Goal: Task Accomplishment & Management: Use online tool/utility

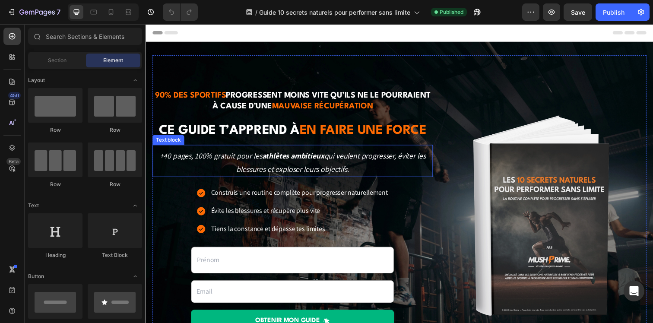
scroll to position [142, 0]
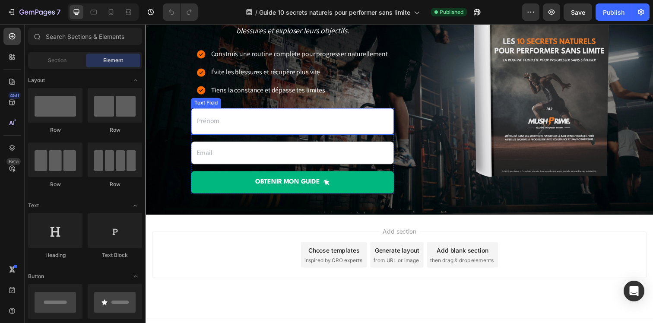
click at [219, 121] on input "text" at bounding box center [295, 123] width 207 height 27
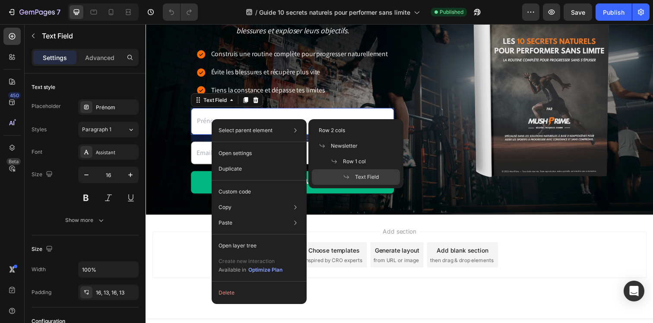
click at [209, 128] on input "text" at bounding box center [295, 123] width 207 height 27
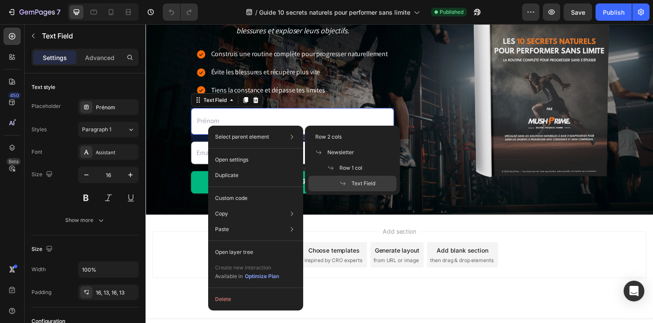
click at [331, 126] on input "text" at bounding box center [295, 123] width 207 height 27
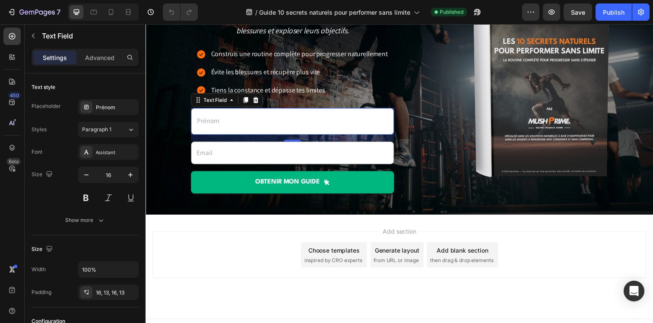
click at [468, 251] on div "Add blank section" at bounding box center [469, 255] width 53 height 9
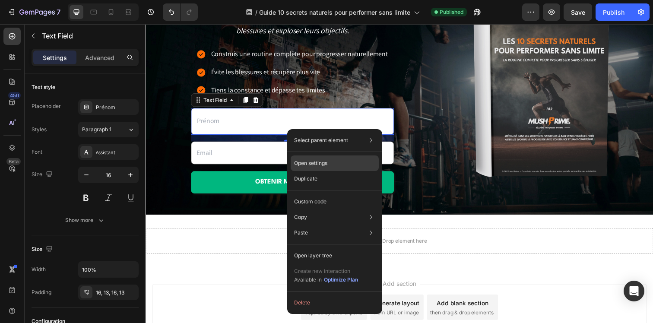
click at [321, 160] on p "Open settings" at bounding box center [310, 163] width 33 height 8
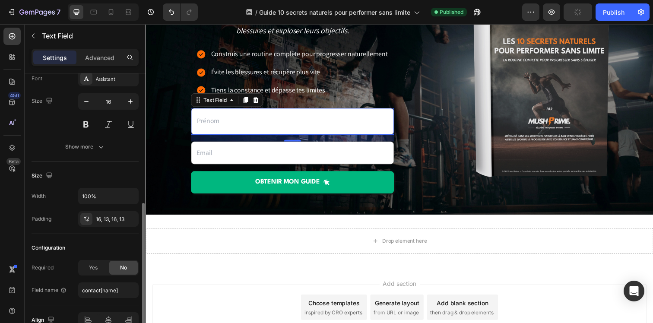
scroll to position [120, 0]
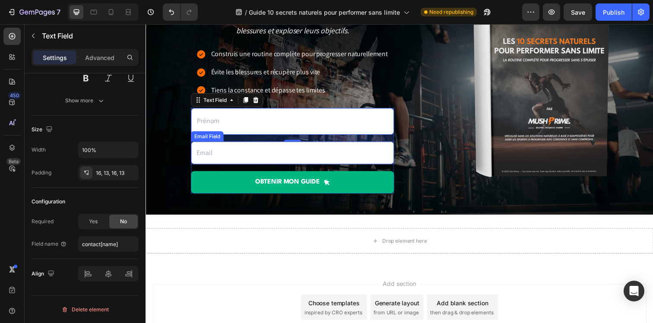
click at [222, 156] on input "email" at bounding box center [295, 156] width 207 height 24
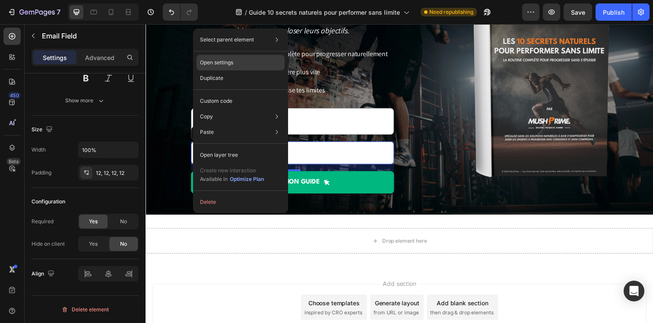
click at [218, 64] on p "Open settings" at bounding box center [216, 63] width 33 height 8
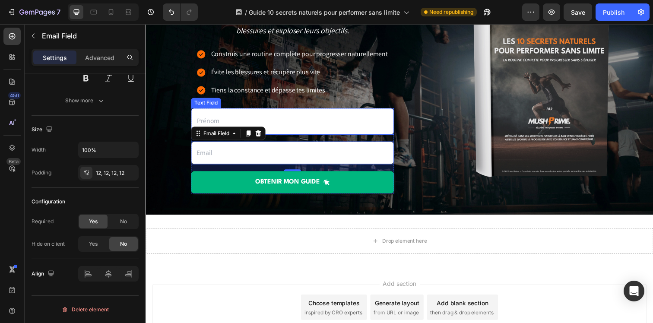
click at [221, 116] on input "text" at bounding box center [295, 123] width 207 height 27
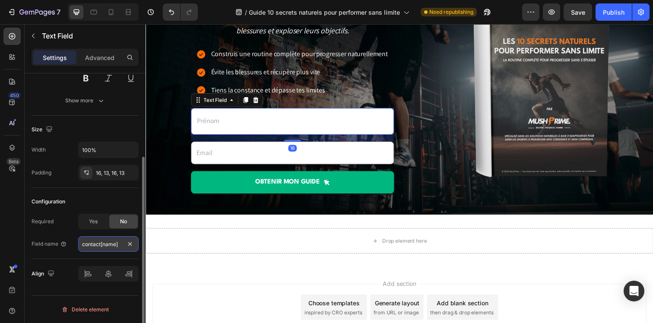
click at [111, 245] on input "contact[name]" at bounding box center [108, 244] width 60 height 16
paste input "first_name"
type input "first_name"
click at [64, 235] on div "Required Yes No Field name first_name" at bounding box center [85, 233] width 107 height 38
drag, startPoint x: 30, startPoint y: 245, endPoint x: 59, endPoint y: 243, distance: 29.0
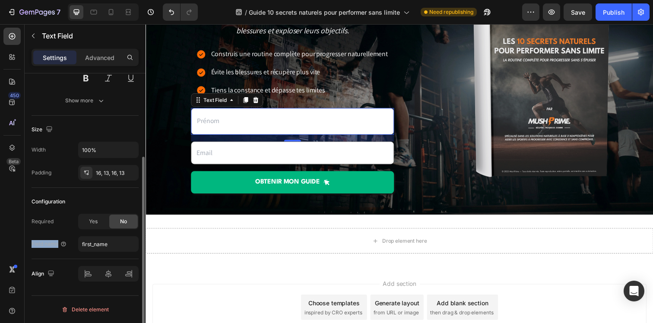
click at [59, 243] on div "Text style Placeholder Prénom Styles Paragraph 1 Font Assistant Size 16 Show mo…" at bounding box center [85, 151] width 121 height 394
click at [55, 259] on div "Align" at bounding box center [85, 273] width 107 height 29
click at [216, 148] on input "email" at bounding box center [295, 156] width 207 height 24
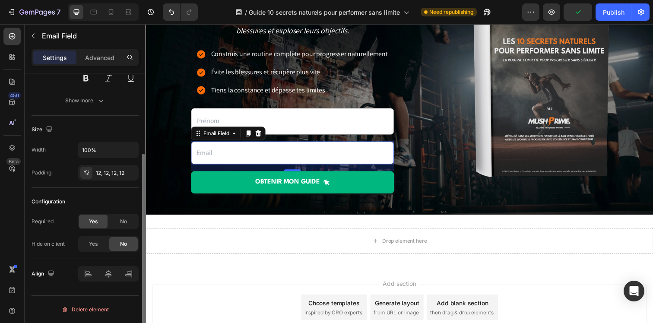
scroll to position [0, 0]
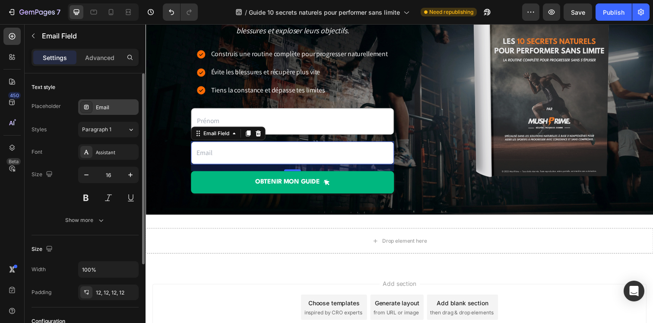
click at [114, 111] on div "Email" at bounding box center [116, 108] width 41 height 8
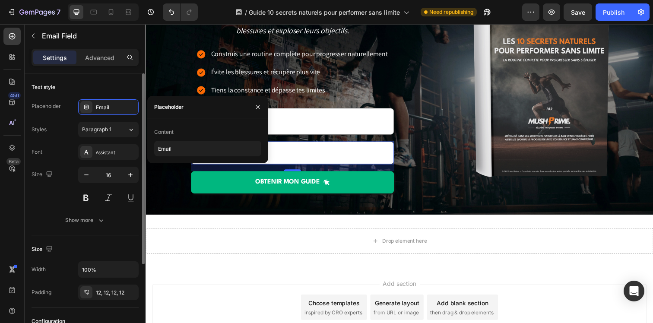
click at [64, 126] on div "Styles Paragraph 1" at bounding box center [85, 130] width 107 height 16
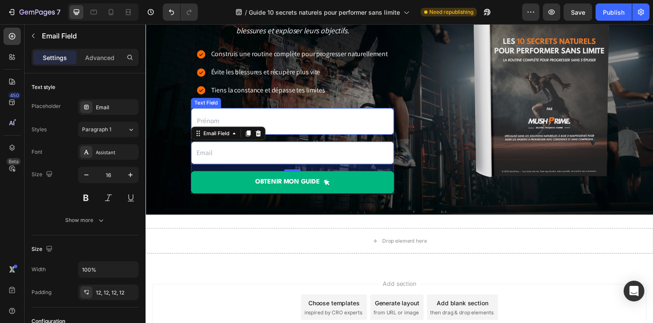
click at [209, 123] on input "text" at bounding box center [295, 123] width 207 height 27
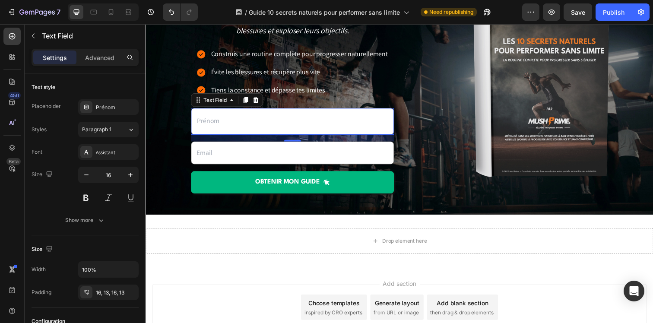
click at [235, 140] on div "16" at bounding box center [295, 140] width 207 height 7
click at [216, 98] on div "Text Field" at bounding box center [216, 102] width 27 height 8
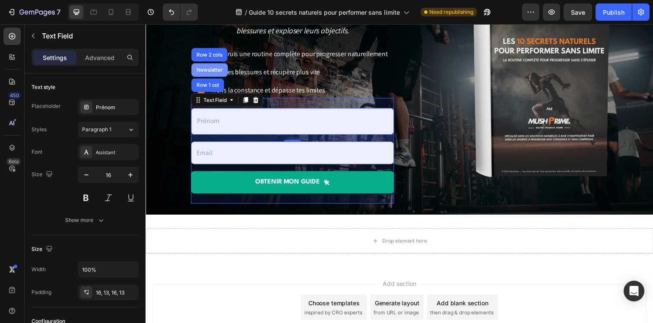
click at [207, 71] on div "Newsletter" at bounding box center [211, 70] width 30 height 5
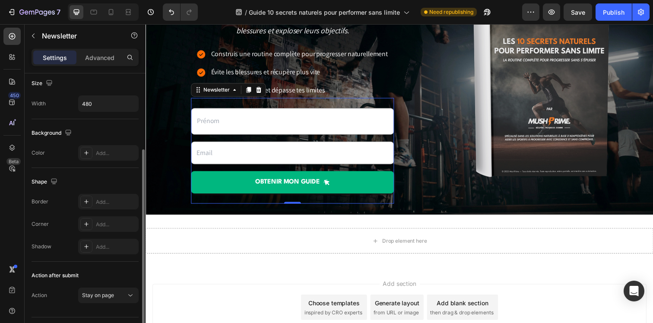
scroll to position [135, 0]
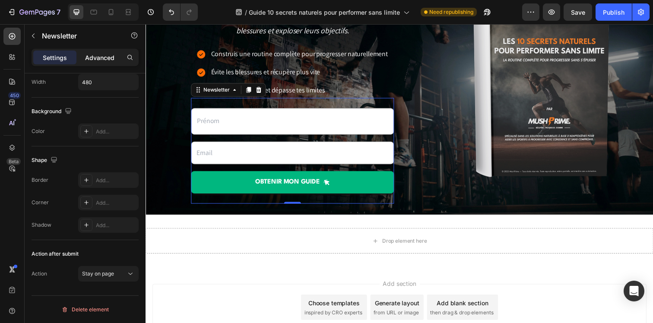
click at [91, 62] on div "Advanced" at bounding box center [99, 58] width 43 height 14
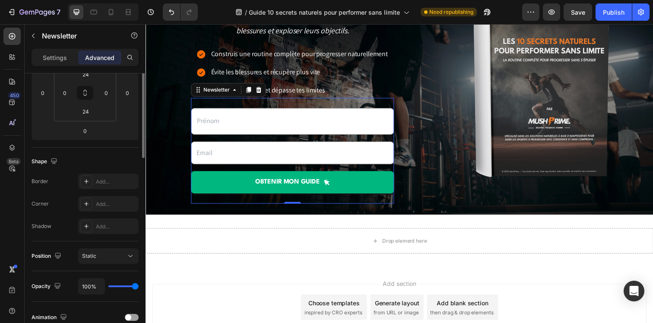
scroll to position [0, 0]
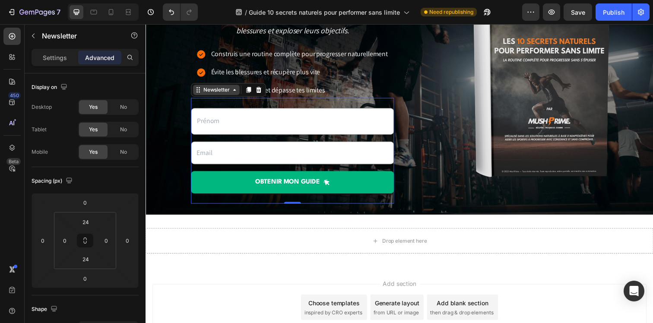
click at [206, 90] on div "Newsletter" at bounding box center [218, 91] width 30 height 8
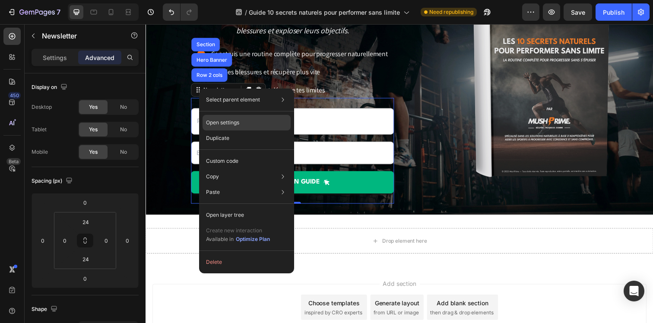
click at [219, 118] on div "Open settings" at bounding box center [247, 123] width 88 height 16
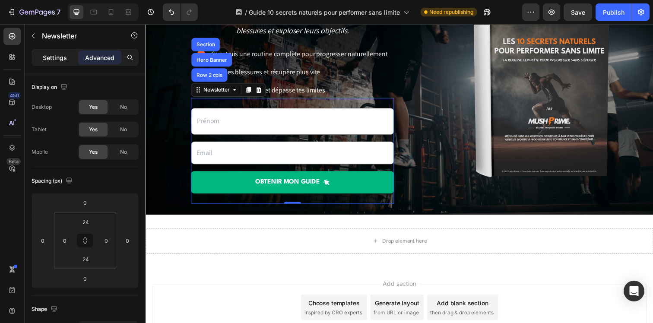
click at [64, 56] on p "Settings" at bounding box center [55, 57] width 24 height 9
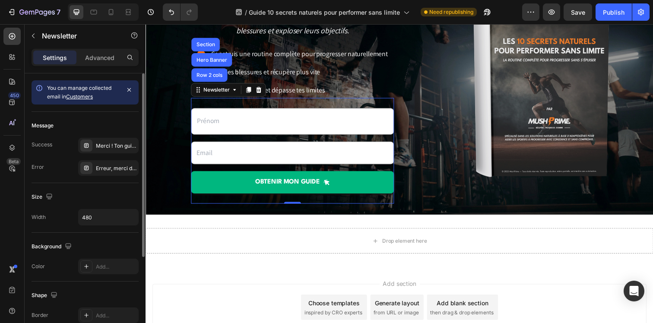
scroll to position [135, 0]
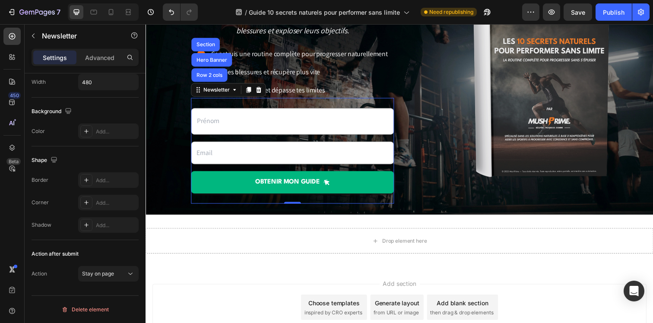
click at [227, 102] on div "Text Field Email Field OBTENIR mon guide Submit Button Row Newsletter Row 2 col…" at bounding box center [295, 153] width 207 height 108
click at [214, 91] on div "Newsletter" at bounding box center [218, 91] width 30 height 8
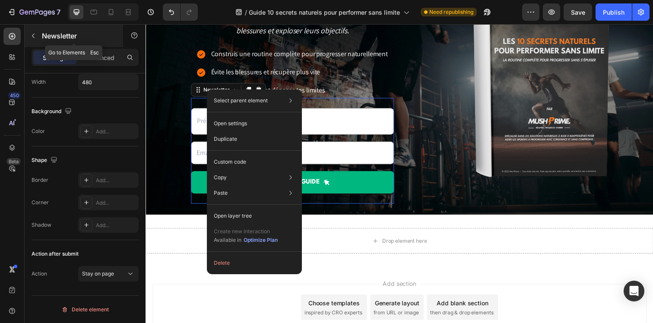
click at [38, 38] on button "button" at bounding box center [33, 36] width 14 height 14
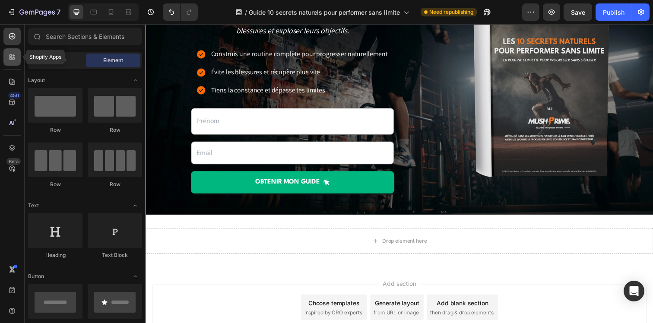
click at [15, 54] on icon at bounding box center [12, 57] width 9 height 9
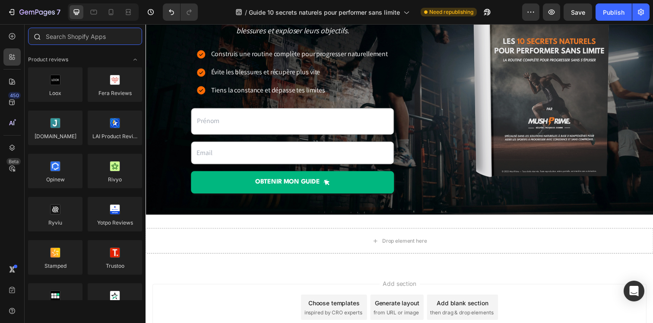
click at [68, 35] on input "text" at bounding box center [85, 36] width 114 height 17
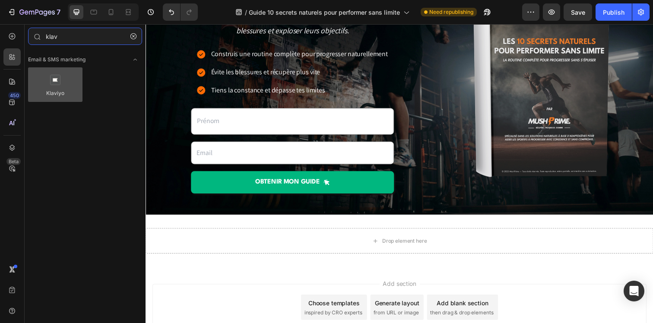
type input "klav"
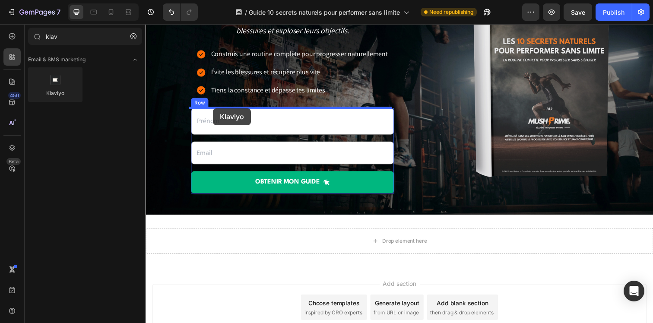
drag, startPoint x: 203, startPoint y: 112, endPoint x: 214, endPoint y: 110, distance: 11.9
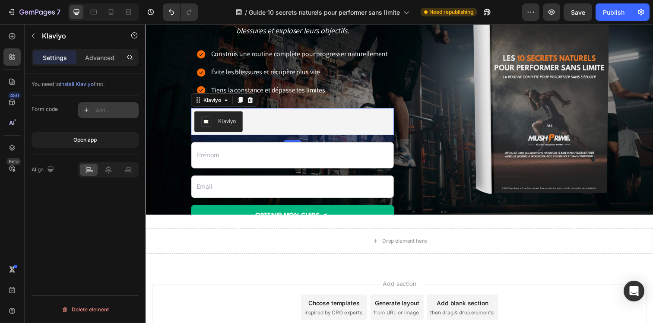
click at [99, 111] on div "Add..." at bounding box center [116, 111] width 41 height 8
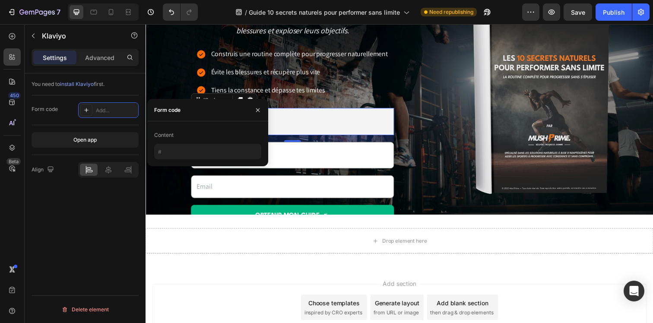
click at [61, 125] on div "You need to install Klaviyo first." at bounding box center [85, 140] width 107 height 30
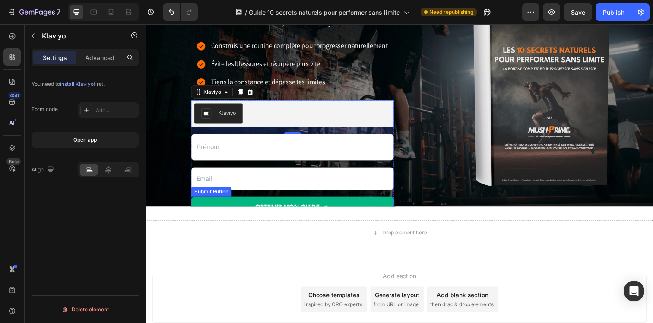
scroll to position [144, 0]
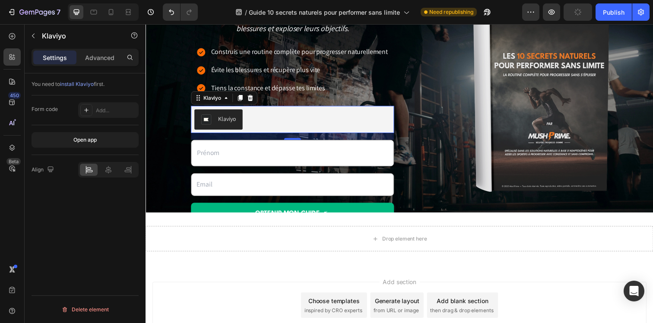
click at [234, 120] on div "Klaviyo" at bounding box center [228, 120] width 18 height 9
click at [98, 107] on div "Add..." at bounding box center [116, 111] width 41 height 8
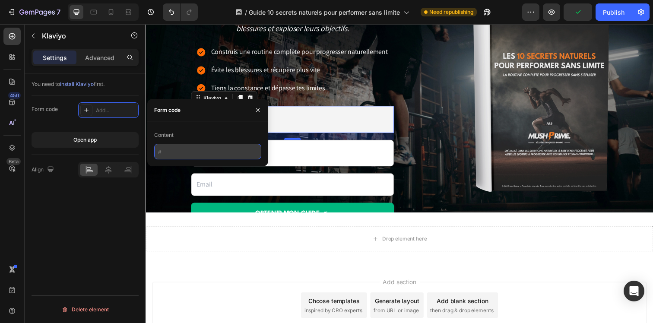
click at [178, 152] on input "text" at bounding box center [207, 152] width 107 height 16
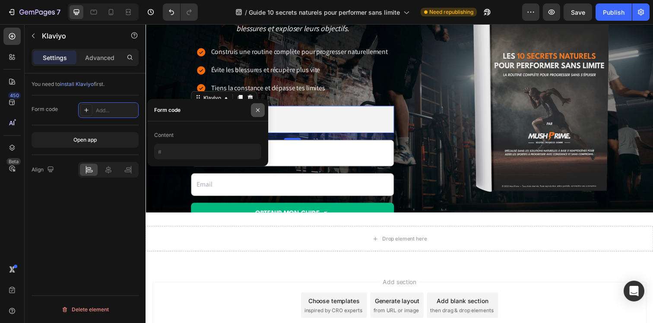
click at [251, 109] on button "button" at bounding box center [258, 110] width 14 height 14
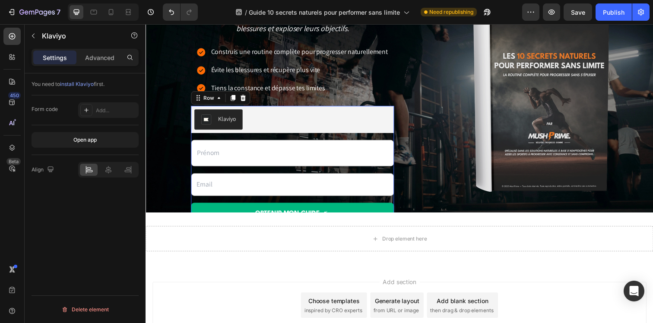
click at [262, 173] on div "Klaviyo Klaviyo Text Field Email Field OBTENIR mon guide Submit Button" at bounding box center [295, 169] width 207 height 122
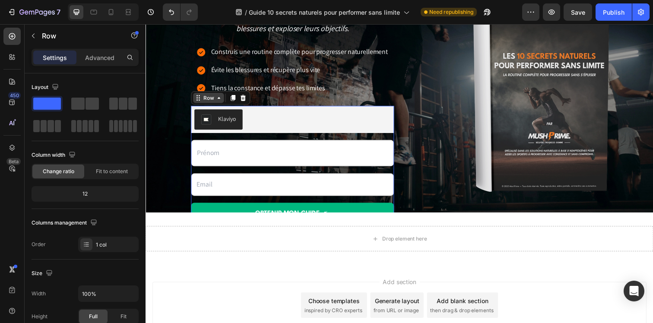
click at [203, 97] on div "Row" at bounding box center [210, 99] width 14 height 8
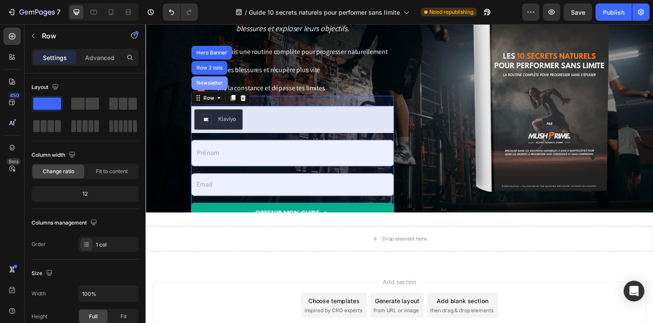
click at [203, 86] on div "Newsletter" at bounding box center [211, 84] width 30 height 5
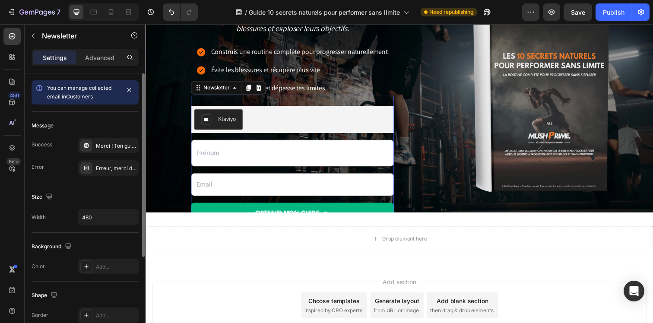
click at [84, 98] on link "Customers" at bounding box center [79, 96] width 27 height 6
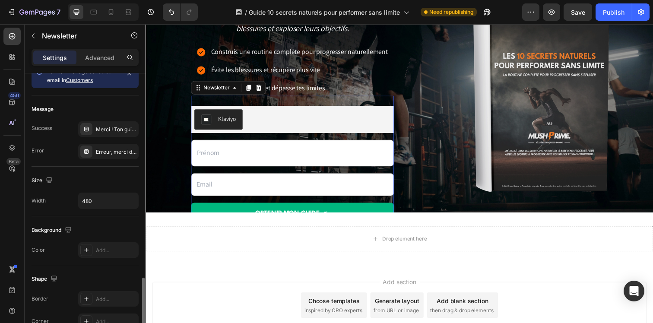
scroll to position [0, 0]
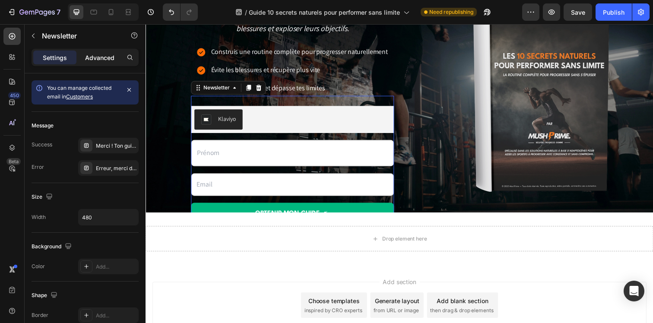
click at [105, 58] on p "Advanced" at bounding box center [99, 57] width 29 height 9
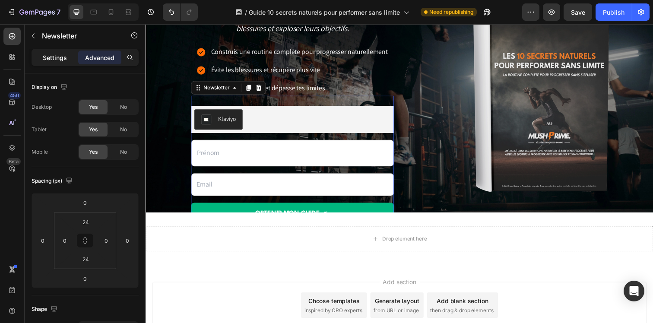
click at [54, 56] on p "Settings" at bounding box center [55, 57] width 24 height 9
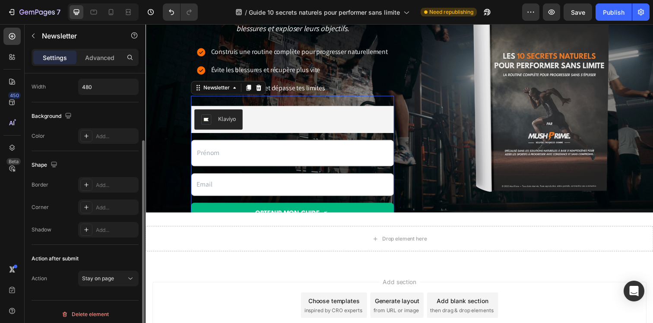
scroll to position [135, 0]
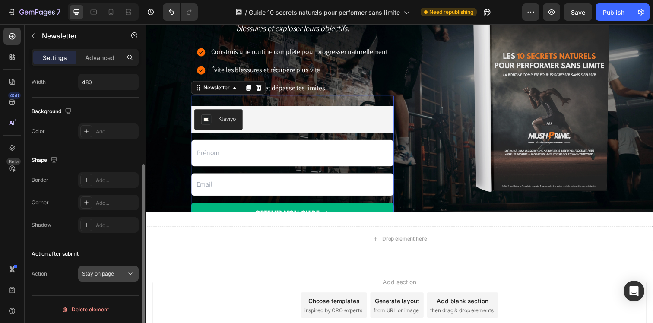
click at [108, 279] on button "Stay on page" at bounding box center [108, 274] width 60 height 16
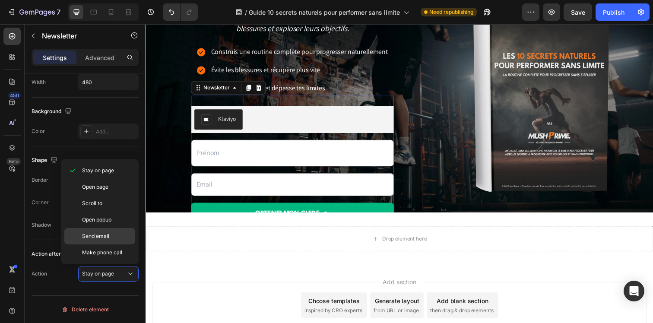
click at [108, 233] on span "Send email" at bounding box center [95, 236] width 27 height 8
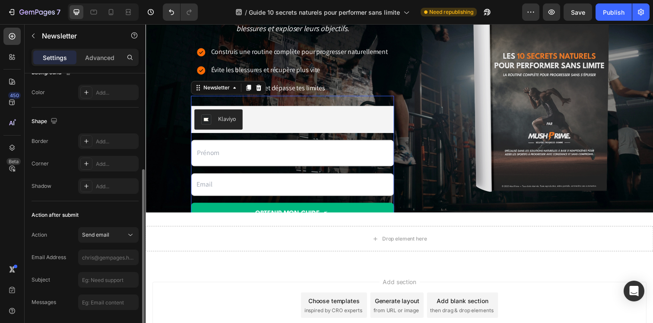
scroll to position [188, 0]
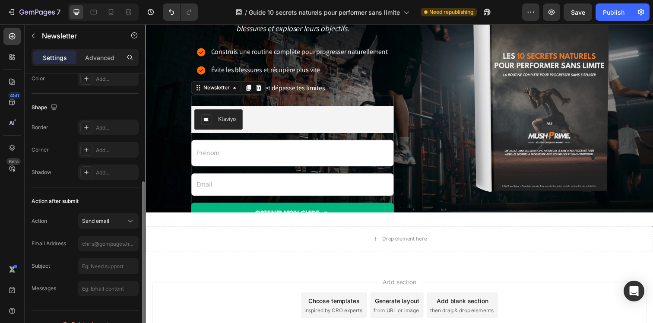
click at [105, 229] on div "Action Send email Email Address Subject Messages" at bounding box center [85, 254] width 107 height 83
click at [105, 227] on button "Send email" at bounding box center [108, 221] width 60 height 16
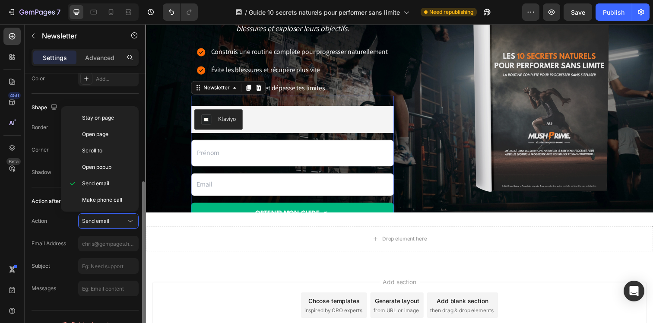
click at [64, 229] on div "Action Send email" at bounding box center [85, 221] width 107 height 16
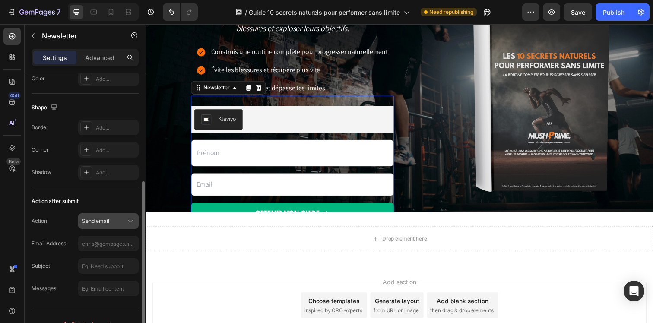
click at [116, 218] on div "Send email" at bounding box center [104, 221] width 44 height 8
click at [48, 239] on div "Email Address" at bounding box center [49, 244] width 35 height 14
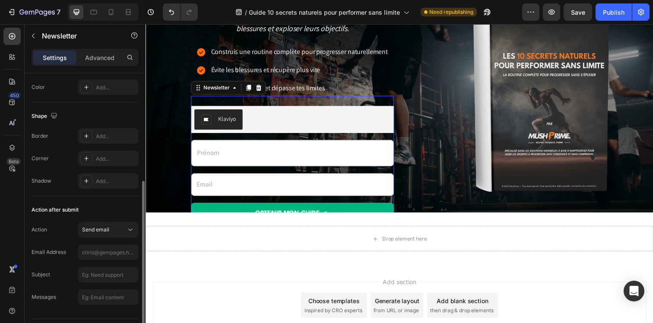
scroll to position [176, 0]
click at [98, 237] on div "Send email" at bounding box center [108, 233] width 53 height 9
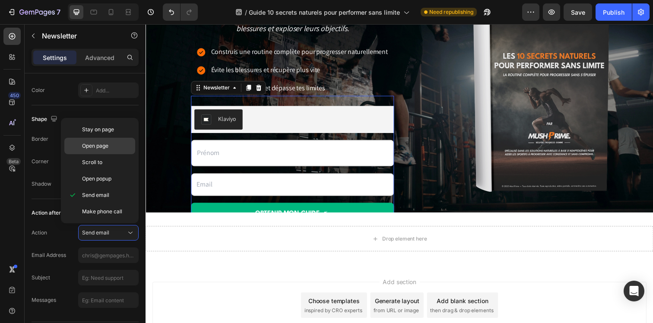
click at [104, 143] on span "Open page" at bounding box center [95, 146] width 26 height 8
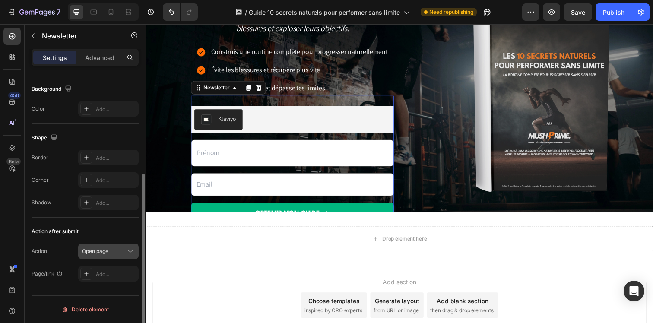
click at [110, 256] on button "Open page" at bounding box center [108, 252] width 60 height 16
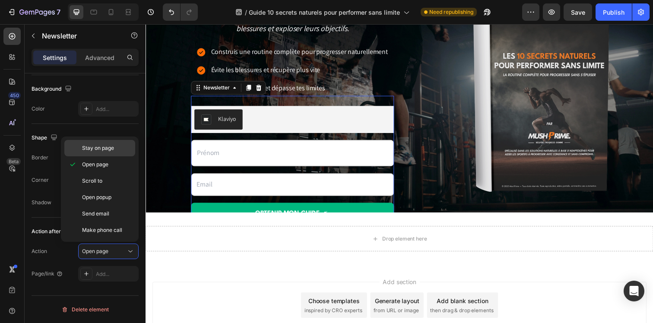
click at [108, 143] on div "Stay on page" at bounding box center [99, 148] width 71 height 16
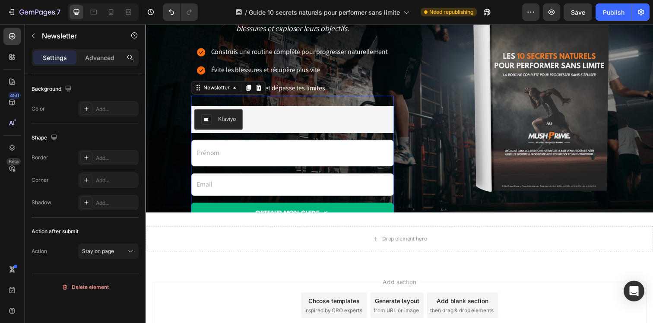
scroll to position [135, 0]
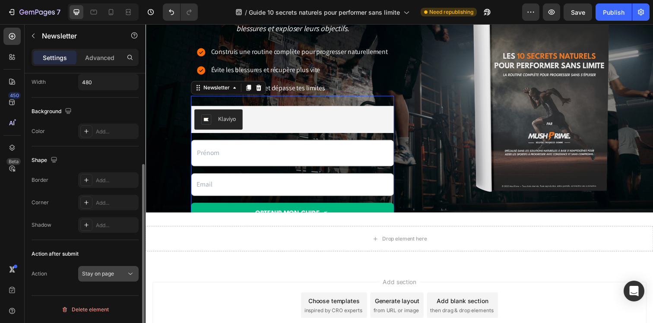
click at [111, 279] on button "Stay on page" at bounding box center [108, 274] width 60 height 16
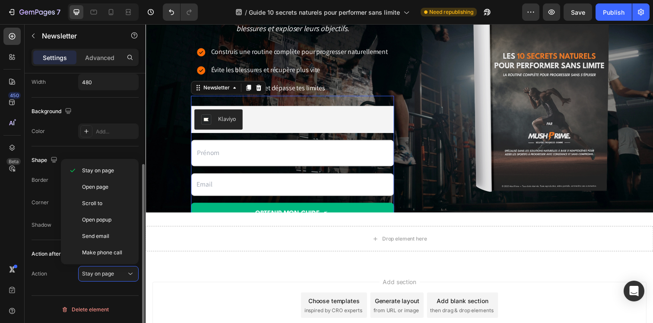
click at [49, 259] on div "Action after submit" at bounding box center [85, 254] width 107 height 14
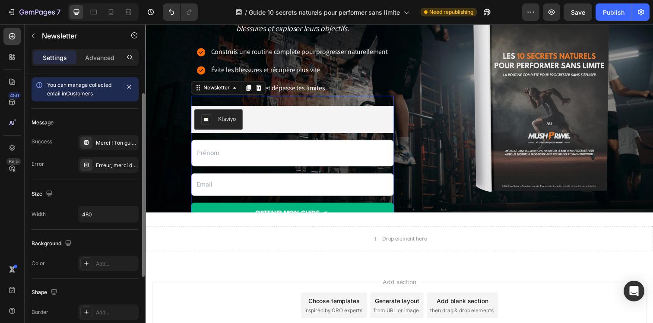
scroll to position [0, 0]
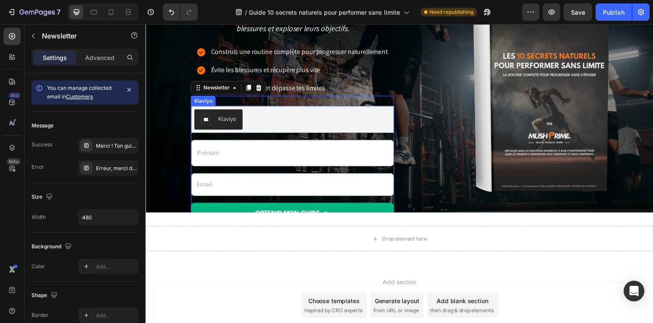
click at [260, 120] on div "Klaviyo" at bounding box center [295, 121] width 200 height 21
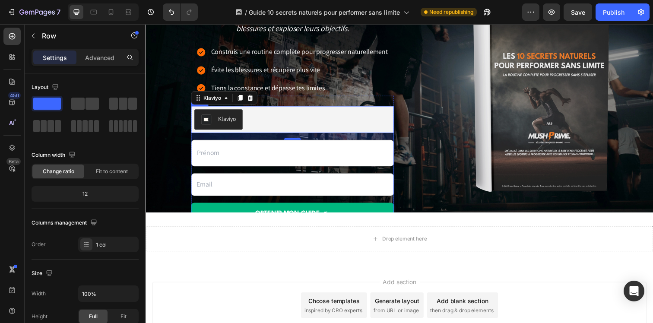
click at [226, 174] on div "Klaviyo Klaviyo 16 Text Field Email Field OBTENIR mon guide Submit Button" at bounding box center [295, 169] width 207 height 122
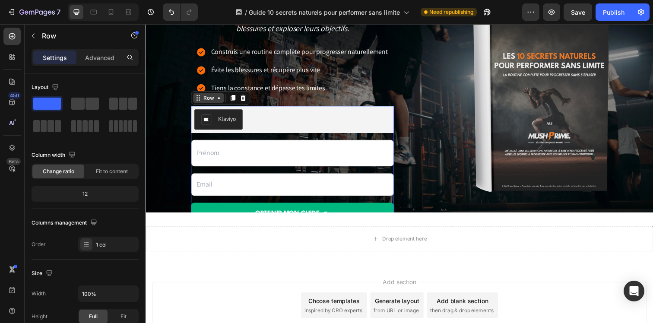
click at [210, 96] on div "Row" at bounding box center [210, 99] width 14 height 8
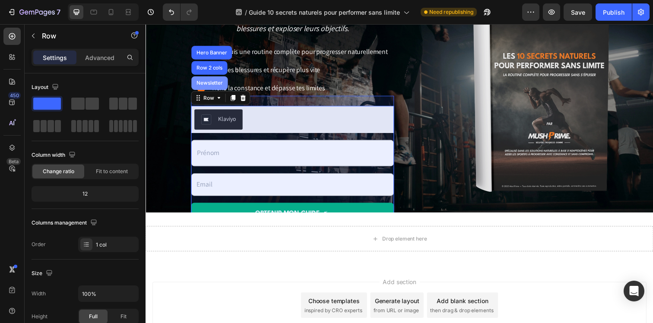
click at [208, 79] on div "Newsletter" at bounding box center [210, 84] width 37 height 14
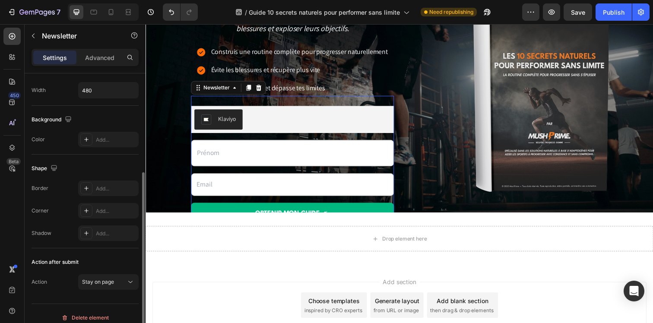
scroll to position [135, 0]
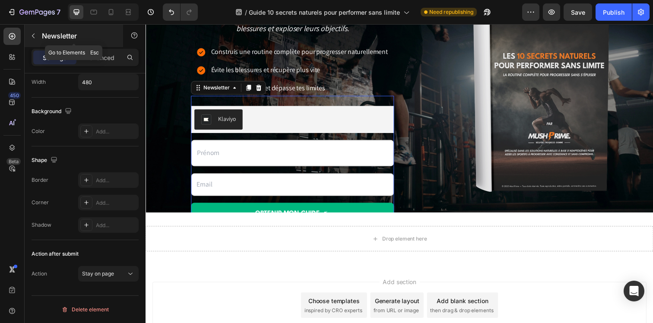
click at [35, 45] on div "Newsletter" at bounding box center [74, 36] width 98 height 22
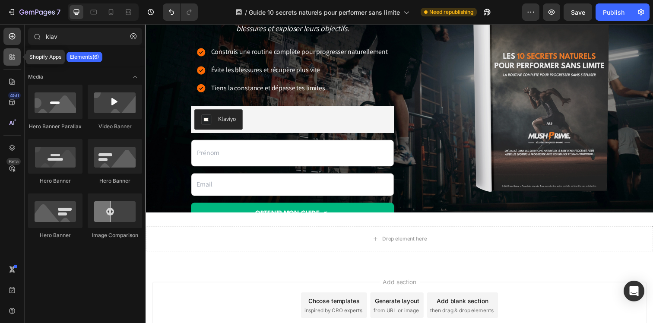
click at [13, 61] on icon at bounding box center [12, 57] width 9 height 9
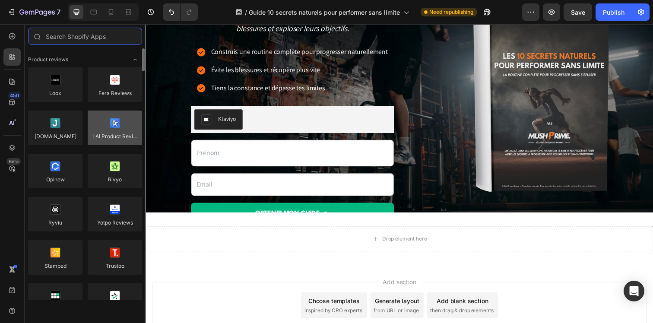
scroll to position [14, 0]
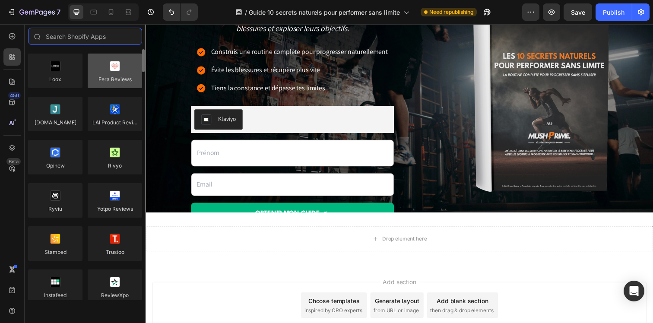
type input "l"
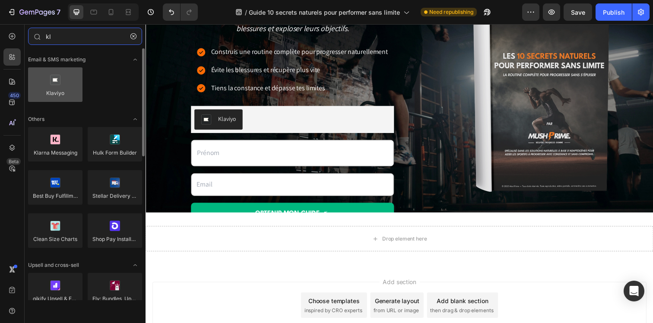
type input "kl"
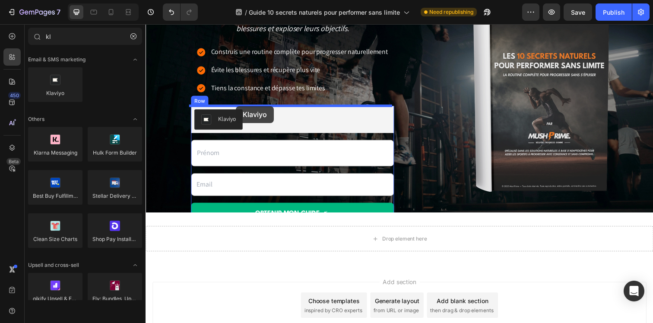
drag, startPoint x: 202, startPoint y: 114, endPoint x: 238, endPoint y: 108, distance: 35.9
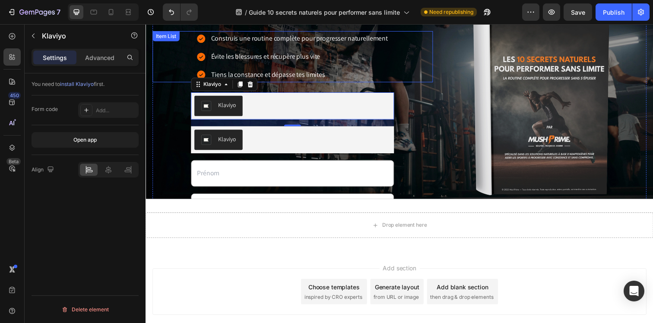
scroll to position [165, 0]
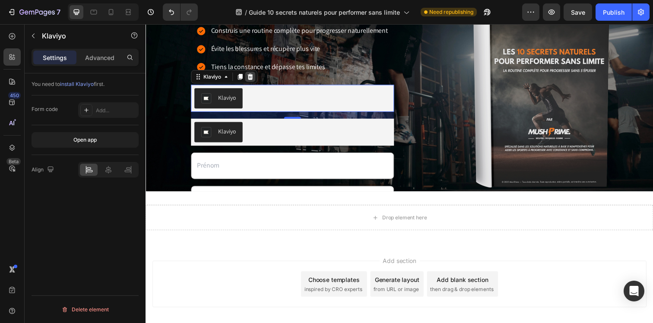
click at [251, 78] on icon at bounding box center [252, 77] width 7 height 7
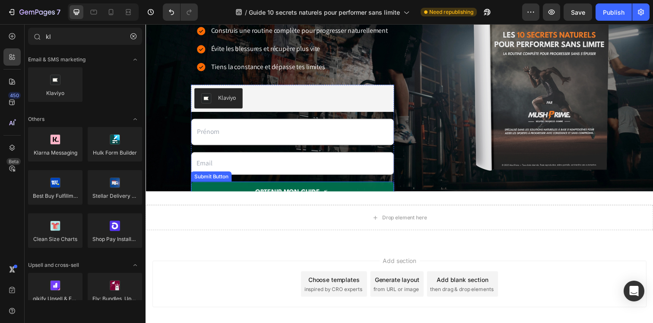
click at [251, 190] on button "OBTENIR mon guide" at bounding box center [295, 196] width 207 height 23
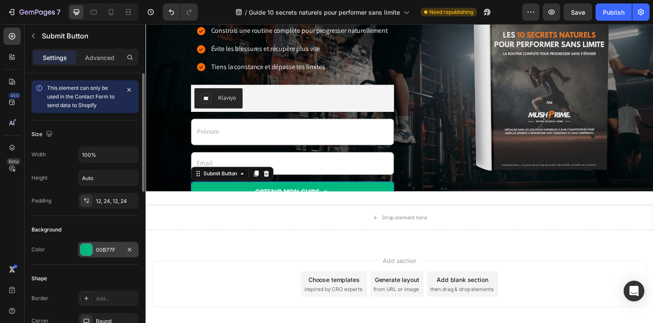
click at [111, 248] on div "00B77F" at bounding box center [108, 250] width 25 height 8
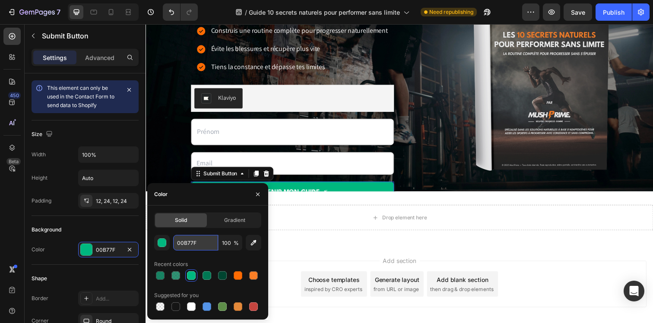
click at [194, 241] on input "00B77F" at bounding box center [195, 243] width 45 height 16
click at [190, 247] on input "00B77F" at bounding box center [195, 243] width 45 height 16
click at [274, 108] on div "Klaviyo" at bounding box center [295, 99] width 200 height 21
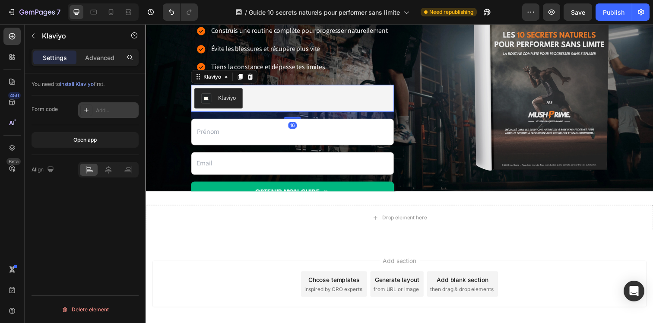
click at [121, 108] on div "Add..." at bounding box center [116, 111] width 41 height 8
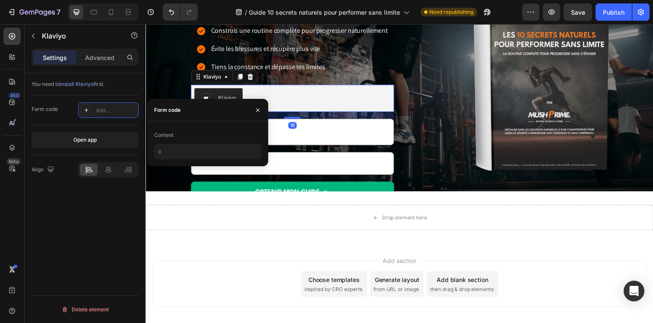
click at [194, 142] on div "Content" at bounding box center [207, 143] width 107 height 31
click at [190, 149] on input "text" at bounding box center [207, 152] width 107 height 16
paste input "<div class="klaviyo-form-SkqmGN"></div>"
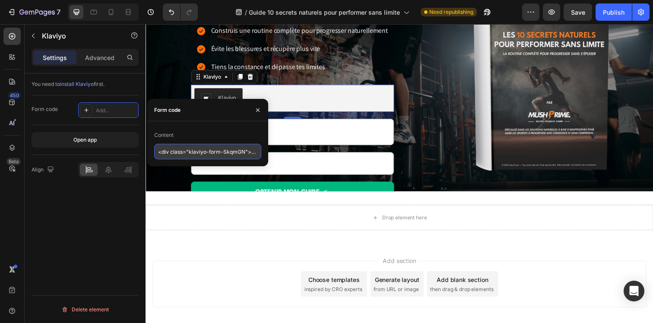
scroll to position [0, 22]
type input "<div class="klaviyo-form-SkqmGN"></div>"
click at [193, 130] on div "Content" at bounding box center [207, 135] width 107 height 14
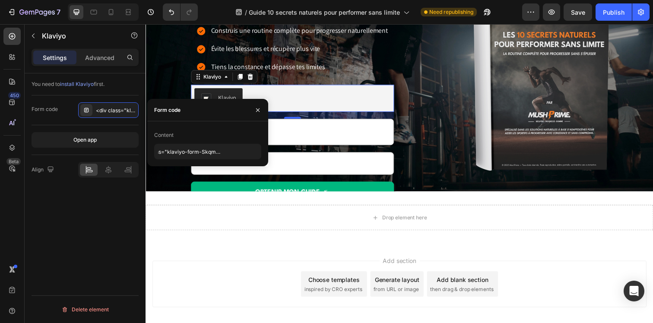
scroll to position [0, 0]
click at [102, 219] on div "You need to install Klaviyo first. Form code <div class="klaviyo-form-SkqmGN"><…" at bounding box center [85, 210] width 121 height 274
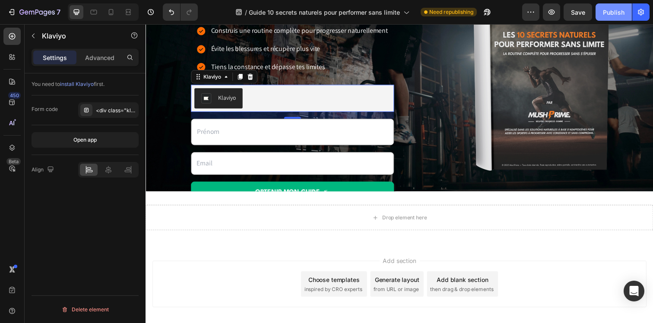
click at [610, 11] on div "Publish" at bounding box center [614, 12] width 22 height 9
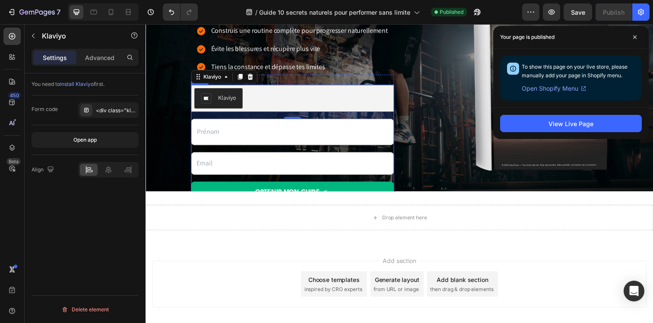
click at [377, 152] on div "Klaviyo Klaviyo 16 Text Field Email Field OBTENIR mon guide Submit Button" at bounding box center [295, 147] width 207 height 122
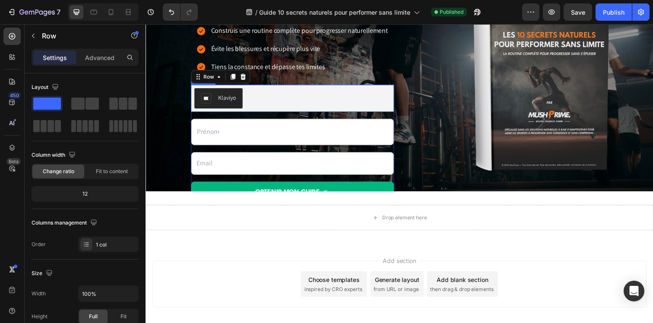
click at [268, 97] on div "Klaviyo" at bounding box center [295, 99] width 200 height 21
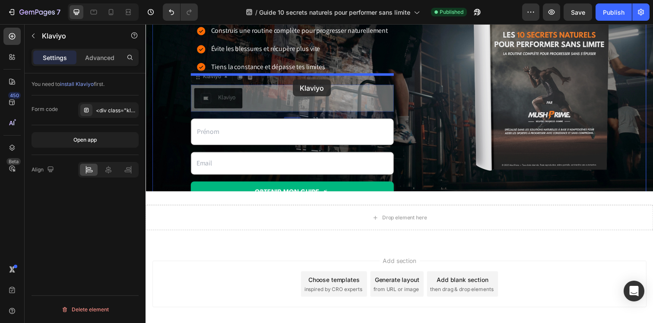
drag, startPoint x: 200, startPoint y: 76, endPoint x: 296, endPoint y: 81, distance: 96.5
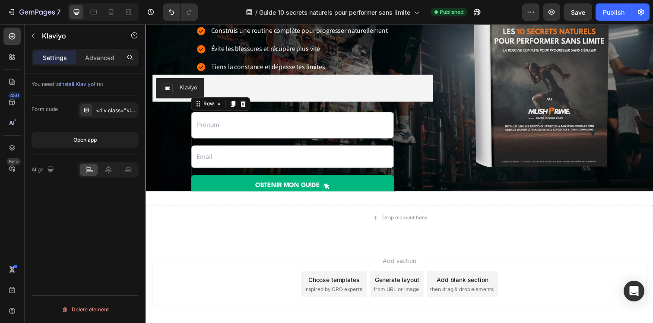
click at [326, 143] on div "Text Field Email Field OBTENIR mon guide Submit Button" at bounding box center [295, 157] width 207 height 87
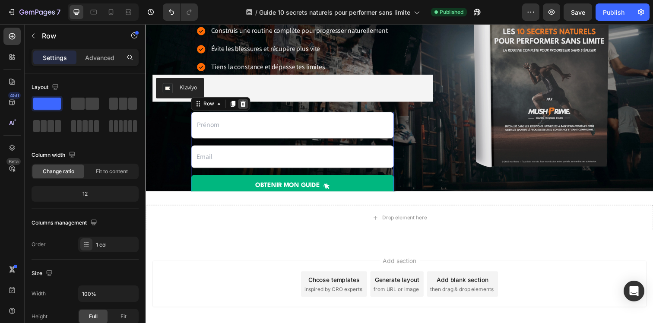
click at [248, 106] on div at bounding box center [245, 105] width 10 height 10
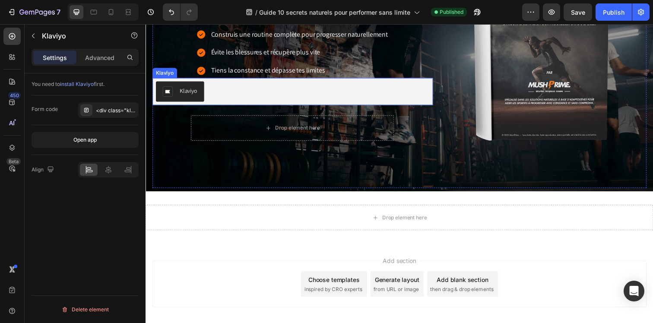
click at [242, 102] on div "Klaviyo" at bounding box center [296, 93] width 280 height 21
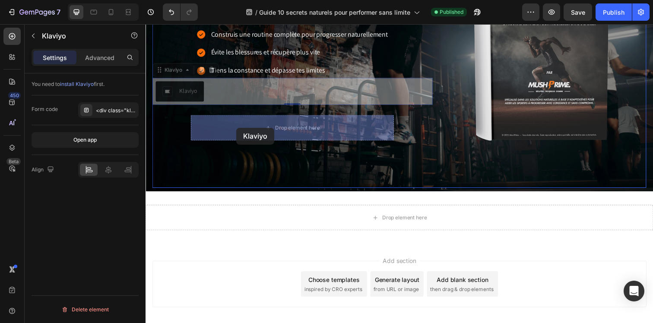
drag, startPoint x: 158, startPoint y: 70, endPoint x: 219, endPoint y: 118, distance: 78.1
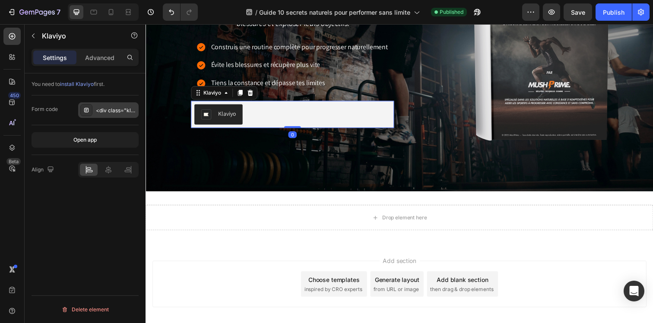
click at [110, 107] on div "<div class="klaviyo-form-SkqmGN"></div>" at bounding box center [116, 111] width 41 height 8
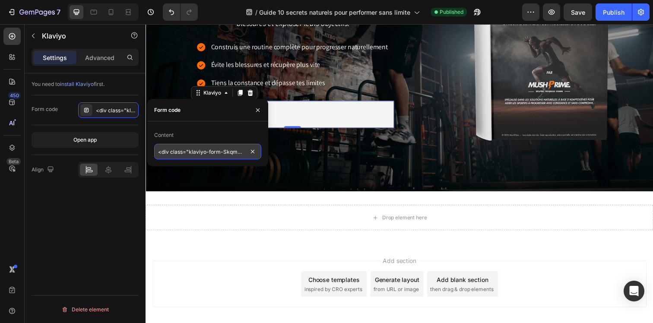
click at [185, 154] on input "<div class="klaviyo-form-SkqmGN"></div>" at bounding box center [207, 152] width 107 height 16
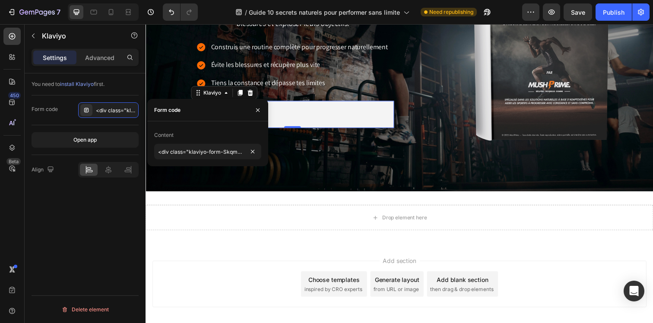
click at [63, 114] on div "Form code <div class="klaviyo-form-SkqmGN"></div>" at bounding box center [85, 110] width 107 height 16
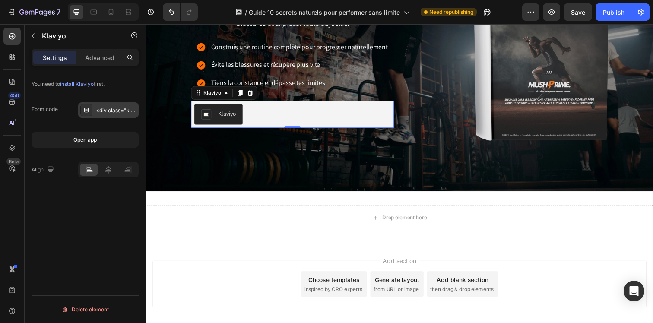
click at [98, 113] on div "<div class="klaviyo-form-SkqmGN"></div>" at bounding box center [116, 111] width 41 height 8
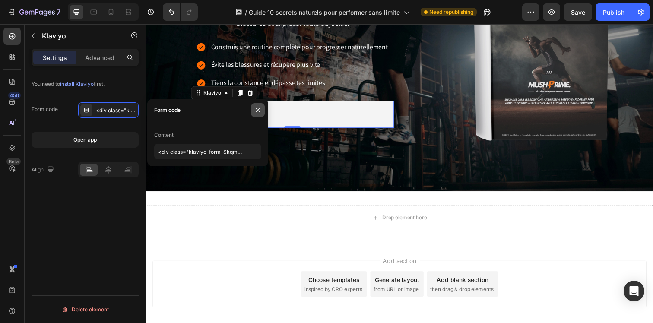
click at [256, 112] on icon "button" at bounding box center [257, 110] width 7 height 7
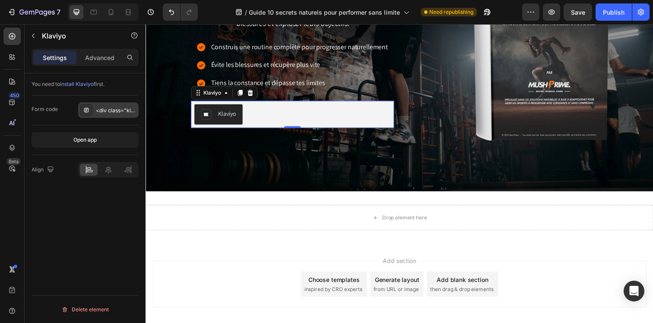
click at [115, 114] on div "<div class="klaviyo-form-SkqmGN"></div>" at bounding box center [108, 110] width 60 height 16
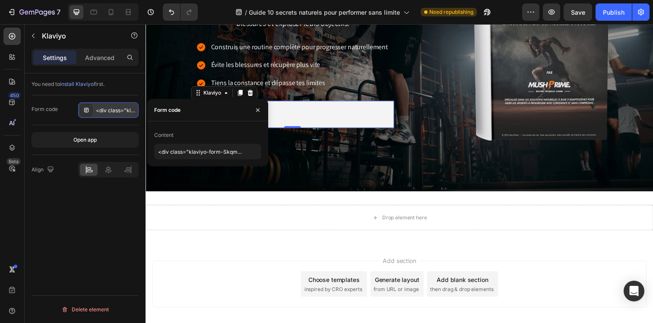
click at [114, 114] on div "<div class="klaviyo-form-SkqmGN"></div>" at bounding box center [108, 110] width 60 height 16
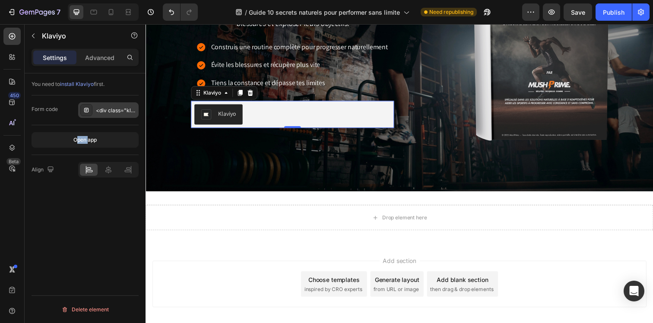
click at [114, 114] on div "<div class="klaviyo-form-SkqmGN"></div>" at bounding box center [108, 110] width 60 height 16
click at [118, 109] on div "<div class="klaviyo-form-SkqmGN"></div>" at bounding box center [116, 111] width 41 height 8
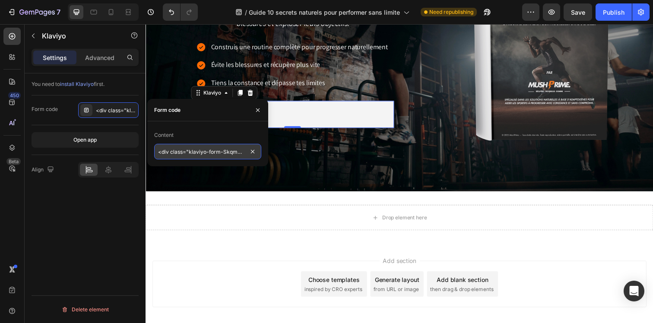
click at [218, 149] on input "<div class="klaviyo-form-SkqmGN"></div>" at bounding box center [207, 152] width 107 height 16
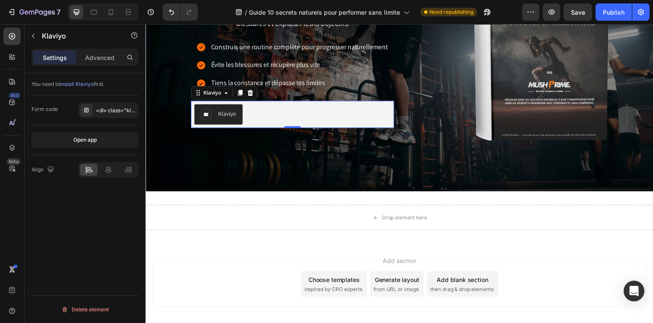
click at [122, 196] on div "You need to install Klaviyo first. Form code <div class="klaviyo-form-SkqmGN"><…" at bounding box center [85, 210] width 121 height 274
click at [617, 17] on button "Publish" at bounding box center [614, 11] width 36 height 17
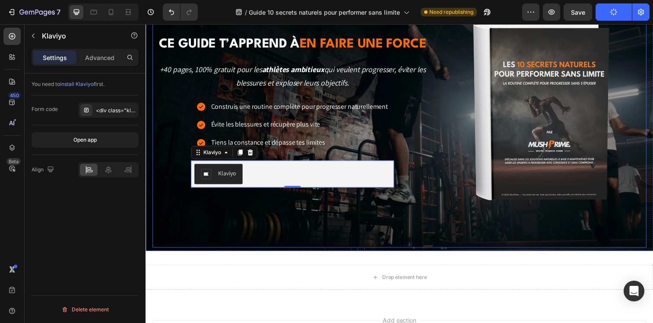
scroll to position [92, 0]
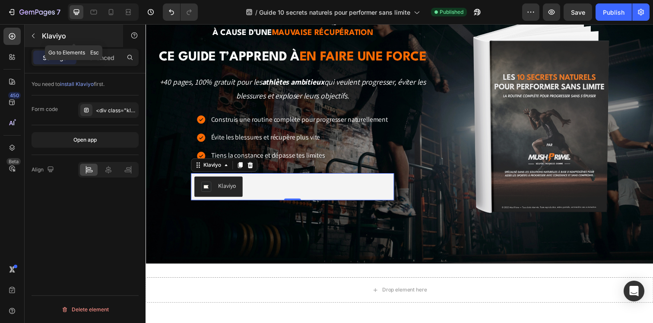
click at [36, 36] on icon "button" at bounding box center [33, 35] width 7 height 7
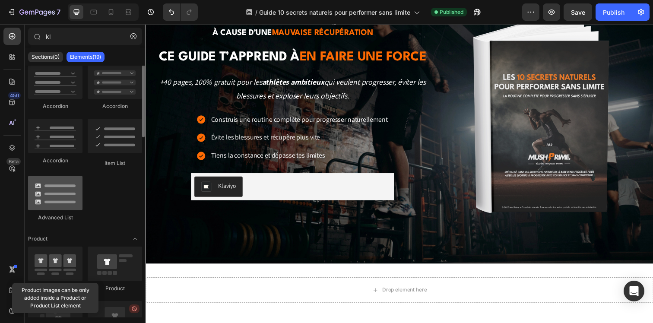
scroll to position [0, 0]
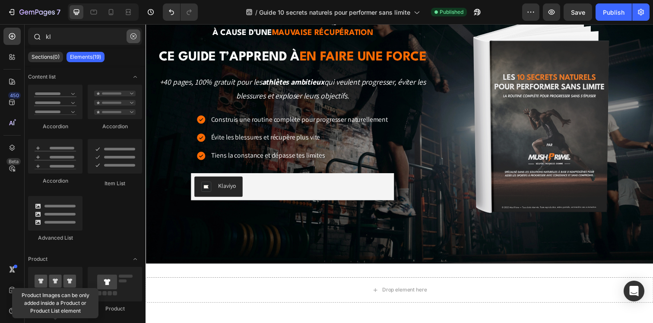
click at [133, 38] on icon "button" at bounding box center [133, 36] width 6 height 6
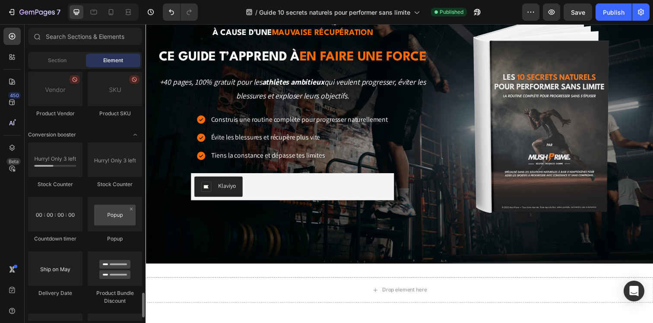
scroll to position [1830, 0]
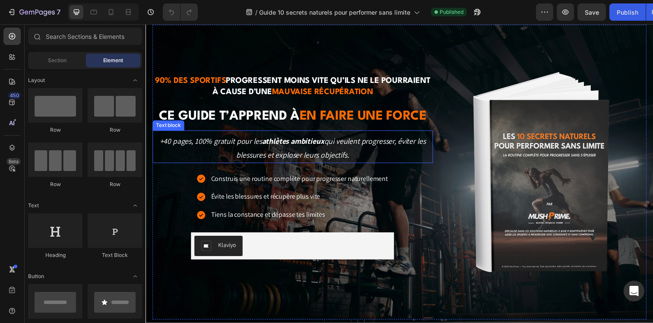
scroll to position [49, 0]
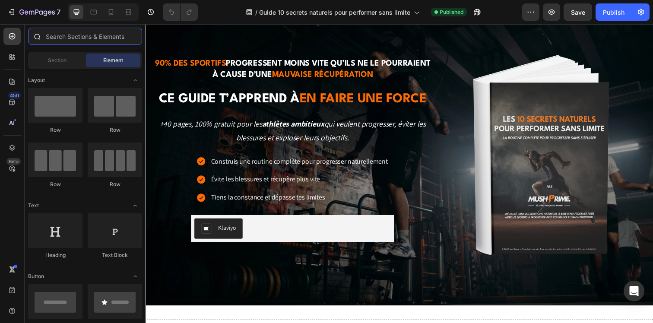
click at [72, 40] on input "text" at bounding box center [85, 36] width 114 height 17
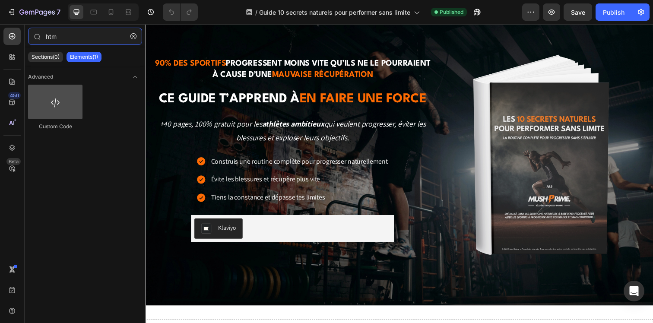
type input "htm"
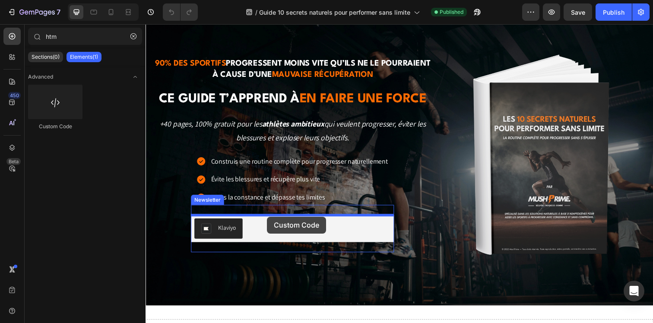
drag, startPoint x: 202, startPoint y: 126, endPoint x: 270, endPoint y: 221, distance: 116.2
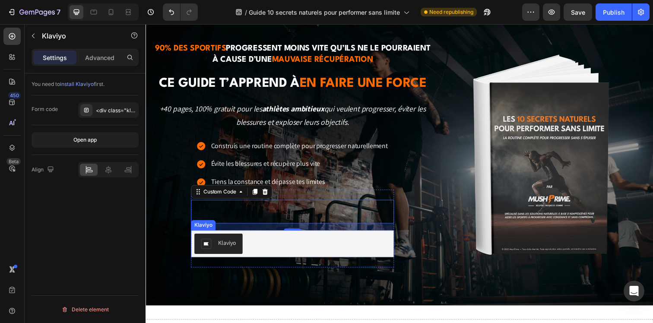
click at [262, 243] on div "Klaviyo" at bounding box center [295, 248] width 200 height 21
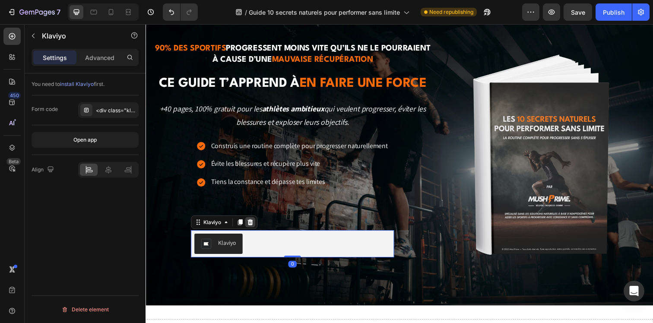
click at [251, 224] on icon at bounding box center [253, 226] width 6 height 6
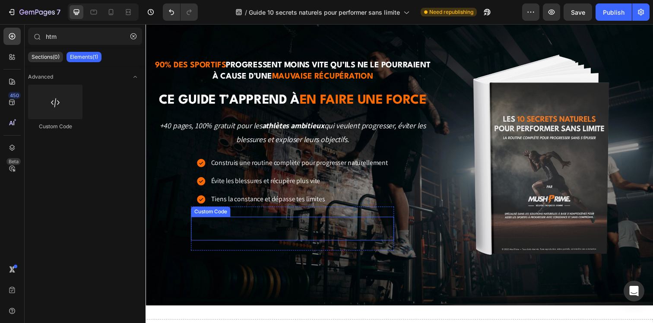
click at [246, 230] on span "Custom code" at bounding box center [295, 233] width 207 height 10
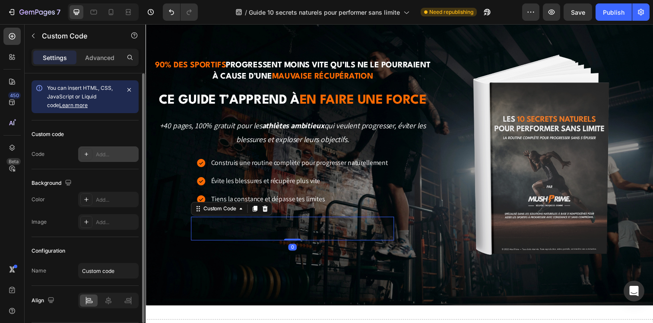
click at [98, 154] on div "Add..." at bounding box center [116, 155] width 41 height 8
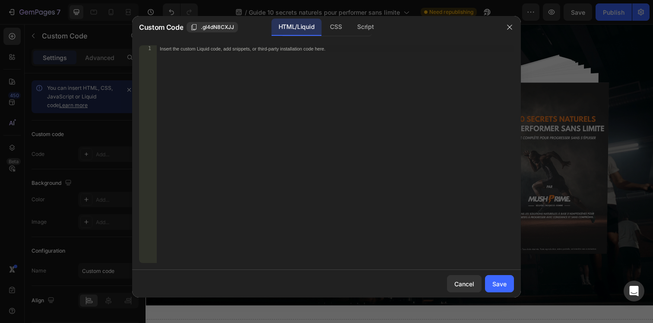
click at [292, 107] on div "Insert the custom Liquid code, add snippets, or third-party installation code h…" at bounding box center [335, 161] width 358 height 232
click at [499, 281] on div "Save" at bounding box center [499, 284] width 14 height 9
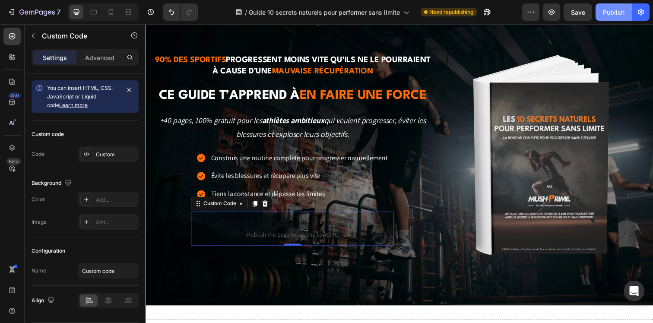
click at [609, 10] on div "Publish" at bounding box center [614, 12] width 22 height 9
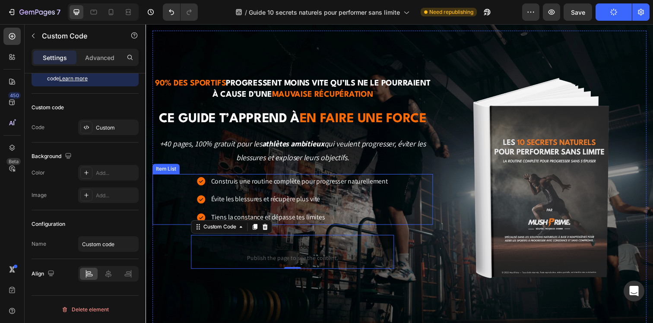
scroll to position [0, 0]
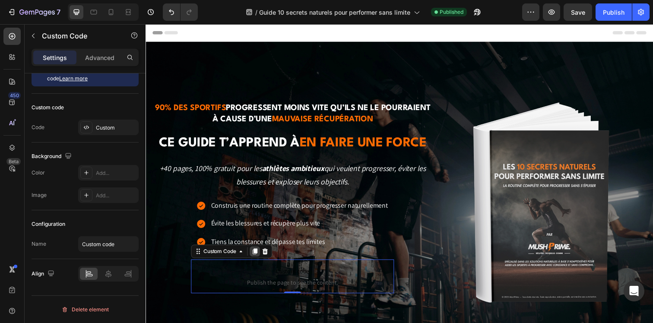
click at [258, 255] on icon at bounding box center [257, 256] width 5 height 6
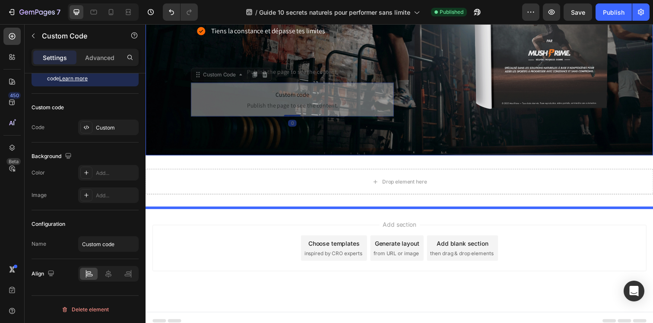
scroll to position [209, 0]
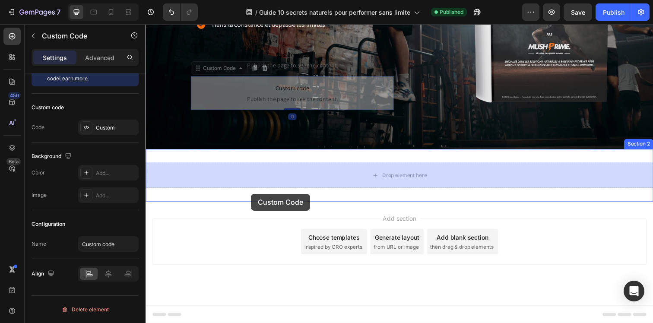
drag, startPoint x: 199, startPoint y: 276, endPoint x: 253, endPoint y: 197, distance: 95.3
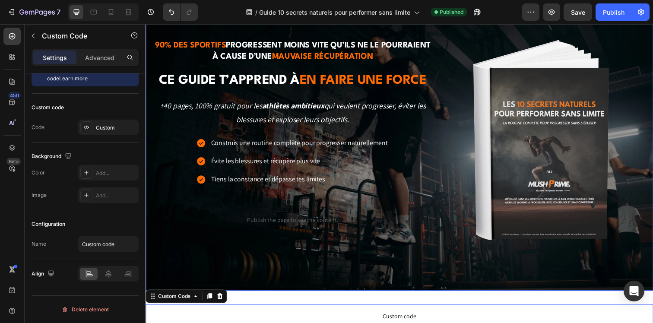
scroll to position [0, 0]
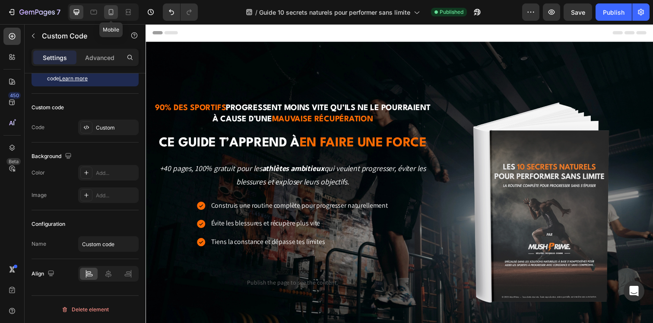
click at [104, 10] on div at bounding box center [111, 12] width 14 height 14
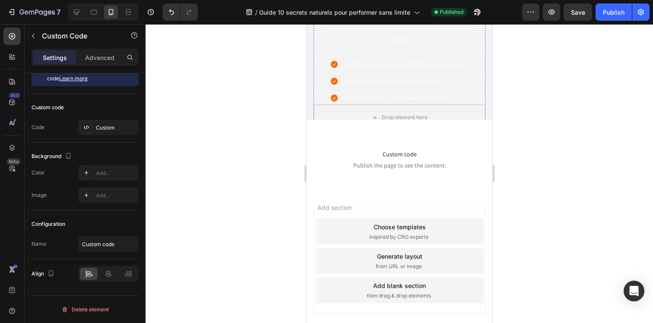
scroll to position [361, 0]
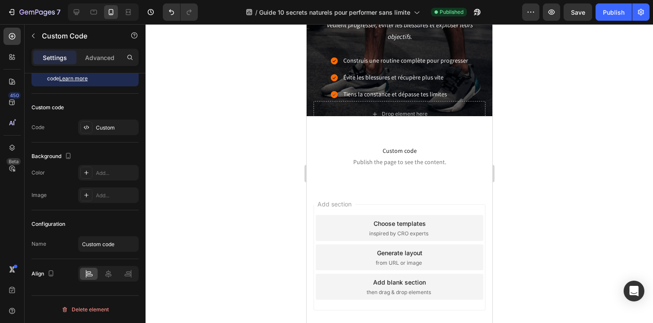
click at [340, 151] on span "Custom code" at bounding box center [399, 151] width 186 height 10
click at [408, 162] on span "Publish the page to see the content." at bounding box center [399, 162] width 186 height 9
click at [363, 149] on span "Custom code" at bounding box center [399, 151] width 186 height 10
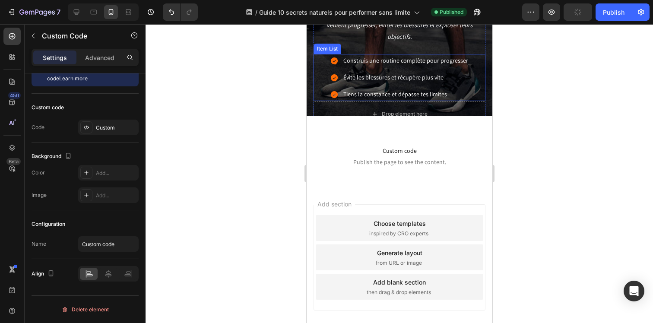
click at [362, 99] on p "Tiens la constance et dépasse tes limites" at bounding box center [405, 94] width 125 height 11
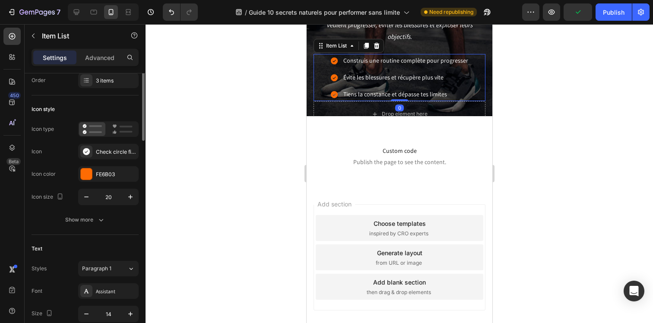
scroll to position [0, 0]
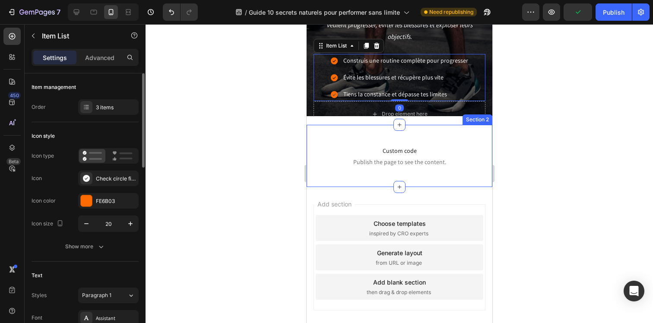
click at [356, 151] on span "Custom code" at bounding box center [399, 151] width 186 height 10
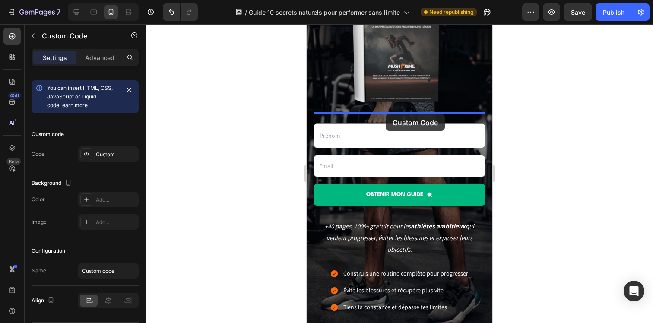
scroll to position [147, 0]
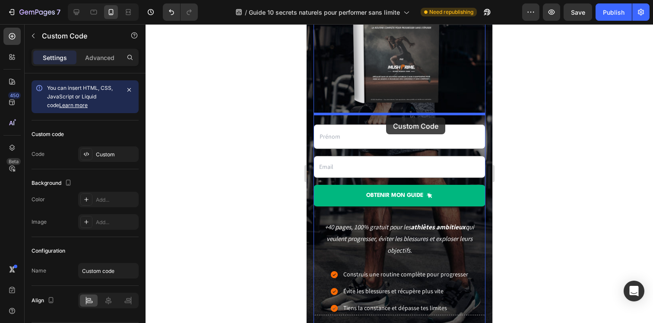
drag, startPoint x: 315, startPoint y: 127, endPoint x: 386, endPoint y: 118, distance: 71.1
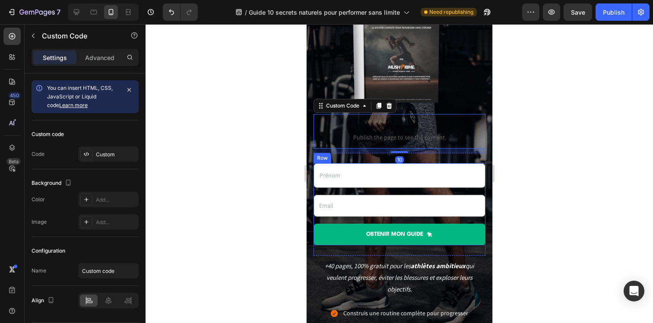
click at [389, 190] on div "Text Field Email Field OBTENIR mon guide Submit Button" at bounding box center [399, 204] width 172 height 82
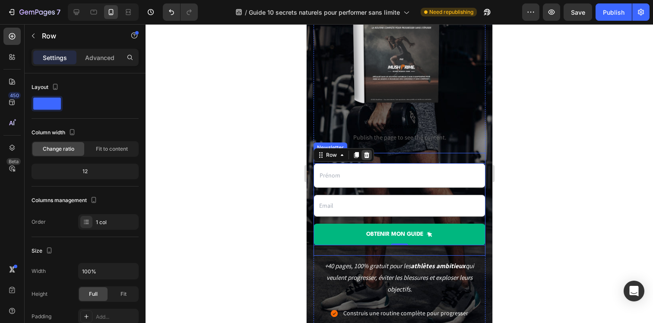
click at [370, 158] on div at bounding box center [366, 155] width 10 height 10
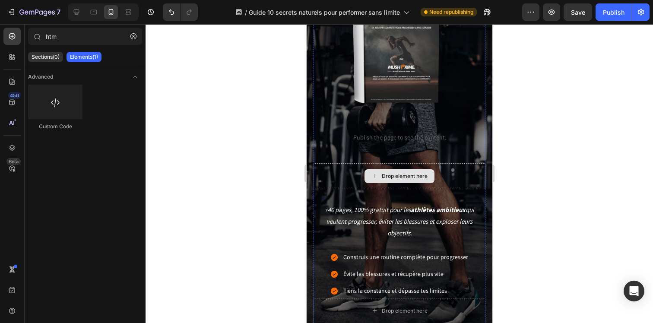
click at [378, 170] on div "Drop element here" at bounding box center [399, 176] width 70 height 14
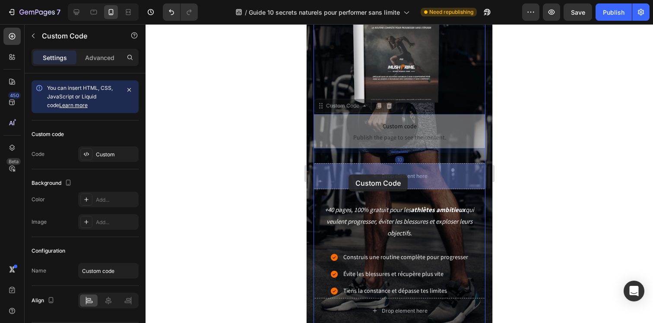
drag, startPoint x: 350, startPoint y: 139, endPoint x: 348, endPoint y: 175, distance: 35.4
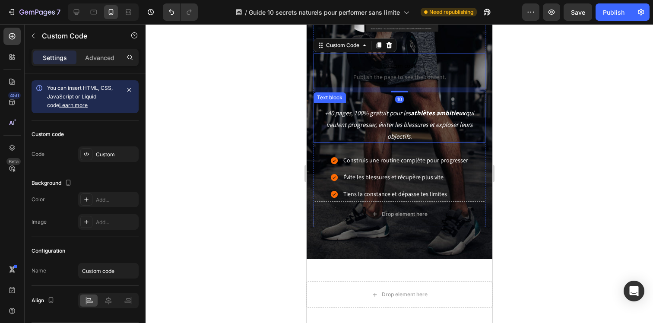
scroll to position [285, 0]
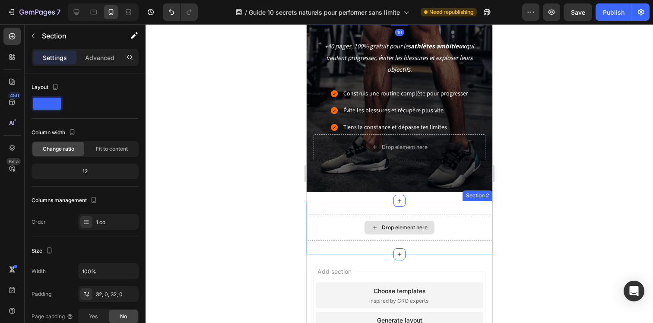
click at [357, 219] on div "Drop element here" at bounding box center [399, 228] width 186 height 26
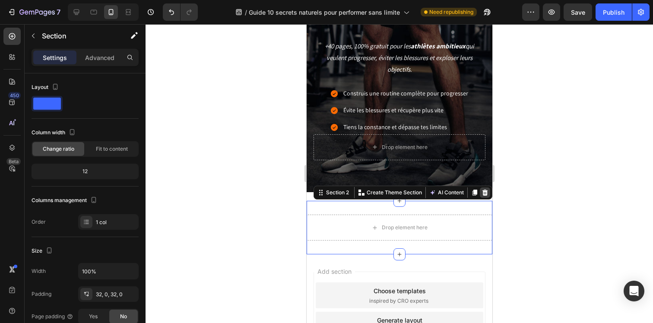
click at [489, 191] on div at bounding box center [485, 192] width 10 height 10
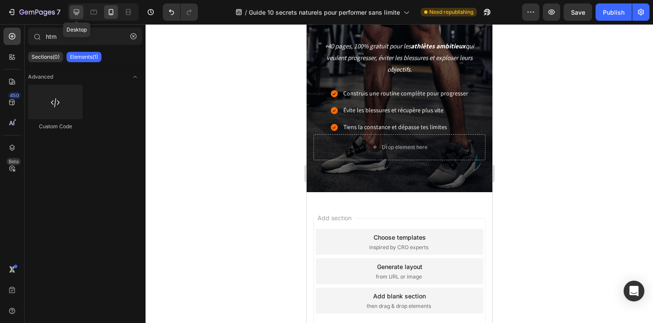
click at [76, 11] on icon at bounding box center [76, 12] width 9 height 9
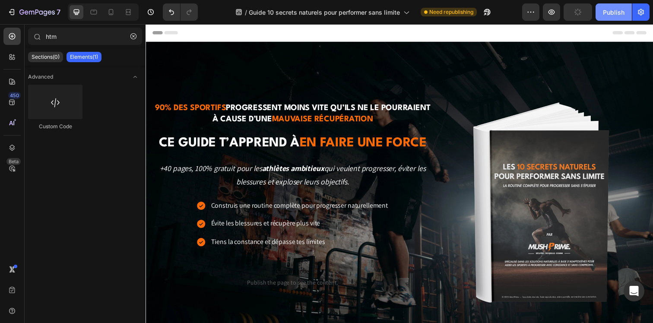
click at [606, 15] on div "Publish" at bounding box center [614, 12] width 22 height 9
click at [123, 139] on div "Advanced Custom Code" at bounding box center [85, 107] width 121 height 83
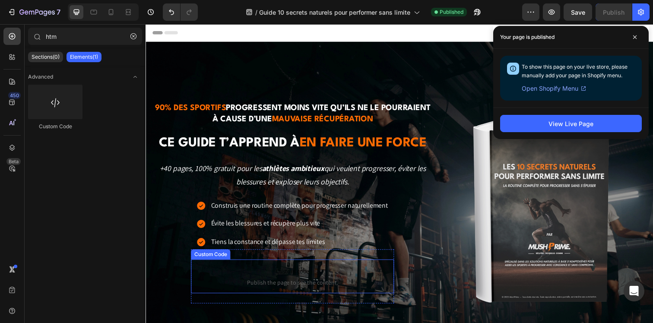
click at [294, 279] on span "Custom code" at bounding box center [295, 276] width 207 height 10
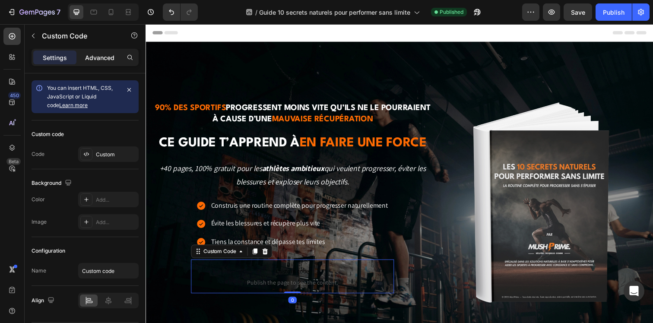
click at [104, 57] on p "Advanced" at bounding box center [99, 57] width 29 height 9
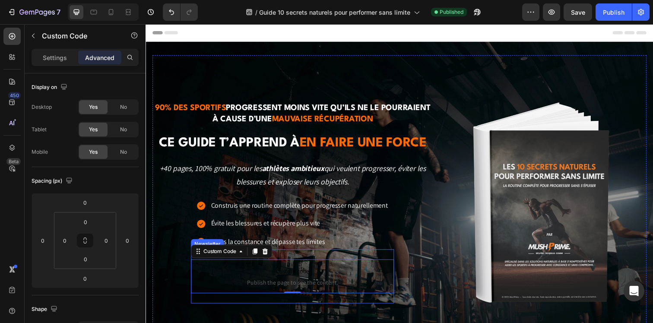
click at [322, 255] on div "Custom code Publish the page to see the content. Custom Code 0 Newsletter" at bounding box center [295, 281] width 207 height 55
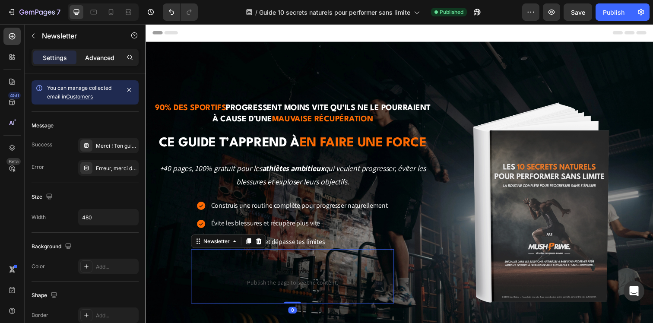
click at [96, 54] on p "Advanced" at bounding box center [99, 57] width 29 height 9
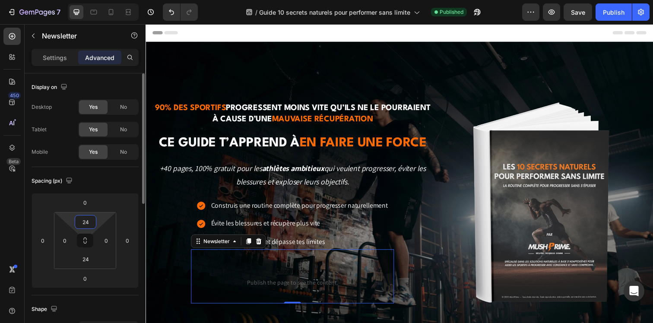
click at [84, 220] on input "24" at bounding box center [85, 222] width 17 height 13
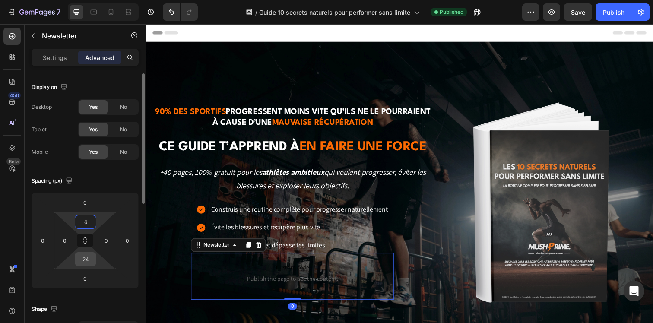
type input "6"
click at [90, 260] on input "24" at bounding box center [85, 259] width 17 height 13
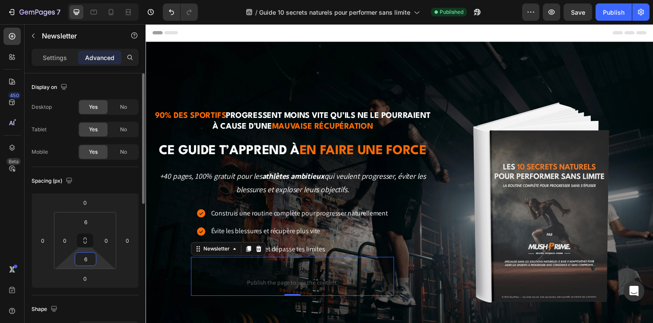
type input "6"
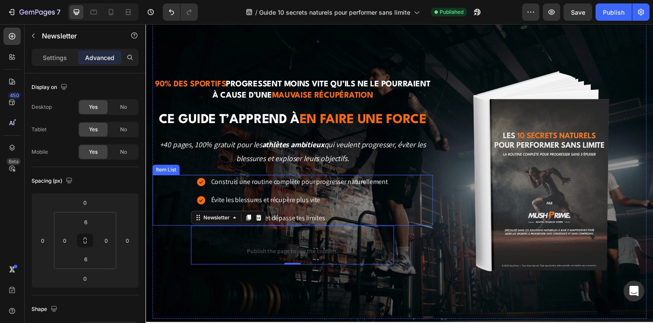
scroll to position [60, 0]
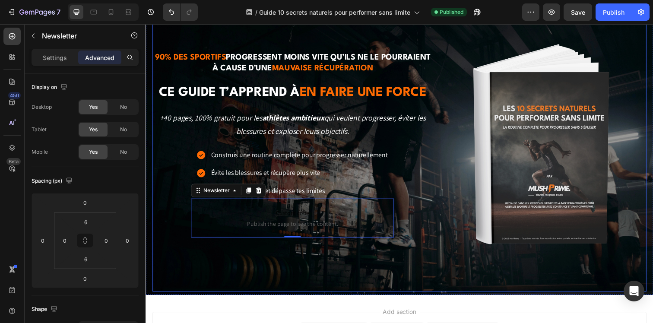
click at [253, 252] on div "90% des sportifs progressent moins vite qu’ils ne le pourraient à cause d’une m…" at bounding box center [296, 147] width 286 height 232
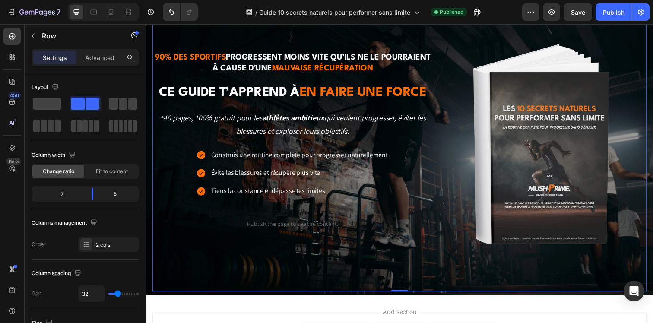
click at [245, 242] on div "90% des sportifs progressent moins vite qu’ils ne le pourraient à cause d’une m…" at bounding box center [296, 147] width 286 height 232
click at [240, 235] on p "Custom code Publish the page to see the content." at bounding box center [295, 222] width 207 height 35
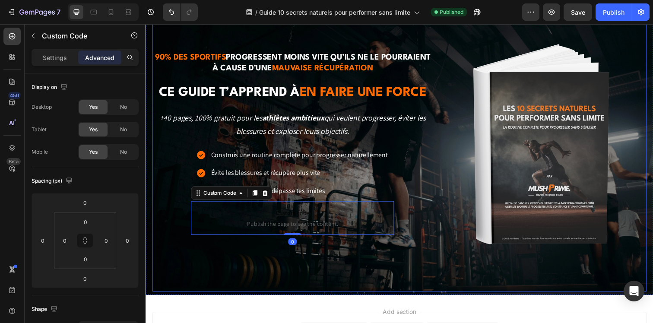
click at [300, 263] on div "90% des sportifs progressent moins vite qu’ils ne le pourraient à cause d’une m…" at bounding box center [405, 146] width 505 height 301
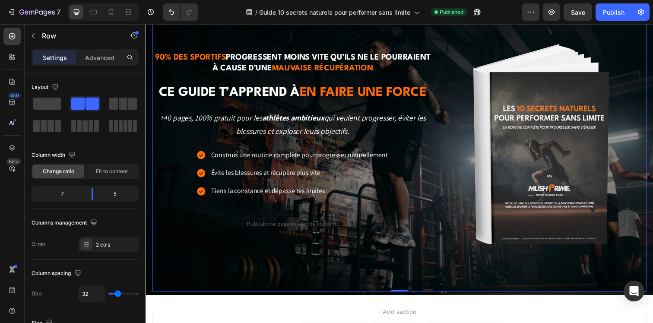
click at [110, 20] on div at bounding box center [103, 11] width 71 height 17
click at [110, 15] on icon at bounding box center [111, 12] width 9 height 9
type input "100%"
type input "0"
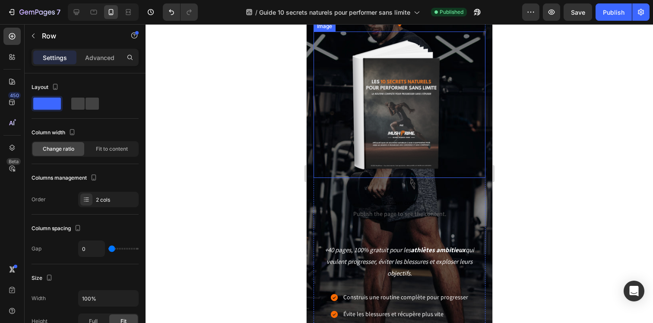
scroll to position [110, 0]
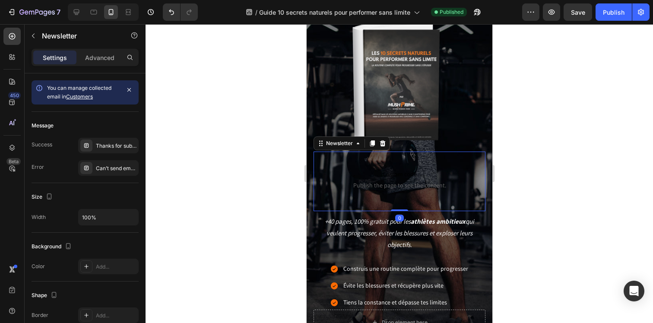
click at [375, 160] on div "Custom code Publish the page to see the content. Custom Code Newsletter 0" at bounding box center [399, 182] width 172 height 60
click at [93, 59] on p "Advanced" at bounding box center [99, 57] width 29 height 9
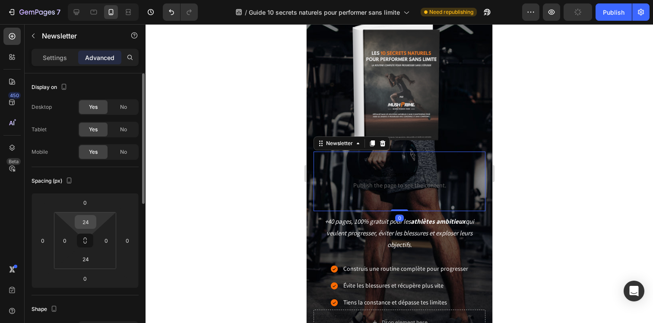
click at [80, 221] on input "24" at bounding box center [85, 222] width 17 height 13
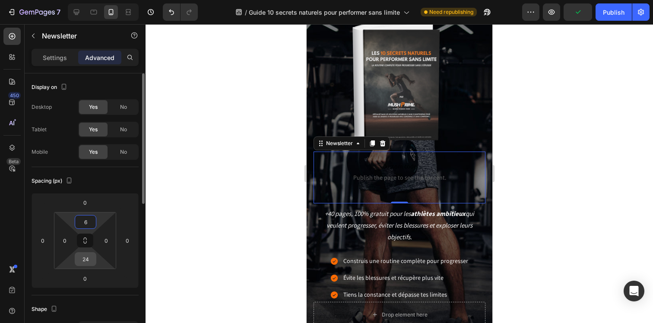
type input "6"
click at [86, 259] on input "24" at bounding box center [85, 259] width 17 height 13
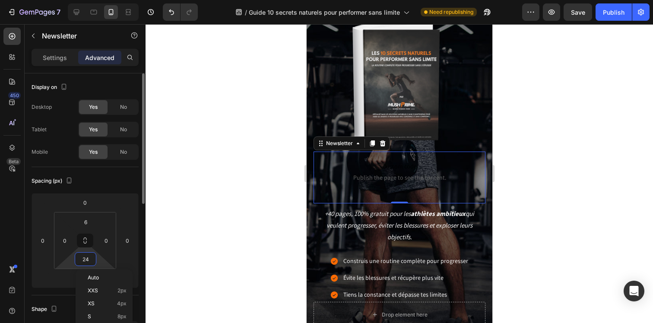
type input "6"
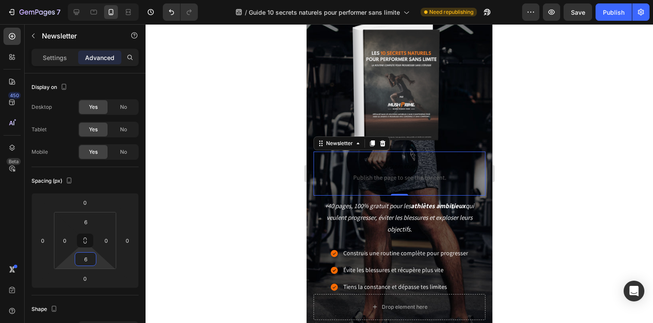
click at [419, 217] on p "+40 pages, 100% gratuit pour les athlètes ambitieux qui veulent progresser, évi…" at bounding box center [399, 217] width 170 height 35
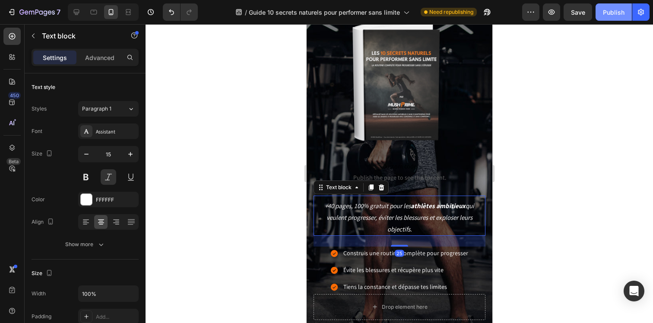
click at [609, 12] on div "Publish" at bounding box center [614, 12] width 22 height 9
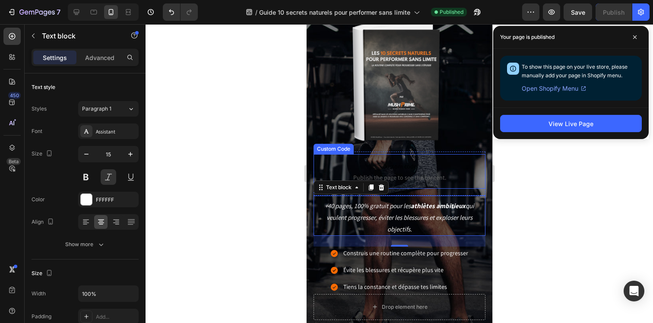
scroll to position [0, 0]
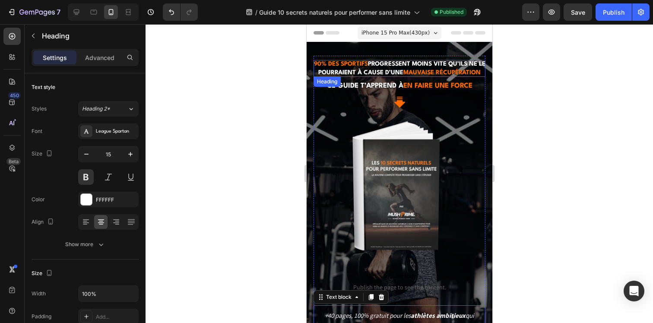
click at [360, 70] on h2 "90% des sportifs progressent moins vite qu’ils ne le pourraient à cause d’une m…" at bounding box center [399, 68] width 172 height 17
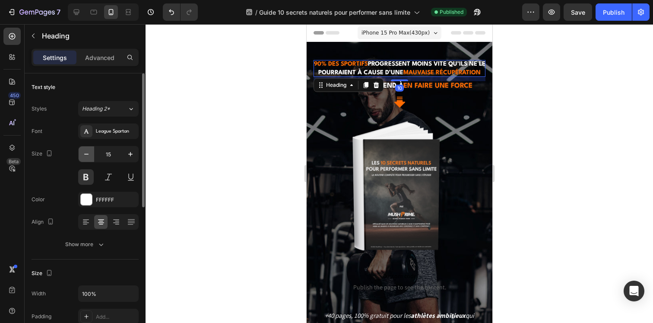
click at [89, 152] on icon "button" at bounding box center [86, 154] width 9 height 9
type input "13"
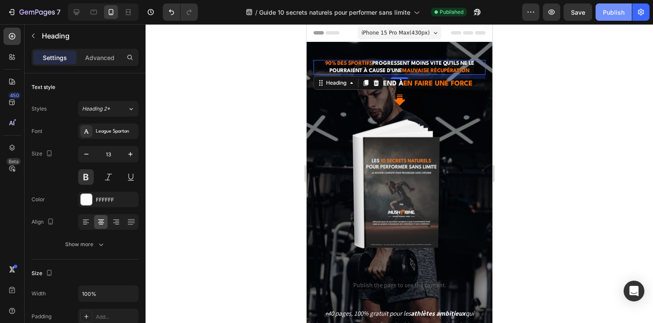
click at [611, 16] on div "Publish" at bounding box center [614, 12] width 22 height 9
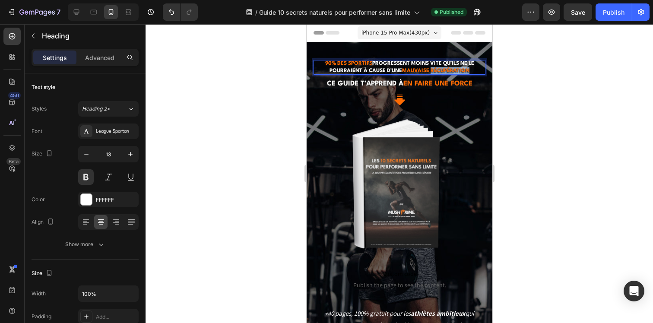
click at [454, 70] on span "mauvaise récupération" at bounding box center [435, 70] width 67 height 5
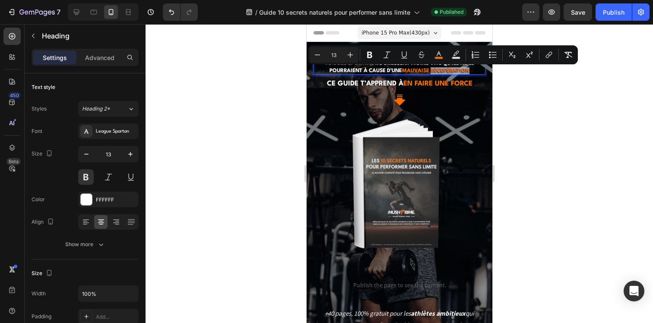
click at [444, 70] on span "mauvaise récupération" at bounding box center [435, 70] width 67 height 5
click at [450, 71] on span "mauvaise récupération" at bounding box center [435, 70] width 67 height 5
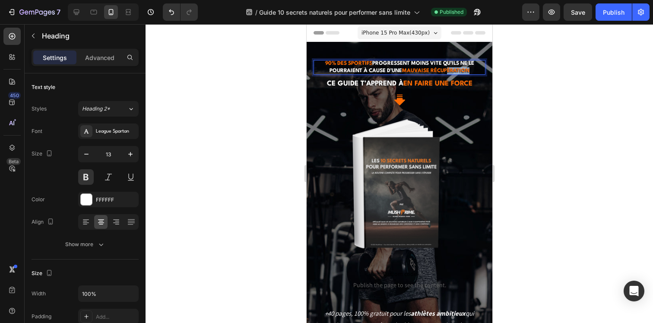
drag, startPoint x: 449, startPoint y: 71, endPoint x: 470, endPoint y: 71, distance: 21.2
click at [470, 71] on p "90% des sportifs progressent moins vite qu’ils ne le pourraient à cause d’une m…" at bounding box center [399, 67] width 172 height 15
click at [605, 8] on div "Publish" at bounding box center [614, 12] width 22 height 9
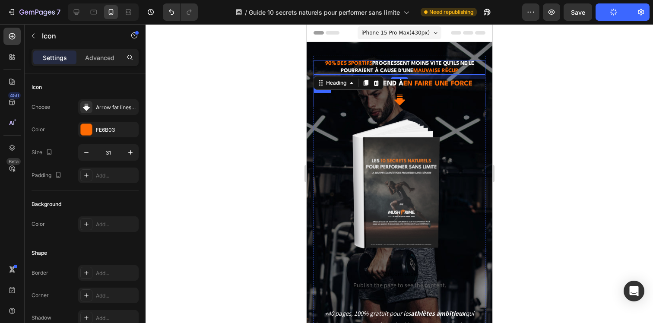
click at [419, 97] on div "Icon" at bounding box center [399, 99] width 172 height 13
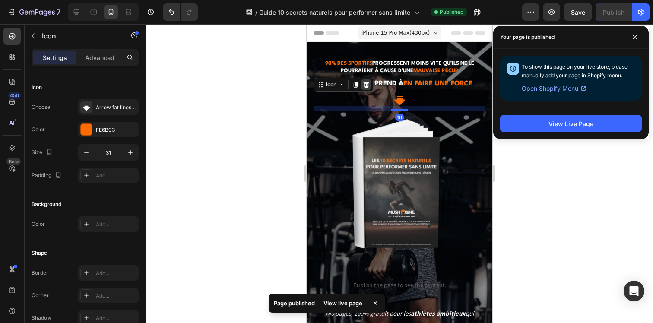
click at [365, 85] on icon at bounding box center [365, 84] width 7 height 7
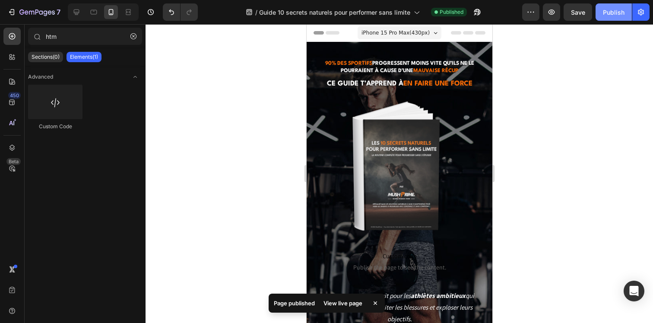
click at [616, 11] on div "Publish" at bounding box center [614, 12] width 22 height 9
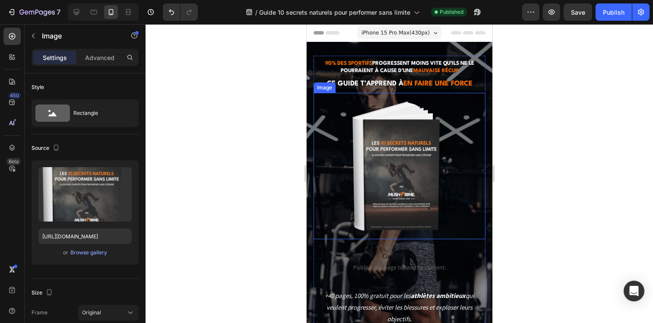
click at [416, 200] on img at bounding box center [399, 166] width 103 height 146
click at [100, 56] on p "Advanced" at bounding box center [99, 57] width 29 height 9
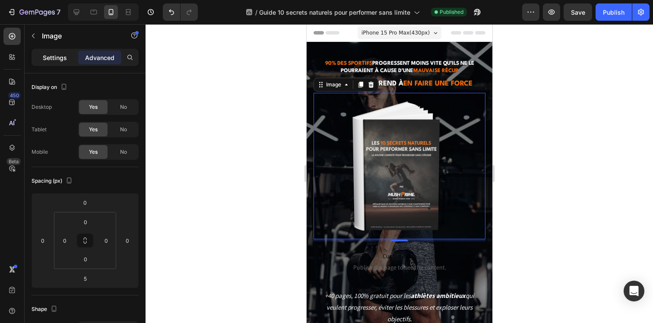
click at [46, 51] on div "Settings" at bounding box center [54, 58] width 43 height 14
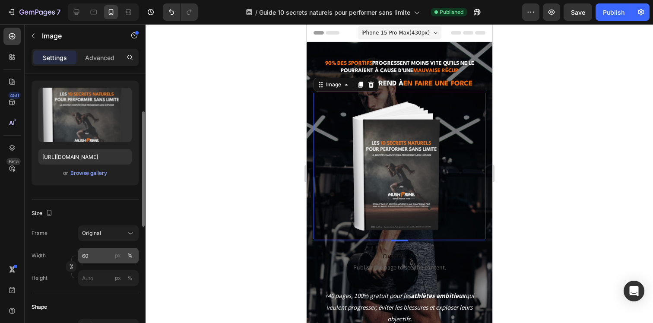
scroll to position [83, 0]
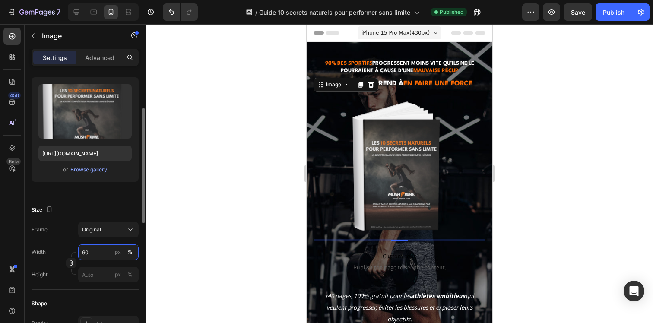
click at [91, 254] on input "60" at bounding box center [108, 253] width 60 height 16
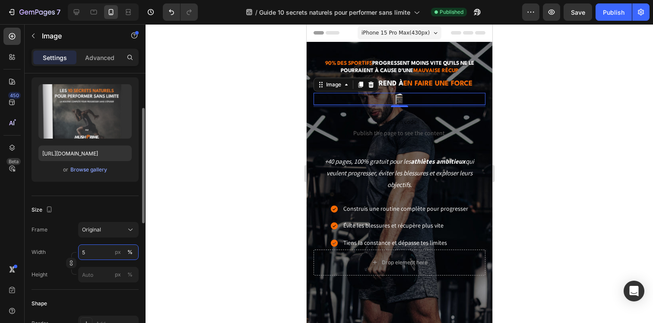
type input "50"
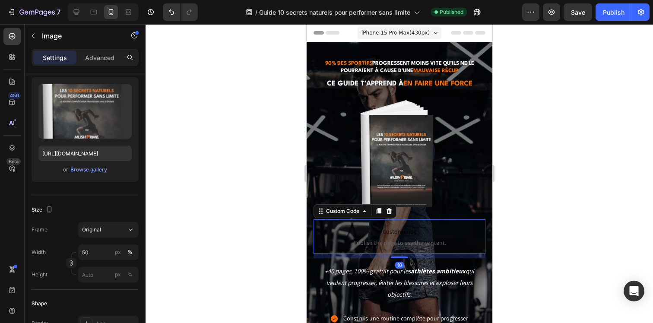
click at [386, 242] on span "Publish the page to see the content." at bounding box center [399, 242] width 172 height 9
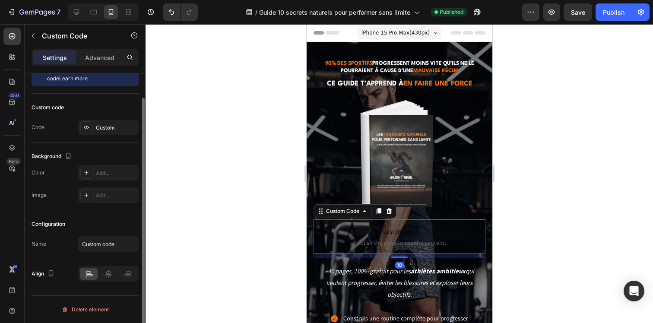
scroll to position [0, 0]
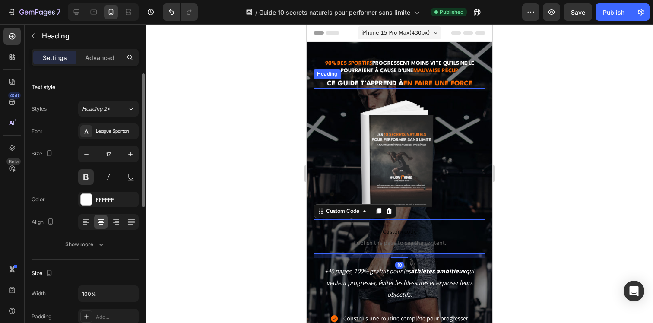
click at [407, 88] on h2 "Ce guide t’apprend à en faire une force" at bounding box center [399, 84] width 172 height 10
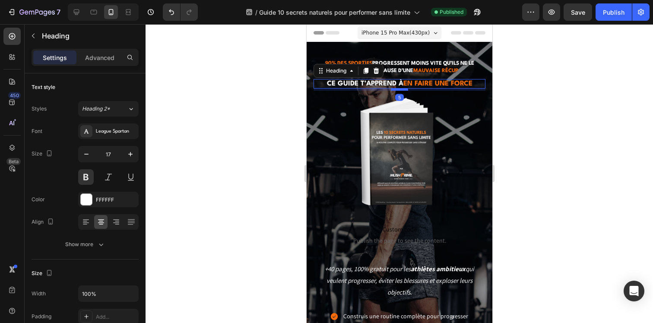
click at [401, 90] on div at bounding box center [399, 89] width 17 height 3
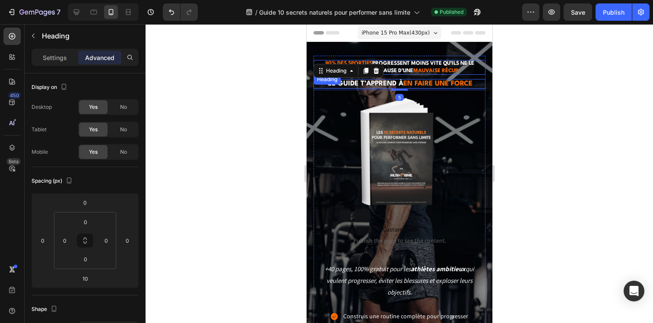
click at [409, 67] on p "⁠⁠⁠⁠⁠⁠⁠ 90% des sportifs progressent moins vite qu’ils ne le pourraient à cause…" at bounding box center [399, 67] width 172 height 15
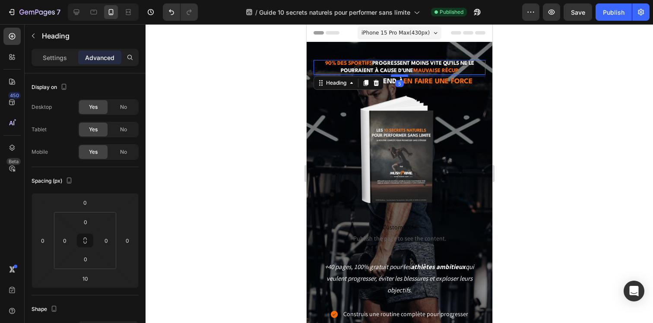
click at [402, 76] on div at bounding box center [399, 75] width 17 height 3
type input "5"
click at [538, 102] on div at bounding box center [400, 173] width 508 height 299
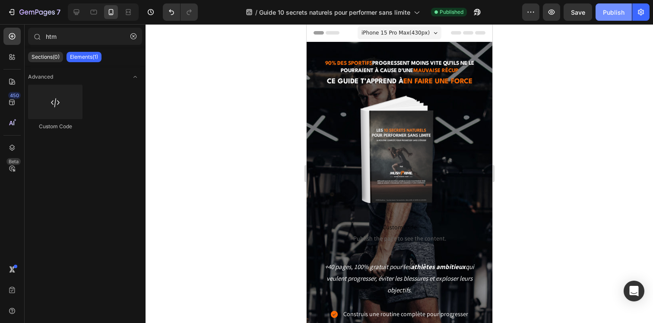
click at [612, 12] on div "Publish" at bounding box center [614, 12] width 22 height 9
click at [135, 37] on icon "button" at bounding box center [133, 36] width 6 height 6
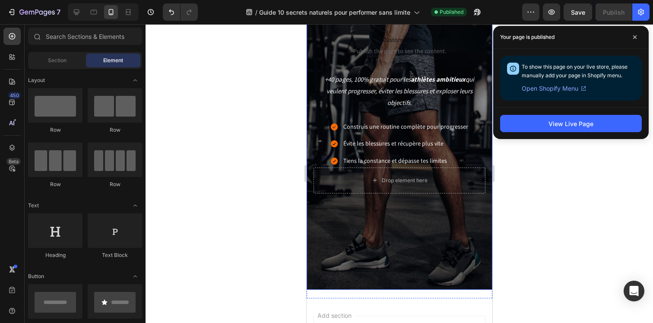
scroll to position [221, 0]
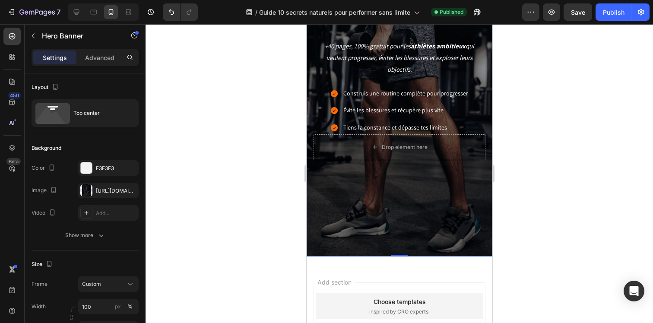
click at [343, 252] on div "Overlay" at bounding box center [399, 38] width 186 height 435
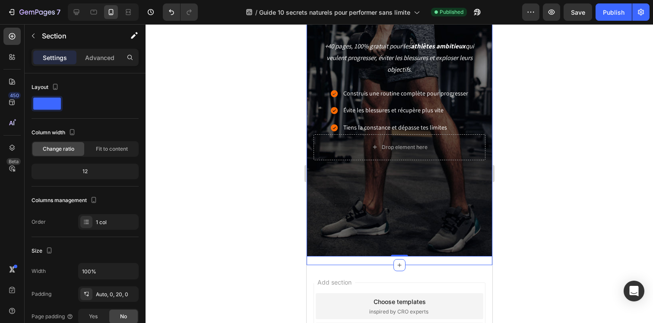
click at [344, 262] on div "Découvre les 10 secrets naturels pour performer sans limite Heading Un guide de…" at bounding box center [399, 43] width 186 height 444
click at [103, 55] on p "Advanced" at bounding box center [99, 57] width 29 height 9
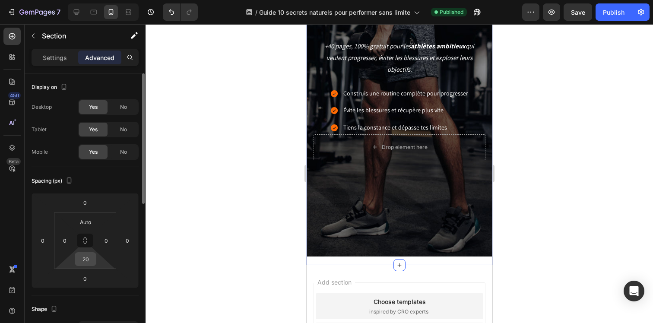
click at [79, 263] on input "20" at bounding box center [85, 259] width 17 height 13
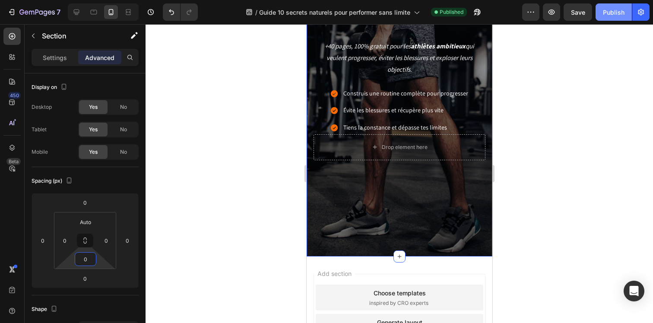
click at [613, 16] on button "Publish" at bounding box center [614, 11] width 36 height 17
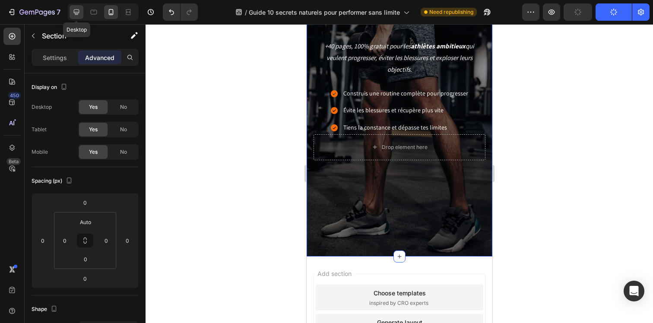
click at [79, 17] on div at bounding box center [77, 12] width 14 height 14
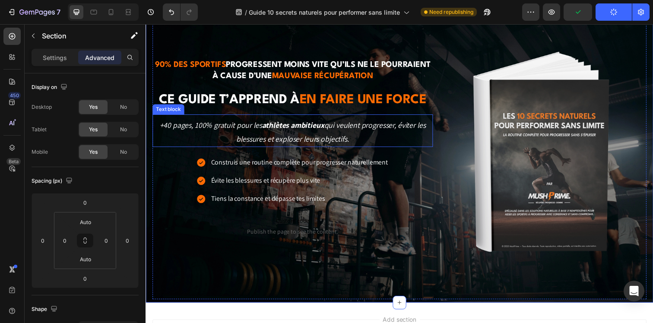
scroll to position [155, 0]
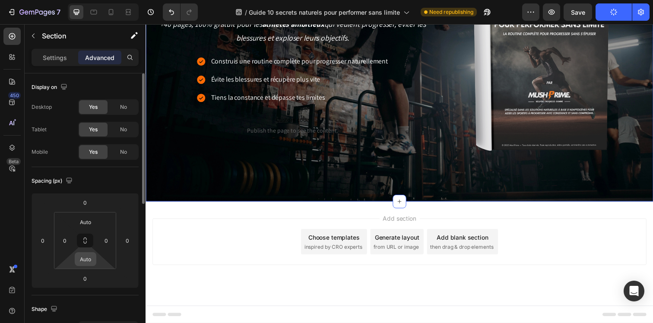
click at [92, 260] on input "Auto" at bounding box center [85, 259] width 17 height 13
type input "0"
click at [85, 226] on input "Auto" at bounding box center [85, 222] width 17 height 13
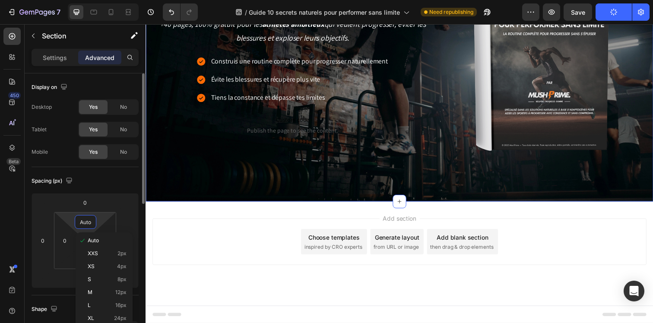
type input "0"
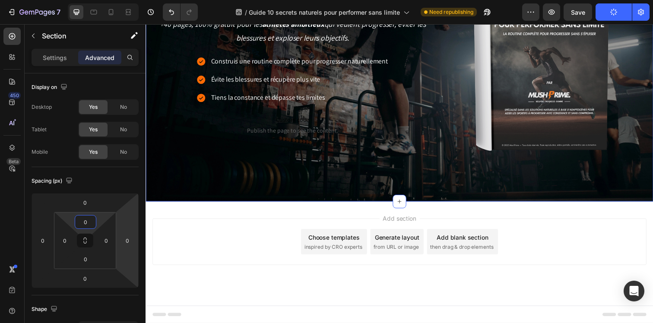
click at [207, 260] on div "Add section Choose templates inspired by CRO experts Generate layout from URL o…" at bounding box center [405, 246] width 505 height 48
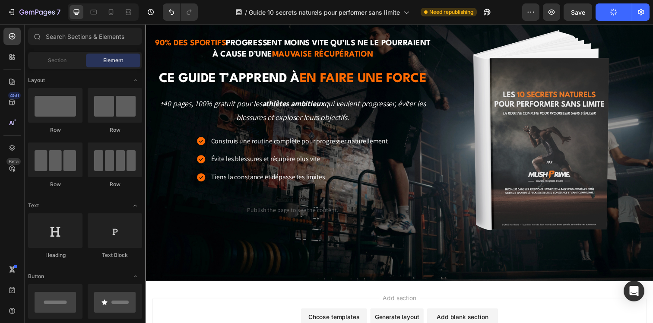
scroll to position [0, 0]
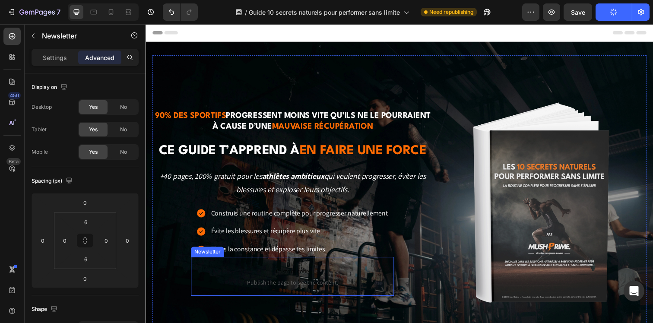
click at [350, 301] on div "Custom code Publish the page to see the content. Custom Code Newsletter" at bounding box center [295, 282] width 207 height 40
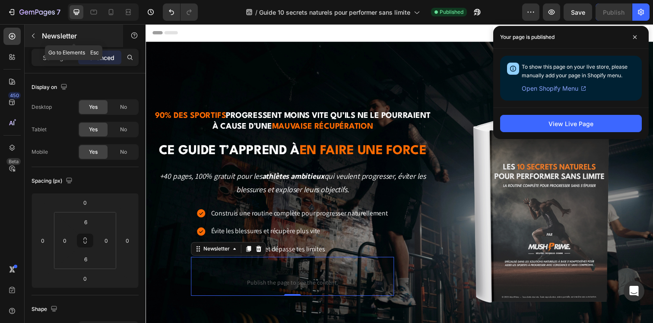
click at [34, 31] on button "button" at bounding box center [33, 36] width 14 height 14
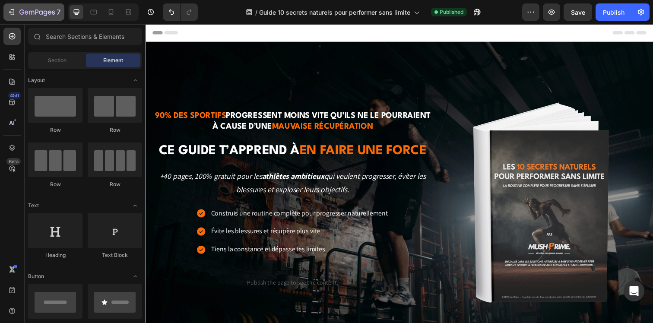
click at [13, 12] on icon "button" at bounding box center [11, 12] width 9 height 9
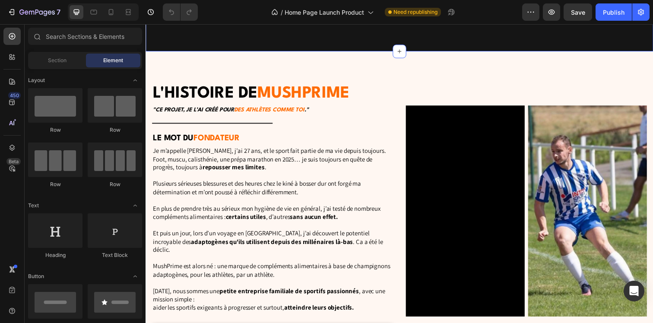
scroll to position [2377, 0]
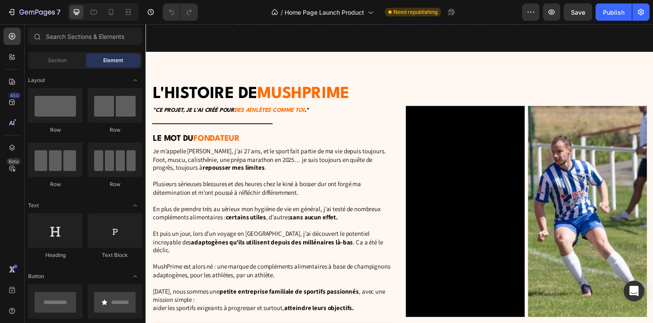
click at [344, 17] on p "Pour en bénéficier, tu nous contactes simplement via notre formulaire et tu nou…" at bounding box center [404, 8] width 331 height 18
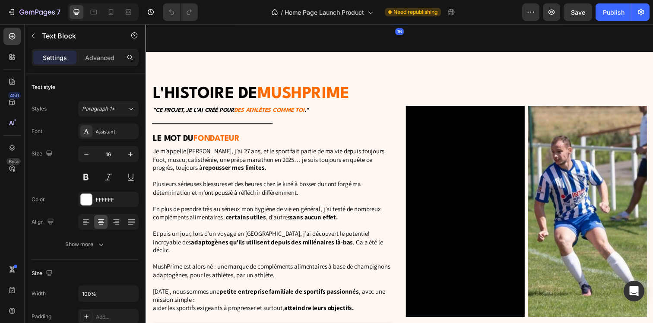
click at [344, 17] on p "Pour en bénéficier, tu nous contactes simplement via notre formulaire et tu nou…" at bounding box center [404, 8] width 331 height 18
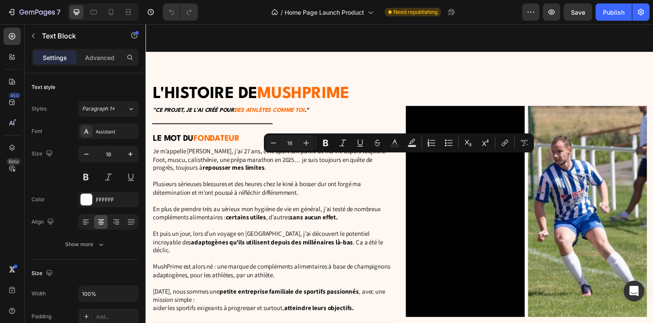
click at [317, 17] on p "Pour en bénéficier, tu nous contactes simplement via notre formulaire et tu nou…" at bounding box center [404, 8] width 331 height 18
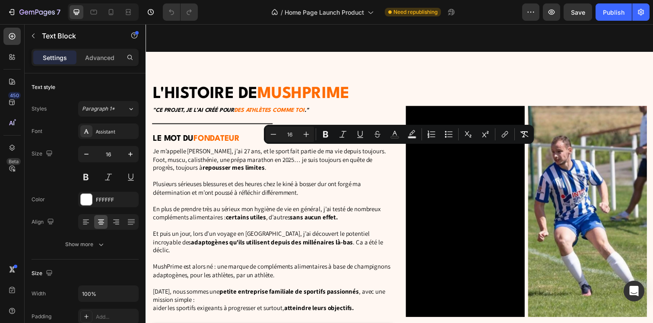
drag, startPoint x: 506, startPoint y: 162, endPoint x: 257, endPoint y: 154, distance: 249.0
click at [257, 17] on p "Pour en bénéficier, tu nous contactes simplement via notre formulaire et tu nou…" at bounding box center [404, 8] width 331 height 18
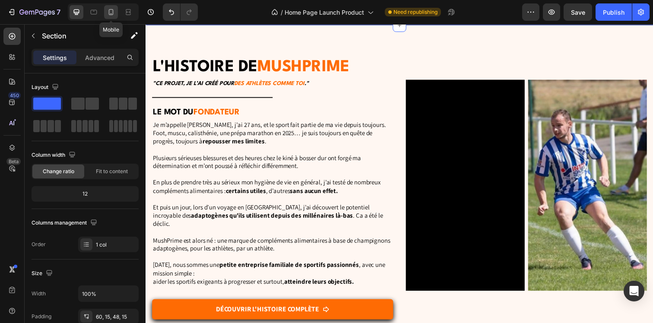
click at [111, 9] on icon at bounding box center [111, 12] width 9 height 9
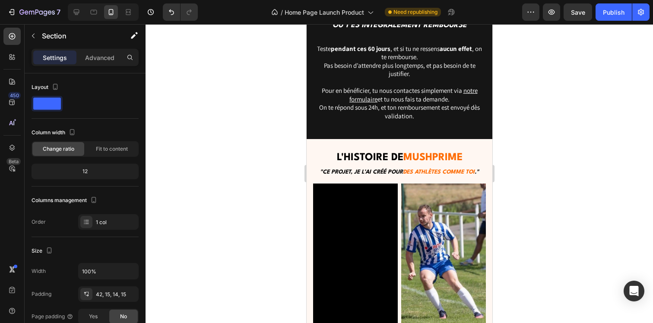
scroll to position [2984, 0]
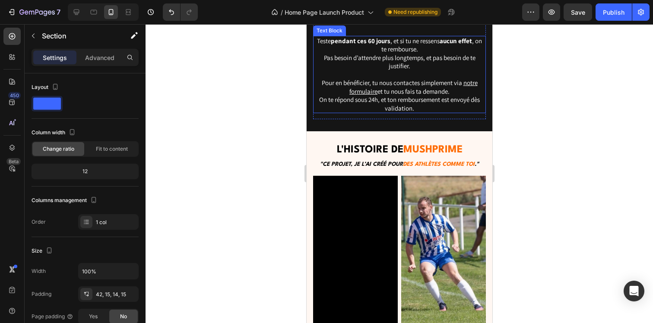
click at [405, 112] on p "Pour en bénéficier, tu nous contactes simplement via notre formulaire et tu nou…" at bounding box center [399, 96] width 171 height 34
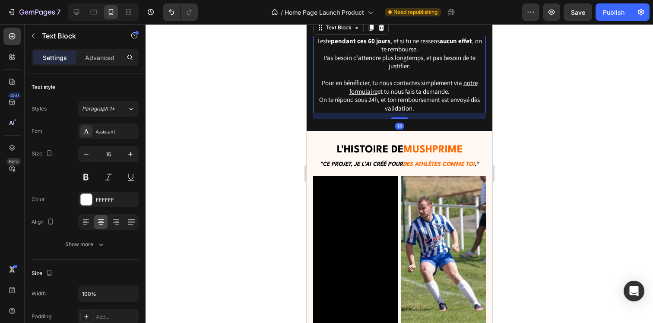
click at [405, 112] on p "Pour en bénéficier, tu nous contactes simplement via notre formulaire et tu nou…" at bounding box center [399, 96] width 171 height 34
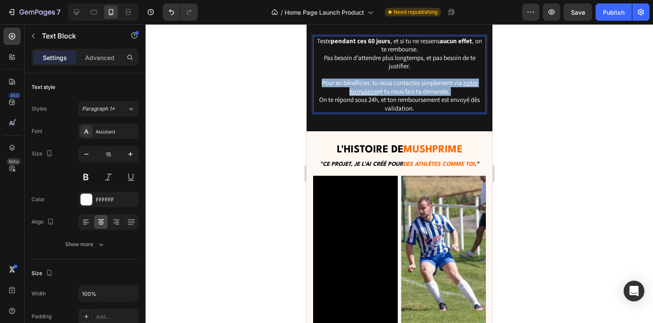
click at [405, 112] on p "Pour en bénéficier, tu nous contactes simplement via notre formulaire et tu nou…" at bounding box center [399, 96] width 171 height 34
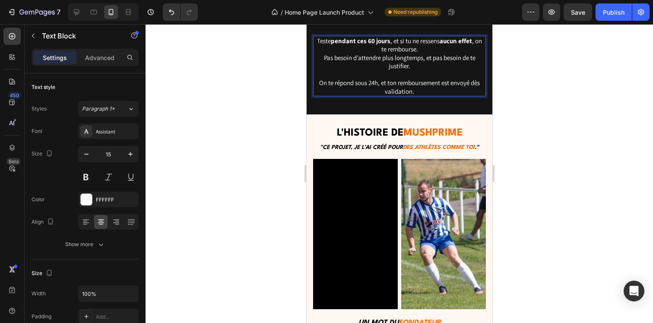
click at [397, 95] on p "On te répond sous 24h, et ton remboursement est envoyé dès validation." at bounding box center [399, 87] width 171 height 17
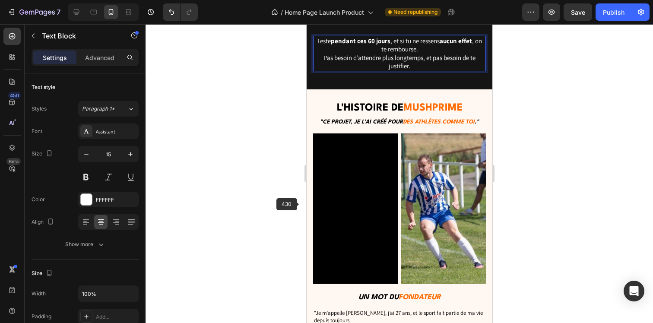
click at [264, 212] on div at bounding box center [400, 173] width 508 height 299
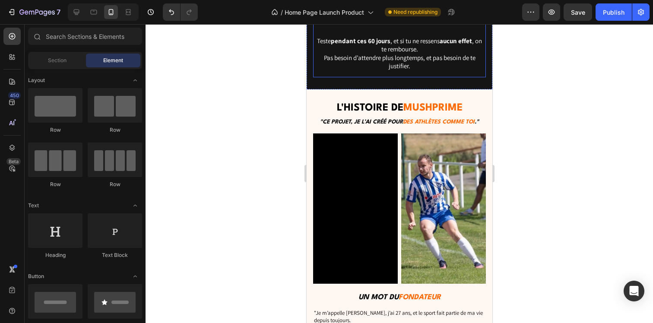
click at [374, 70] on p "Teste pendant ces 60 jours , et si tu ne ressens aucun effet , on te rembourse.…" at bounding box center [399, 54] width 171 height 34
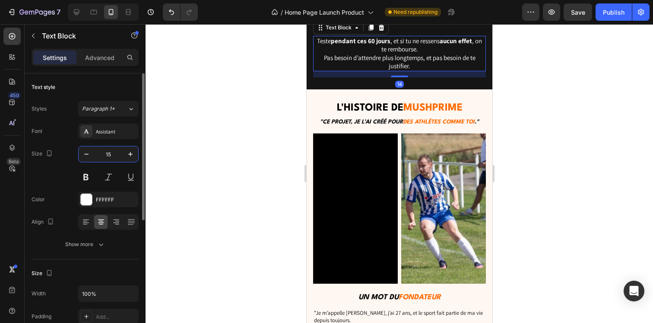
click at [95, 152] on input "15" at bounding box center [108, 154] width 29 height 16
click at [92, 154] on button "button" at bounding box center [87, 154] width 16 height 16
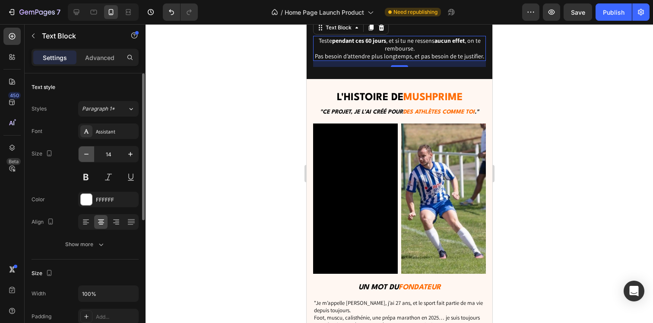
click at [86, 155] on icon "button" at bounding box center [86, 154] width 9 height 9
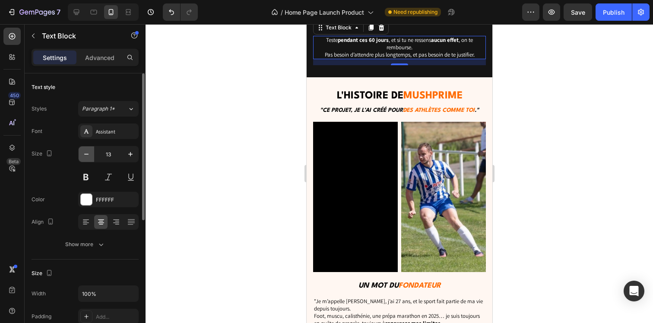
click at [89, 154] on icon "button" at bounding box center [86, 154] width 9 height 9
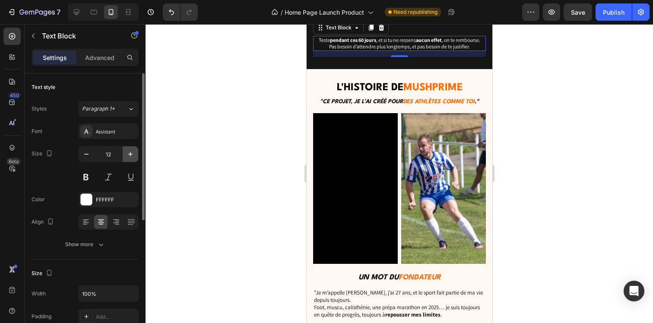
click at [126, 156] on button "button" at bounding box center [131, 154] width 16 height 16
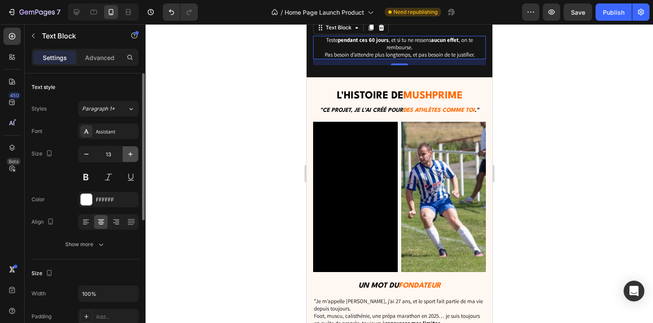
click at [126, 156] on button "button" at bounding box center [131, 154] width 16 height 16
type input "14"
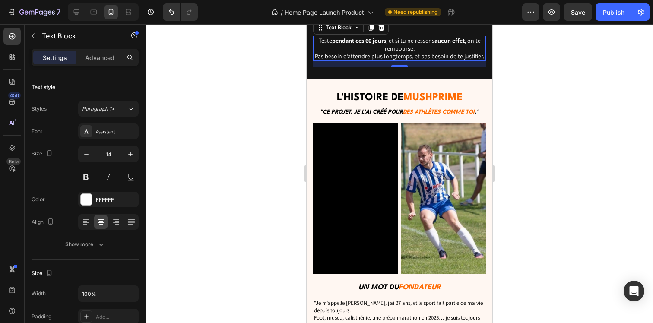
click at [227, 181] on div at bounding box center [400, 173] width 508 height 299
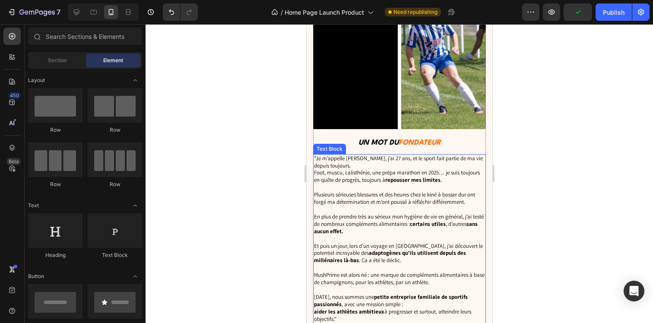
scroll to position [3320, 0]
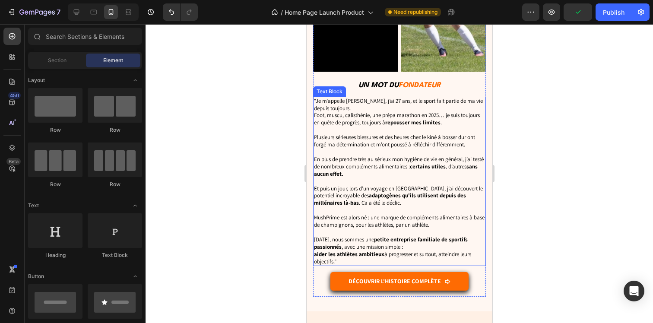
click at [361, 158] on p "En plus de prendre très au sérieux mon hygiène de vie en général, j’ai testé de…" at bounding box center [399, 167] width 171 height 22
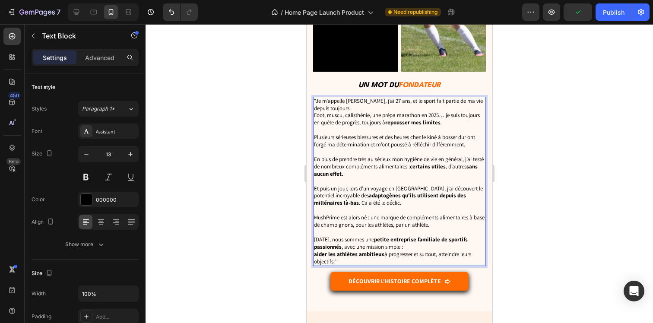
click at [406, 248] on p "[DATE], nous sommes une petite entreprise familiale de sportifs passionnés , av…" at bounding box center [399, 250] width 171 height 29
click at [381, 256] on p "[DATE], nous sommes une petite entreprise familiale de sportifs passionnés , av…" at bounding box center [399, 250] width 171 height 29
drag, startPoint x: 343, startPoint y: 254, endPoint x: 310, endPoint y: 98, distance: 159.7
click at [310, 98] on div "L'histoire de mushprime Heading "Ce projet, je l’ai créé pour des ATHLÈTES comm…" at bounding box center [399, 94] width 186 height 435
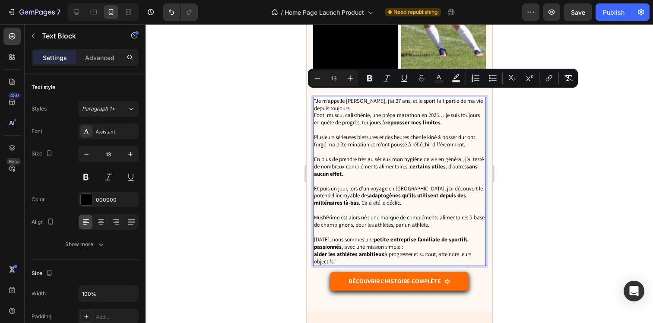
copy div ""Lo i’dolorsi Amet, c’ad 08 eli, se do eiusm temp incidi ut la etd magnaa enima…"
click at [345, 134] on p "Plusieurs sérieuses blessures et des heures chez le kiné à bosser dur ont forgé…" at bounding box center [399, 141] width 171 height 15
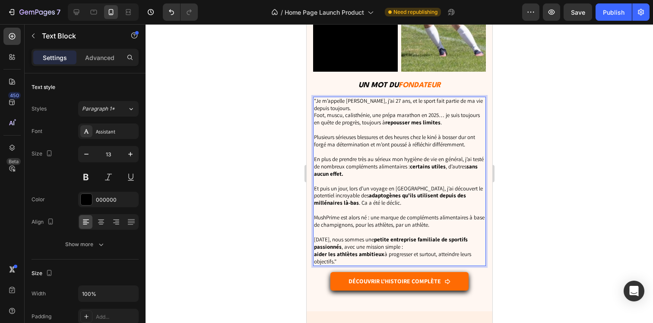
drag, startPoint x: 407, startPoint y: 255, endPoint x: 313, endPoint y: 97, distance: 184.4
click at [313, 97] on div ""Je m’appelle Nico, j’ai 27 ans, et le sport fait partie de ma vie depuis toujo…" at bounding box center [399, 182] width 173 height 170
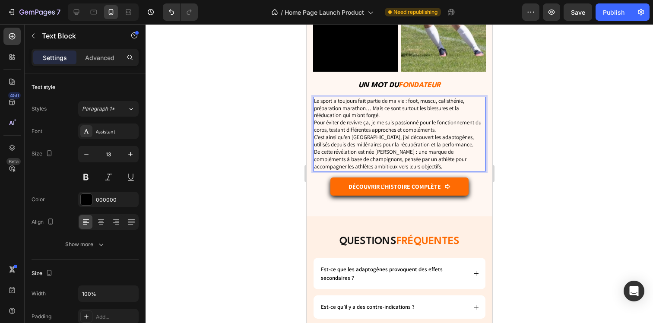
click at [398, 110] on p "Le sport a toujours fait partie de ma vie : foot, muscu, calisthénie, préparati…" at bounding box center [399, 134] width 171 height 73
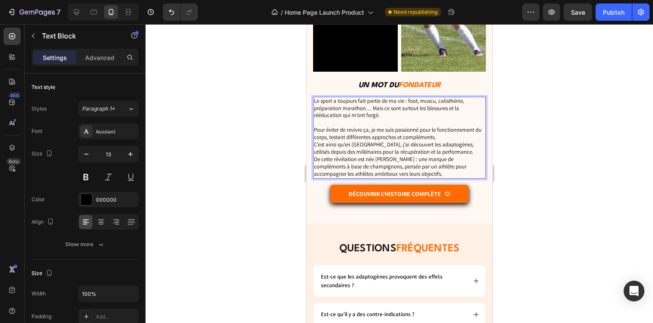
click at [449, 132] on p "⁠⁠⁠⁠⁠⁠⁠ Pour éviter de revivre ça, je me suis passionné pour le fonctionnement …" at bounding box center [399, 148] width 171 height 58
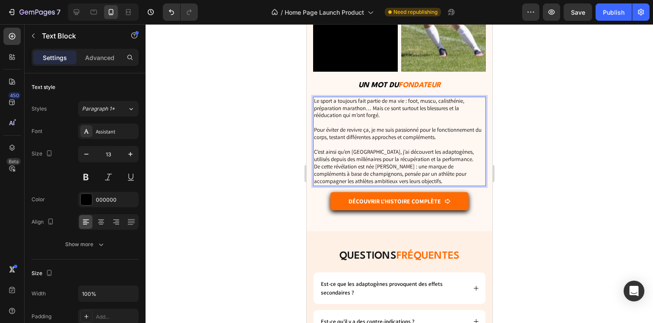
click at [445, 156] on p "⁠⁠⁠⁠⁠⁠⁠ C’est ainsi qu’en Asie, j’ai découvert les adaptogènes, utilisés depuis…" at bounding box center [399, 163] width 171 height 44
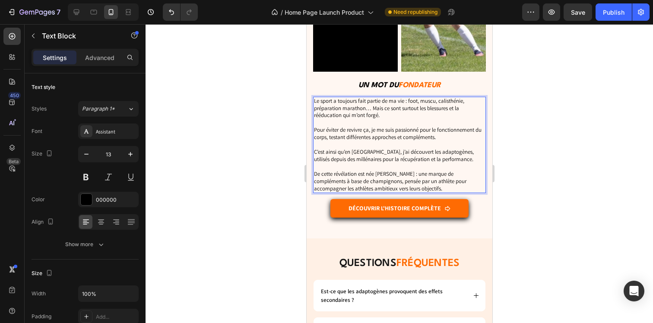
click at [264, 127] on div at bounding box center [400, 173] width 508 height 299
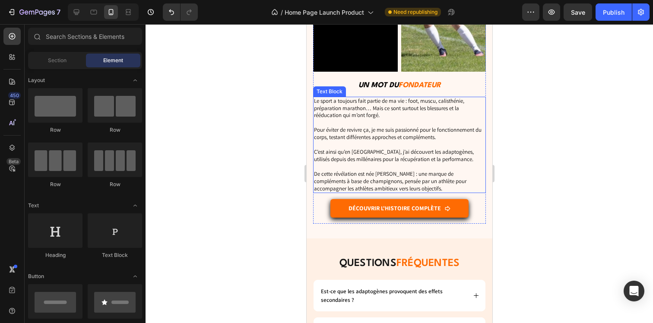
click at [385, 102] on p "Le sport a toujours fait partie de ma vie : foot, muscu, calisthénie, préparati…" at bounding box center [399, 109] width 171 height 22
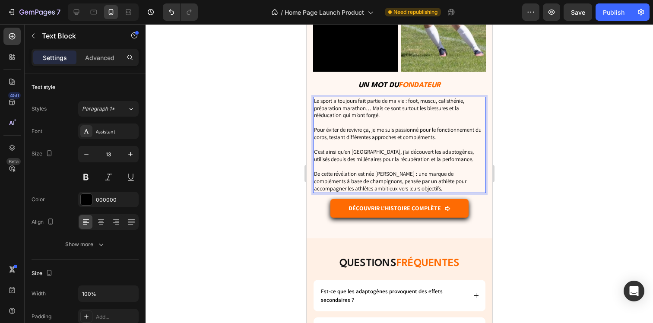
click at [316, 98] on p "Le sport a toujours fait partie de ma vie : foot, muscu, calisthénie, préparati…" at bounding box center [399, 109] width 171 height 22
click at [405, 82] on span "FONDATEUR" at bounding box center [419, 85] width 42 height 7
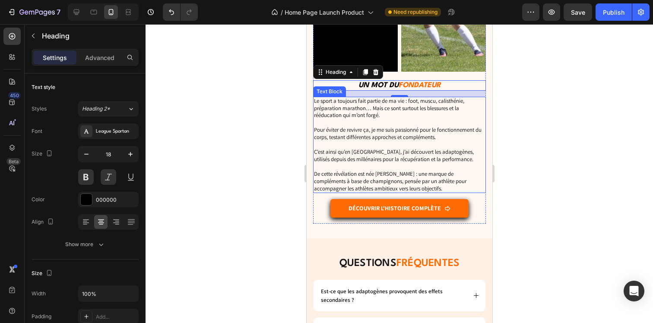
click at [423, 141] on p "C’est ainsi qu’en Asie, j’ai découvert les adaptogènes, utilisés depuis des mil…" at bounding box center [399, 152] width 171 height 22
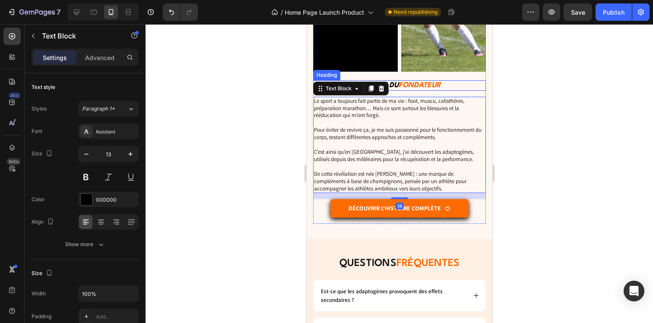
click at [415, 80] on h2 "UN MOT DU FONDATEUR" at bounding box center [399, 85] width 173 height 10
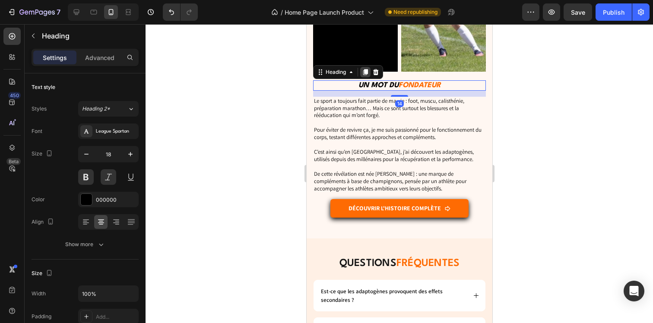
click at [367, 69] on icon at bounding box center [365, 72] width 5 height 6
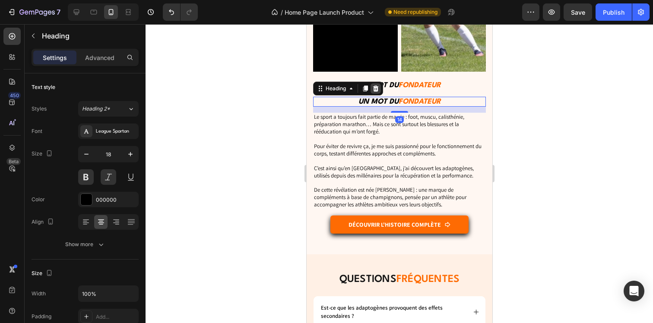
click at [375, 86] on icon at bounding box center [376, 89] width 6 height 6
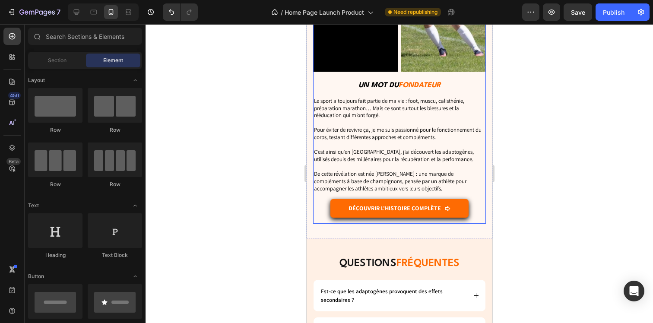
click at [319, 98] on p "Le sport a toujours fait partie de ma vie : foot, muscu, calisthénie, préparati…" at bounding box center [399, 109] width 171 height 22
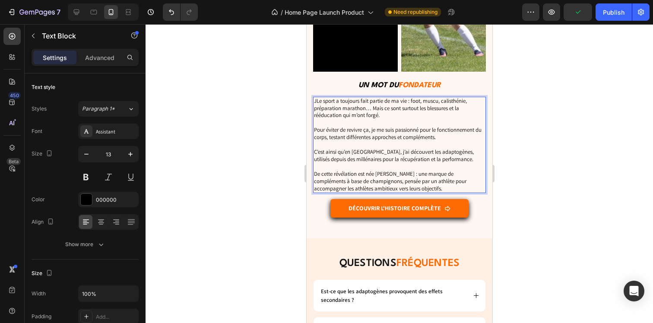
click at [318, 98] on p "JLe sport a toujours fait partie de ma vie : foot, muscu, calisthénie, préparat…" at bounding box center [399, 109] width 171 height 22
click at [315, 98] on p "JLe sport a toujours fait partie de ma vie : foot, muscu, calisthénie, préparat…" at bounding box center [399, 109] width 171 height 22
click at [355, 107] on p "Je m'appelle Nico, et le sport a toujours fait partie de ma vie : foot, muscu, …" at bounding box center [399, 109] width 171 height 22
drag, startPoint x: 388, startPoint y: 102, endPoint x: 373, endPoint y: 103, distance: 15.2
click at [373, 103] on p "Je m'appelle Nico, et le sport a toujours fait partie de ma vie : foot, muscu, …" at bounding box center [399, 109] width 171 height 22
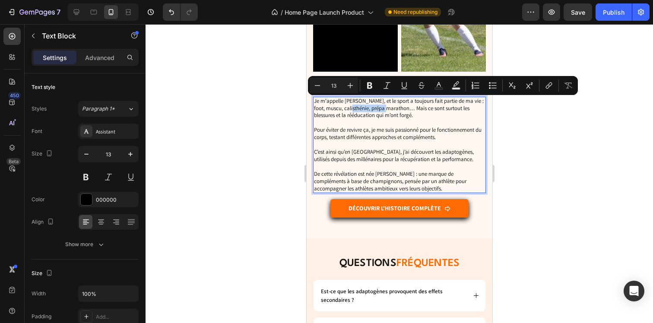
drag, startPoint x: 403, startPoint y: 104, endPoint x: 359, endPoint y: 104, distance: 43.6
click at [359, 104] on p "Je m'appelle Nico, et le sport a toujours fait partie de ma vie : foot, muscu, …" at bounding box center [399, 109] width 171 height 22
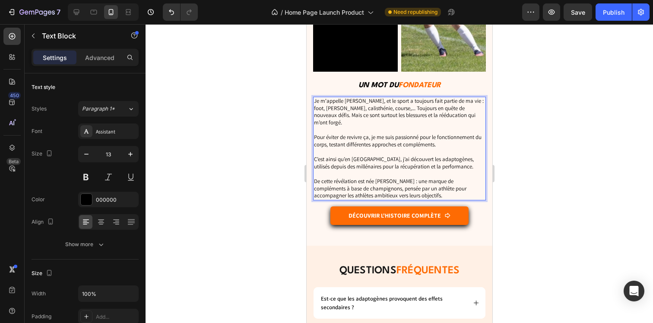
click at [315, 111] on p "Je m'appelle Nico, et le sport a toujours fait partie de ma vie : foot, muscu, …" at bounding box center [399, 112] width 171 height 29
click at [369, 111] on p "Je m'appelle Nico, et le sport a toujours fait partie de ma vie : foot, muscu, …" at bounding box center [399, 112] width 171 height 29
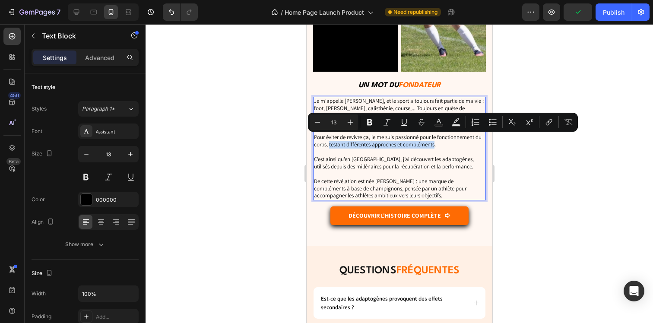
drag, startPoint x: 443, startPoint y: 141, endPoint x: 337, endPoint y: 141, distance: 106.3
click at [337, 141] on p "Pour éviter de revivre ça, je me suis passionné pour le fonctionnement du corps…" at bounding box center [399, 138] width 171 height 22
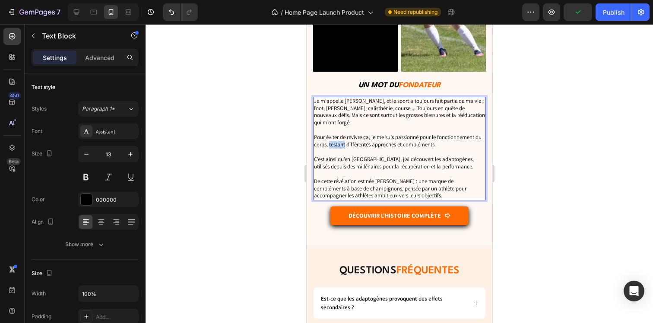
click at [337, 141] on p "Pour éviter de revivre ça, je me suis passionné pour le fonctionnement du corps…" at bounding box center [399, 138] width 171 height 22
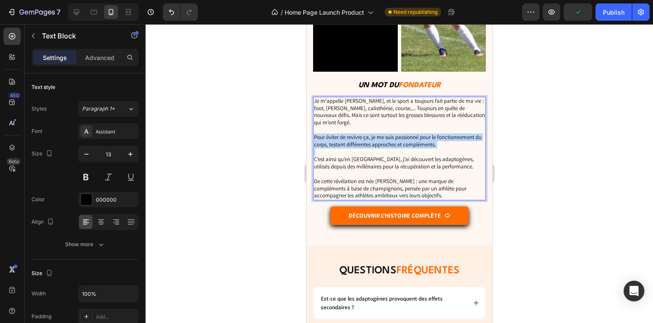
click at [337, 141] on p "Pour éviter de revivre ça, je me suis passionné pour le fonctionnement du corps…" at bounding box center [399, 138] width 171 height 22
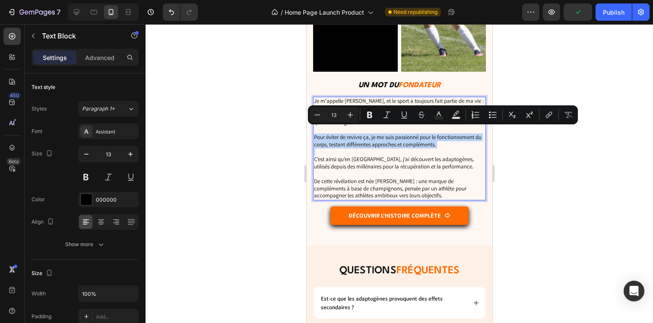
copy p "Pour éviter de revivre ça, je me suis passionné pour le fonctionnement du corps…"
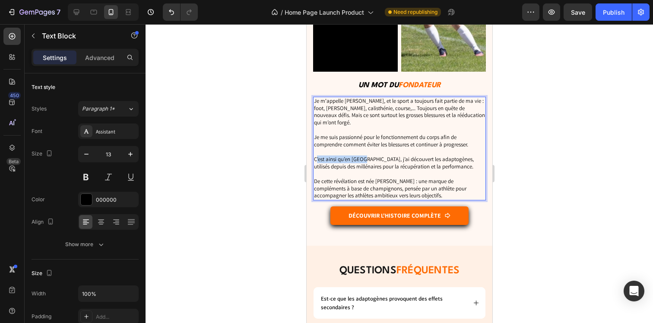
drag, startPoint x: 362, startPoint y: 155, endPoint x: 315, endPoint y: 153, distance: 47.1
click at [315, 153] on p "C’est ainsi qu’en Asie, j’ai découvert les adaptogènes, utilisés depuis des mil…" at bounding box center [399, 160] width 171 height 22
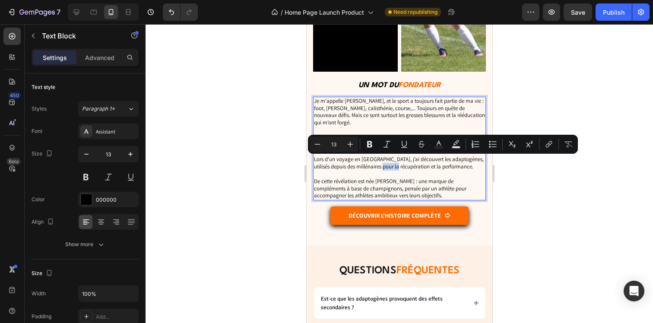
drag, startPoint x: 413, startPoint y: 162, endPoint x: 397, endPoint y: 162, distance: 16.0
click at [397, 162] on p "Lors d'un voyage en Asie, j’ai découvert les adaptogènes, utilisés depuis des m…" at bounding box center [399, 163] width 171 height 15
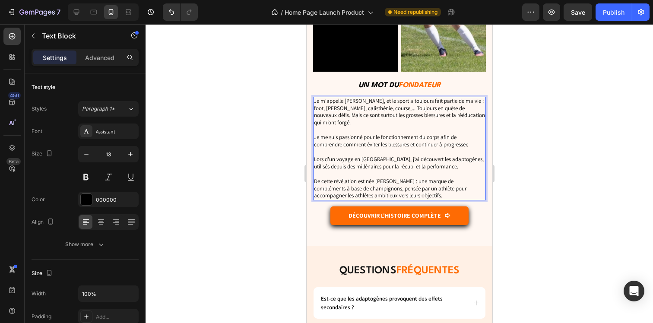
click at [433, 163] on p "Lors d'un voyage en Asie, j’ai découvert les adaptogènes, utilisés depuis des m…" at bounding box center [399, 163] width 171 height 15
click at [427, 162] on p "Lors d'un voyage en Asie, j’ai découvert les adaptogènes, utilisés depuis des m…" at bounding box center [399, 163] width 171 height 15
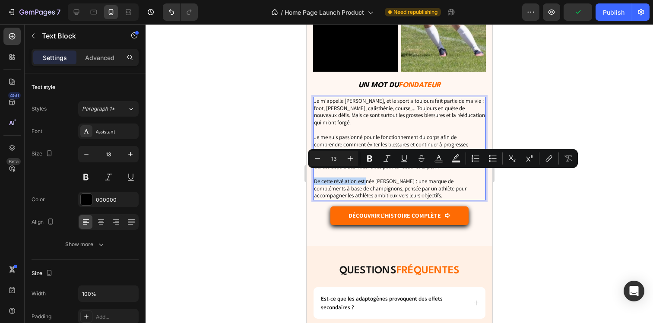
drag, startPoint x: 367, startPoint y: 178, endPoint x: 313, endPoint y: 176, distance: 53.6
click at [314, 176] on p "De cette révélation est née MushPrime : une marque de compléments à base de cha…" at bounding box center [399, 185] width 171 height 29
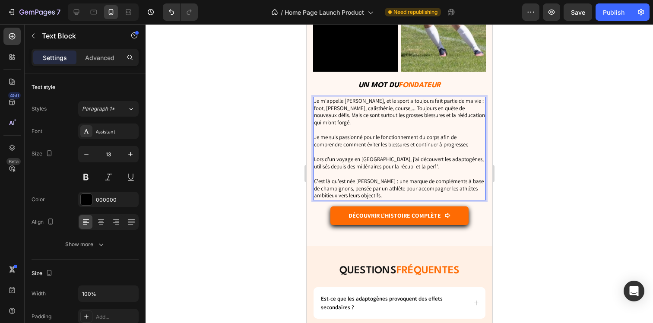
click at [356, 178] on p "C'est là qu'est née MushPrime : une marque de compléments à base de champignons…" at bounding box center [399, 185] width 171 height 29
click at [362, 176] on p "C'est là qu'est née l'idée MushPrime : une marque de compléments à base de cham…" at bounding box center [399, 185] width 171 height 29
click at [334, 181] on p "C'est là qu'est née MushPrime : une marque de compléments à base de champignons…" at bounding box center [399, 185] width 171 height 29
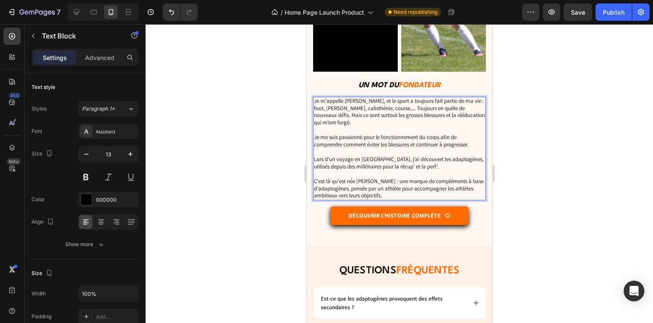
click at [404, 188] on p "C'est là qu'est née MushPrime : une marque de compléments à base d'adaptogènes,…" at bounding box center [399, 185] width 171 height 29
click at [428, 183] on p "C'est là qu'est née MushPrime : une marque de compléments à base d'adaptogènes,…" at bounding box center [399, 185] width 171 height 29
click at [350, 191] on p "C'est là qu'est née MushPrime : une marque de compléments à base d'adaptogènes,…" at bounding box center [399, 185] width 171 height 29
drag, startPoint x: 355, startPoint y: 191, endPoint x: 464, endPoint y: 184, distance: 109.5
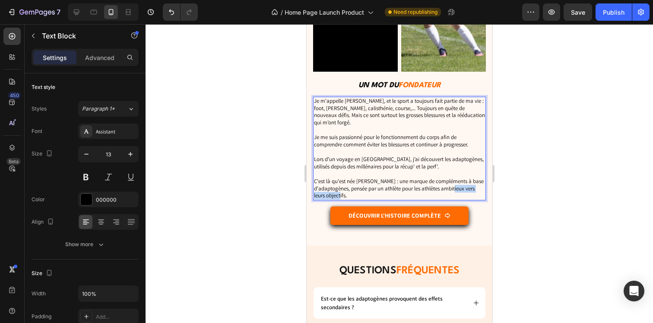
click at [464, 184] on p "C'est là qu'est née MushPrime : une marque de compléments à base d'adaptogènes,…" at bounding box center [399, 185] width 171 height 29
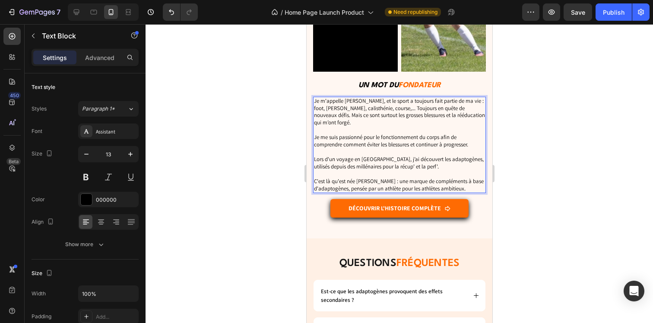
click at [567, 187] on div at bounding box center [400, 173] width 508 height 299
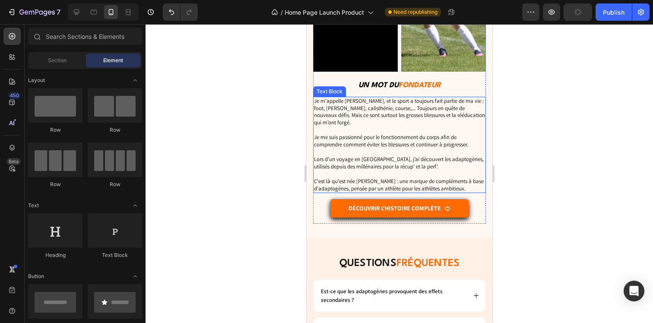
click at [343, 102] on p "Je m'appelle Nico, et le sport a toujours fait partie de ma vie : foot, muscu, …" at bounding box center [399, 112] width 171 height 29
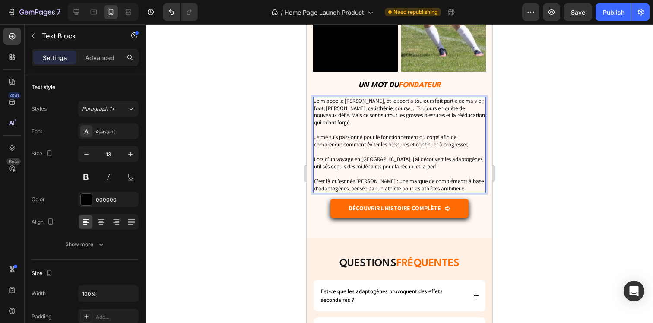
click at [470, 104] on p "Je m'appelle Nico, et le sport a toujours fait partie de ma vie : foot, muscu, …" at bounding box center [399, 112] width 171 height 29
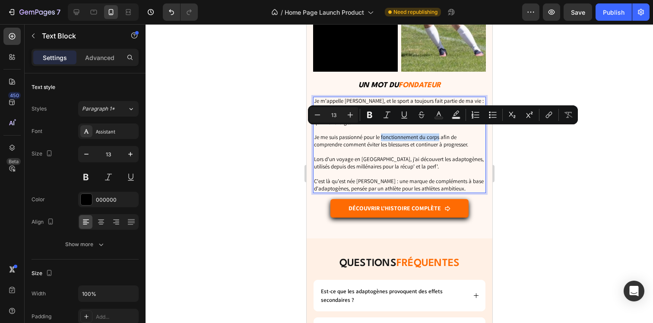
drag, startPoint x: 439, startPoint y: 132, endPoint x: 381, endPoint y: 133, distance: 58.3
click at [381, 133] on p "Je me suis passionné pour le fonctionnement du corps afin de comprendre comment…" at bounding box center [399, 138] width 171 height 22
click at [373, 119] on icon "Editor contextual toolbar" at bounding box center [369, 115] width 9 height 9
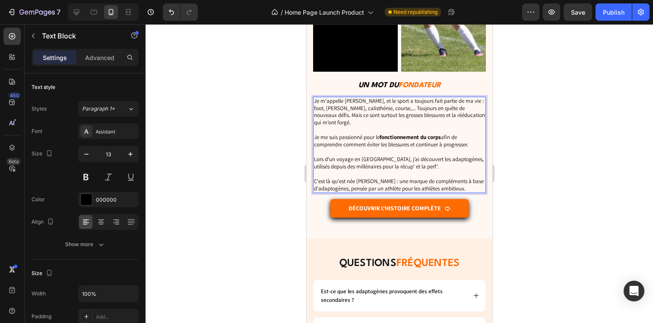
click at [372, 156] on p "Lors d'un voyage en Asie, j’ai découvert les adaptogènes, utilisés depuis des m…" at bounding box center [399, 163] width 171 height 15
click at [373, 142] on p "Je me suis passionné pour le fonctionnement du corps afin de comprendre comment…" at bounding box center [399, 138] width 171 height 22
drag, startPoint x: 367, startPoint y: 141, endPoint x: 410, endPoint y: 139, distance: 43.2
click at [410, 139] on p "Je me suis passionné pour le fonctionnement du corps afin de comprendre comment…" at bounding box center [399, 138] width 171 height 22
click at [383, 140] on p "Je me suis passionné pour le fonctionnement du corps afin de comprendre comment…" at bounding box center [399, 138] width 171 height 22
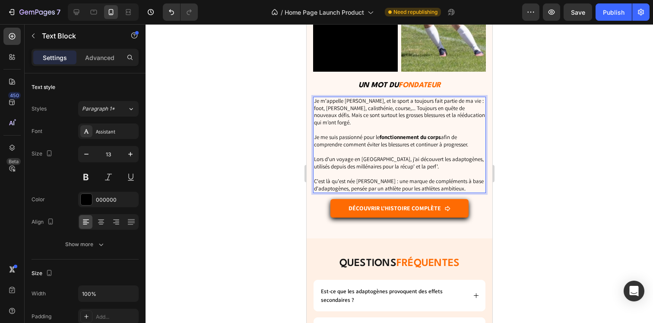
click at [430, 156] on p "Lors d'un voyage en Asie, j’ai découvert les adaptogènes, utilisés depuis des m…" at bounding box center [399, 163] width 171 height 15
click at [421, 159] on p "Lors d'un voyage en Asie, j’ai découvert les adaptogènes, utilisés depuis des m…" at bounding box center [399, 163] width 171 height 15
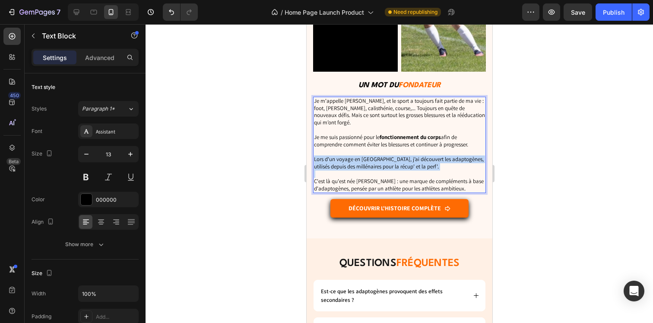
click at [421, 159] on p "Lors d'un voyage en Asie, j’ai découvert les adaptogènes, utilisés depuis des m…" at bounding box center [399, 163] width 171 height 15
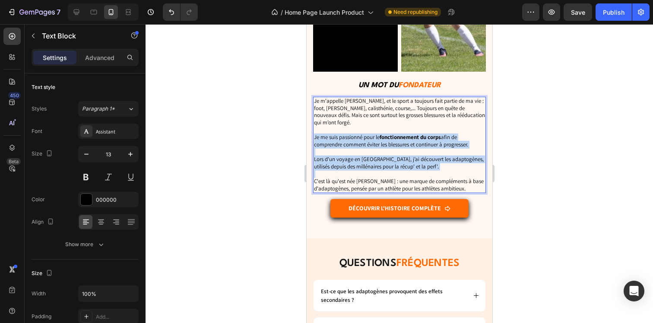
drag, startPoint x: 429, startPoint y: 172, endPoint x: 410, endPoint y: 139, distance: 37.7
click at [410, 139] on div "Je m'appelle Nico, et le sport a toujours fait partie de ma vie : foot, muscu, …" at bounding box center [399, 145] width 173 height 97
click at [419, 171] on p "C'est là qu'est née MushPrime : une marque de compléments à base d'adaptogènes,…" at bounding box center [399, 182] width 171 height 22
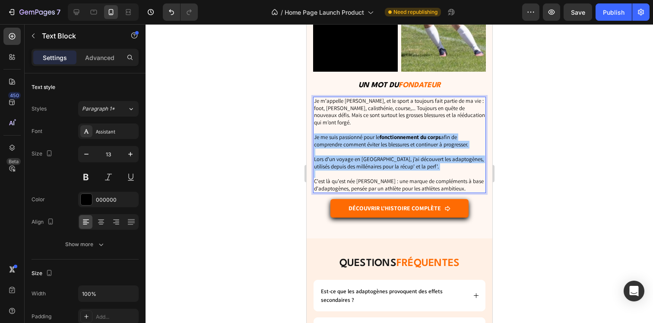
click at [527, 191] on div at bounding box center [400, 173] width 508 height 299
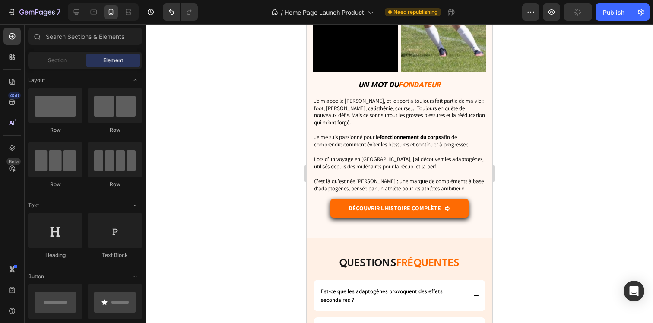
click at [424, 171] on p "C'est là qu'est née MushPrime : une marque de compléments à base d'adaptogènes,…" at bounding box center [399, 182] width 171 height 22
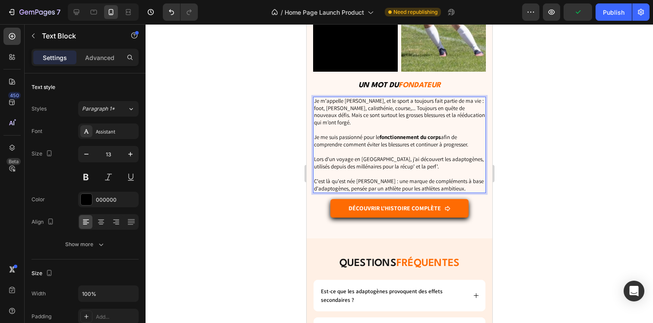
click at [424, 171] on p "C'est là qu'est née MushPrime : une marque de compléments à base d'adaptogènes,…" at bounding box center [399, 182] width 171 height 22
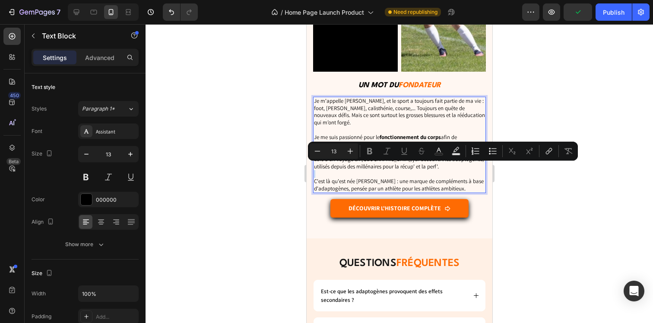
click at [416, 171] on p "C'est là qu'est née MushPrime : une marque de compléments à base d'adaptogènes,…" at bounding box center [399, 182] width 171 height 22
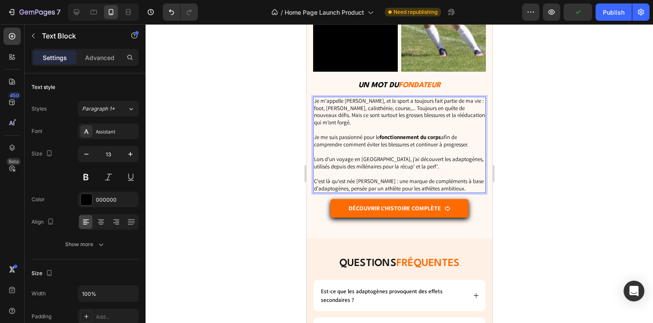
click at [415, 156] on p "Lors d'un voyage en Asie, j’ai découvert les adaptogènes, utilisés depuis des m…" at bounding box center [399, 163] width 171 height 15
click at [420, 156] on p "Lors d'un voyage en Asie, j’ai découvert les adaptogènes, utilisés depuis des m…" at bounding box center [399, 163] width 171 height 15
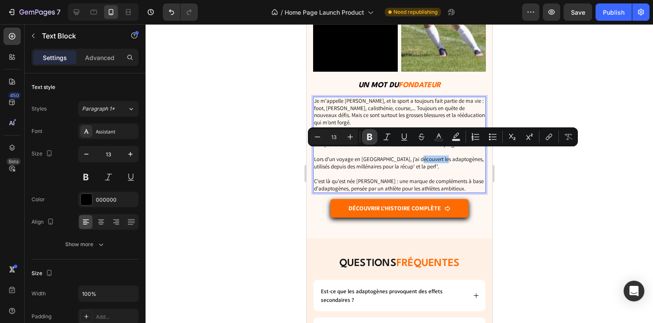
click at [369, 136] on icon "Editor contextual toolbar" at bounding box center [369, 137] width 9 height 9
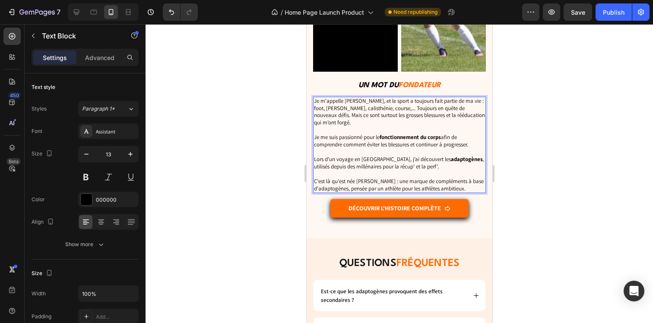
click at [362, 163] on p "Lors d'un voyage en Asie, j’ai découvert les adaptogènes , utilisés depuis des …" at bounding box center [399, 163] width 171 height 15
drag, startPoint x: 385, startPoint y: 163, endPoint x: 421, endPoint y: 163, distance: 36.3
click at [421, 163] on p "Lors d'un voyage en Asie, j’ai découvert les adaptogènes , utilisés depuis des …" at bounding box center [399, 163] width 171 height 15
drag, startPoint x: 378, startPoint y: 163, endPoint x: 421, endPoint y: 162, distance: 42.8
click at [421, 162] on p "Lors d'un voyage en Asie, j’ai découvert les adaptogènes , utilisés depuis des …" at bounding box center [399, 163] width 171 height 15
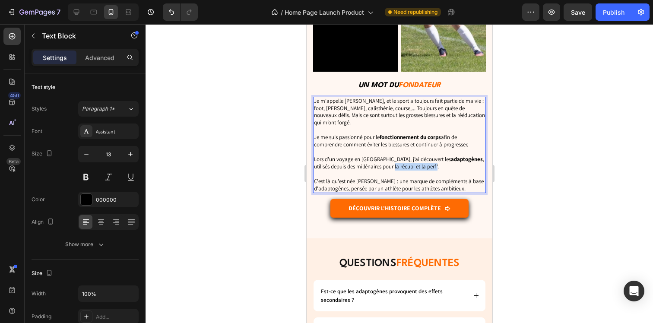
click at [384, 161] on p "Lors d'un voyage en Asie, j’ai découvert les adaptogènes , utilisés depuis des …" at bounding box center [399, 163] width 171 height 15
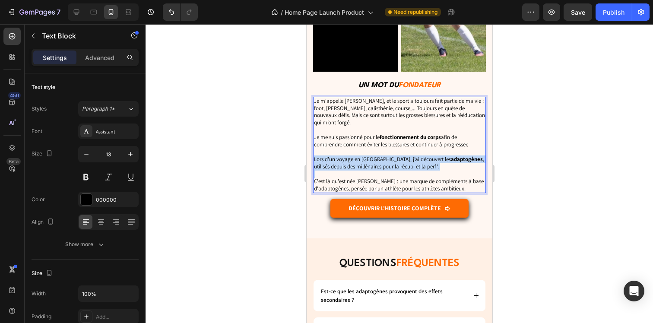
click at [384, 161] on p "Lors d'un voyage en Asie, j’ai découvert les adaptogènes , utilisés depuis des …" at bounding box center [399, 163] width 171 height 15
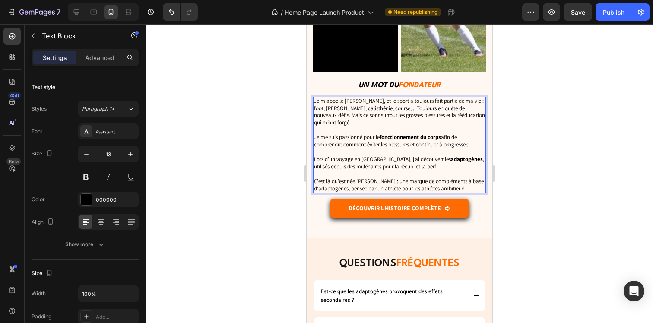
click at [341, 133] on p "Je me suis passionné pour le fonctionnement du corps afin de comprendre comment…" at bounding box center [399, 138] width 171 height 22
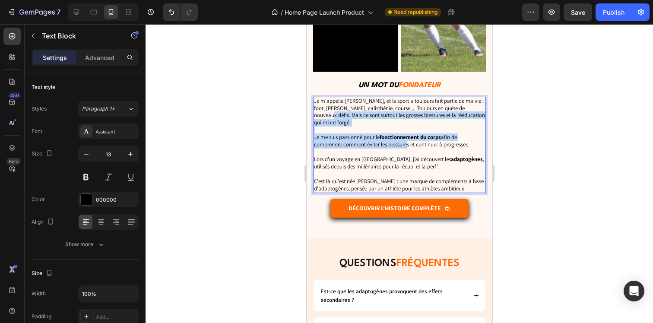
drag, startPoint x: 333, startPoint y: 110, endPoint x: 406, endPoint y: 136, distance: 77.5
click at [406, 136] on div "Je m'appelle Nico, et le sport a toujours fait partie de ma vie : foot, muscu, …" at bounding box center [399, 145] width 173 height 97
click at [257, 121] on div at bounding box center [400, 173] width 508 height 299
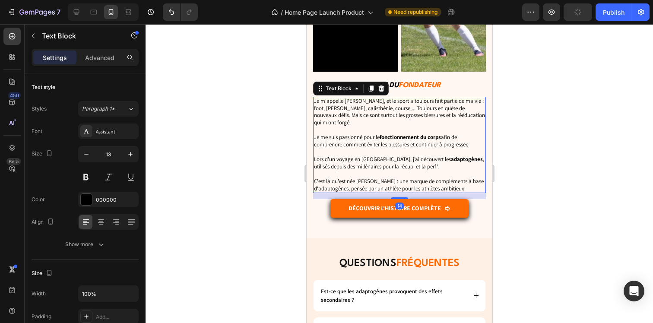
click at [381, 104] on p "Je m'appelle Nico, et le sport a toujours fait partie de ma vie : foot, muscu, …" at bounding box center [399, 112] width 171 height 29
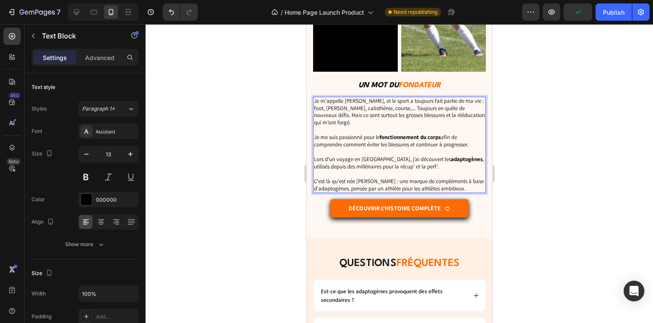
click at [381, 104] on p "Je m'appelle Nico, et le sport a toujours fait partie de ma vie : foot, muscu, …" at bounding box center [399, 112] width 171 height 29
click at [468, 103] on p "Je m'appelle Nico, et le sport a toujours fait partie de ma vie : foot, muscu, …" at bounding box center [399, 112] width 171 height 29
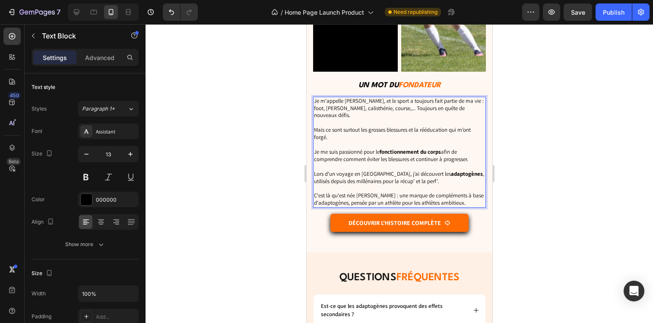
click at [362, 141] on p "Je me suis passionné pour le fonctionnement du corps afin de comprendre comment…" at bounding box center [399, 152] width 171 height 22
click at [268, 145] on div at bounding box center [400, 173] width 508 height 299
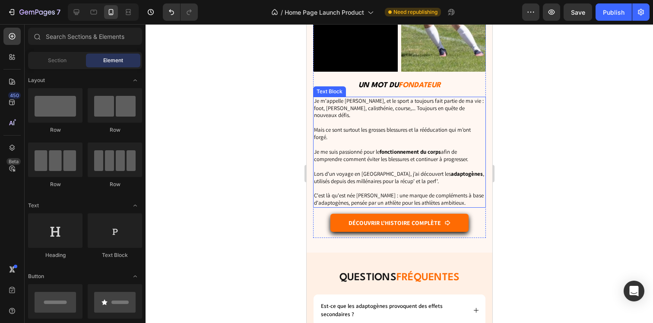
click at [386, 185] on p "C'est là qu'est née MushPrime : une marque de compléments à base d'adaptogènes,…" at bounding box center [399, 196] width 171 height 22
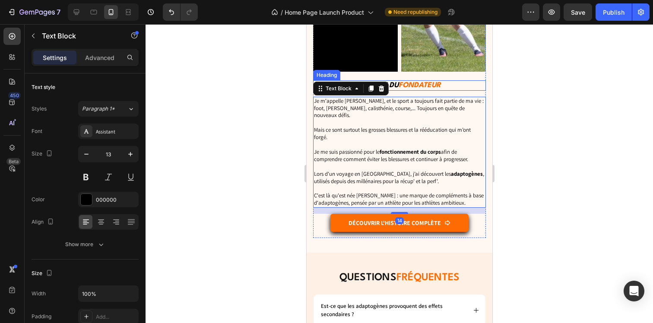
click at [410, 82] on span "FONDATEUR" at bounding box center [419, 85] width 42 height 7
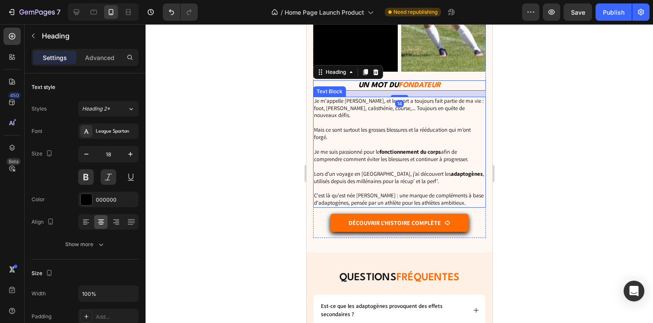
click at [398, 146] on p "⁠⁠⁠⁠⁠⁠⁠ Je me suis passionné pour le fonctionnement du corps afin de comprendre…" at bounding box center [399, 152] width 171 height 22
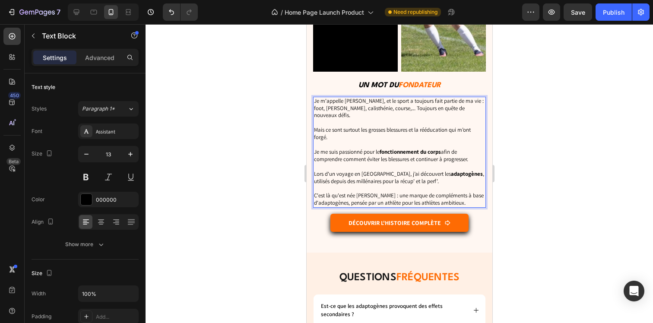
click at [411, 185] on p "C'est là qu'est née MushPrime : une marque de compléments à base d'adaptogènes,…" at bounding box center [399, 196] width 171 height 22
click at [351, 192] on p "C'est là qu'est née MushPrime : une marque de compléments à base d'adaptogènes,…" at bounding box center [399, 196] width 171 height 22
drag, startPoint x: 402, startPoint y: 192, endPoint x: 464, endPoint y: 192, distance: 62.2
click at [464, 192] on p "C'est là qu'est née MushPrime : une marque de compléments à base d'adaptogènes,…" at bounding box center [399, 196] width 171 height 22
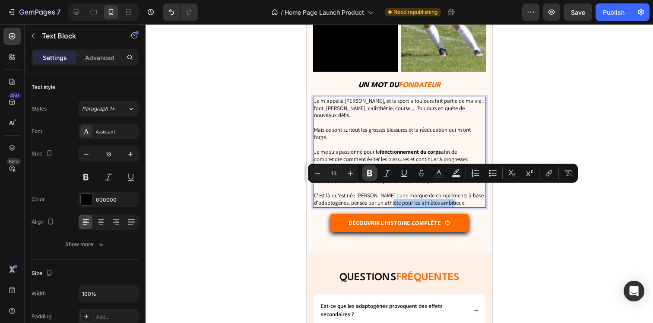
click at [362, 173] on button "Bold" at bounding box center [370, 173] width 16 height 16
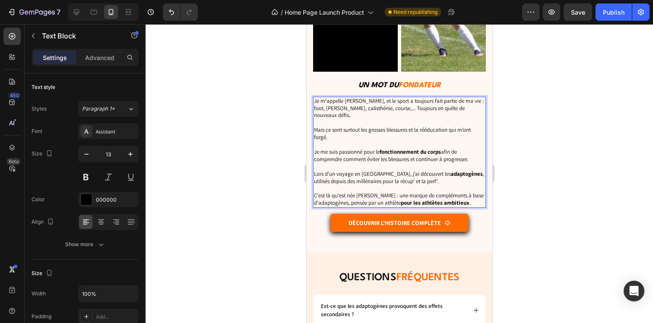
click at [265, 195] on div at bounding box center [400, 173] width 508 height 299
click at [401, 190] on p "C'est là qu'est née MushPrime : une marque de compléments à base d'adaptogènes,…" at bounding box center [399, 196] width 171 height 22
click at [401, 191] on p "C'est là qu'est née MushPrime : une marque de compléments à base d'adaptogènes,…" at bounding box center [399, 196] width 171 height 22
click at [244, 187] on div at bounding box center [400, 173] width 508 height 299
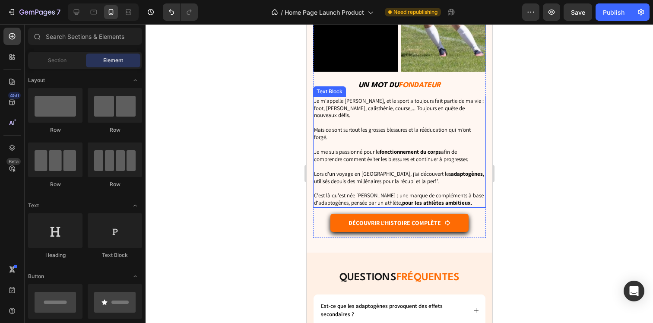
click at [349, 142] on p "Je me suis passionné pour le fonctionnement du corps afin de comprendre comment…" at bounding box center [399, 152] width 171 height 22
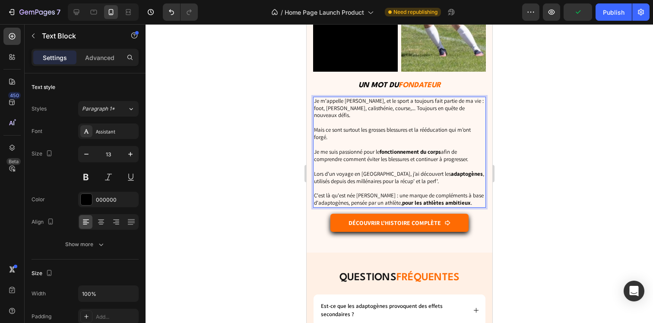
click at [393, 98] on p "Je m'appelle Nico, et le sport a toujours fait partie de ma vie : foot, muscu, …" at bounding box center [399, 109] width 171 height 22
drag, startPoint x: 407, startPoint y: 95, endPoint x: 452, endPoint y: 95, distance: 44.9
click at [452, 98] on p "Je m'appelle Nico, et le sport a toujours fait partie de ma vie : foot, muscu, …" at bounding box center [399, 109] width 171 height 22
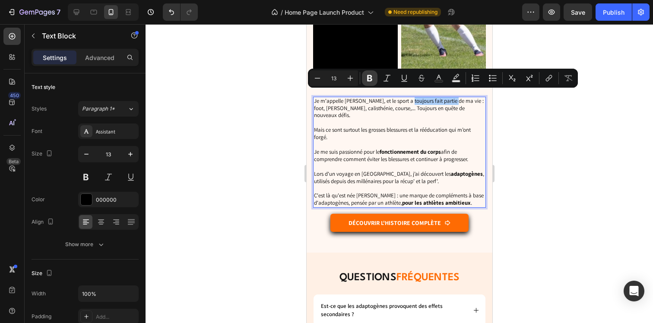
click at [371, 81] on icon "Editor contextual toolbar" at bounding box center [369, 78] width 9 height 9
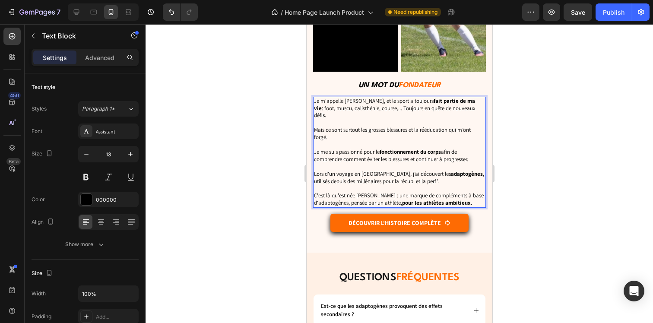
click at [353, 119] on p "Rich Text Editor. Editing area: main" at bounding box center [399, 122] width 171 height 7
click at [512, 121] on div at bounding box center [400, 173] width 508 height 299
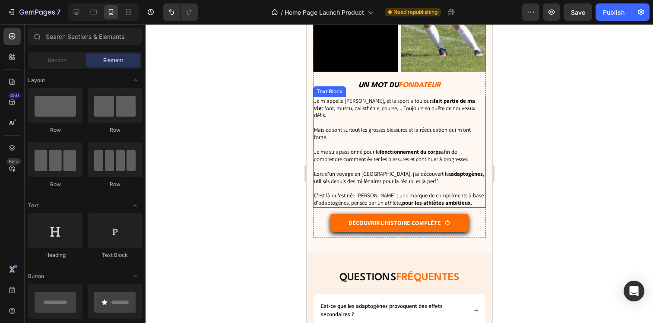
click at [423, 143] on p "Je me suis passionné pour le fonctionnement du corps afin de comprendre comment…" at bounding box center [399, 152] width 171 height 22
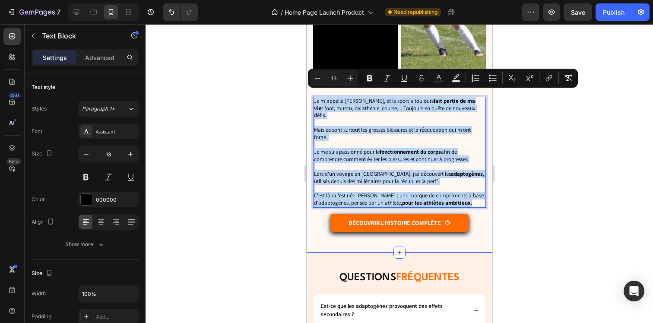
drag, startPoint x: 475, startPoint y: 188, endPoint x: 310, endPoint y: 99, distance: 186.9
click at [310, 99] on div "L'histoire de mushprime Heading "Ce projet, je l’ai créé pour des ATHLÈTES comm…" at bounding box center [399, 65] width 186 height 376
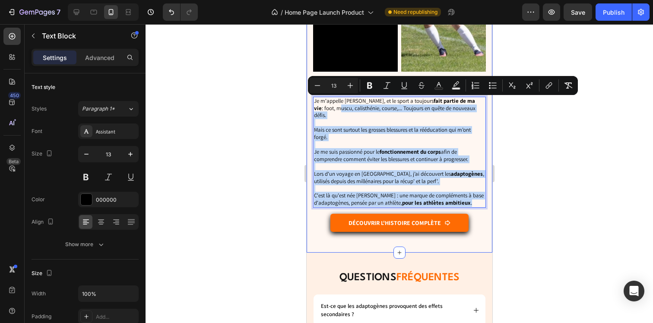
click at [315, 99] on p "Je m'appelle Nico, et le sport a toujours fait partie de ma vie : foot, muscu, …" at bounding box center [399, 109] width 171 height 22
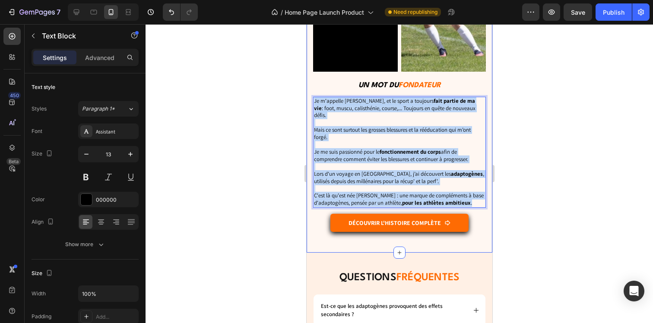
drag, startPoint x: 314, startPoint y: 95, endPoint x: 481, endPoint y: 188, distance: 191.1
click at [481, 188] on div "L'histoire de mushprime Heading "Ce projet, je l’ai créé pour des ATHLÈTES comm…" at bounding box center [399, 65] width 186 height 376
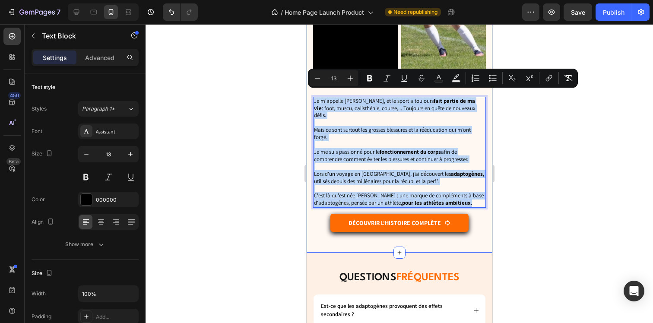
copy div "Je m'appelle Nico, et le sport a toujours fait partie de ma vie : foot, muscu, …"
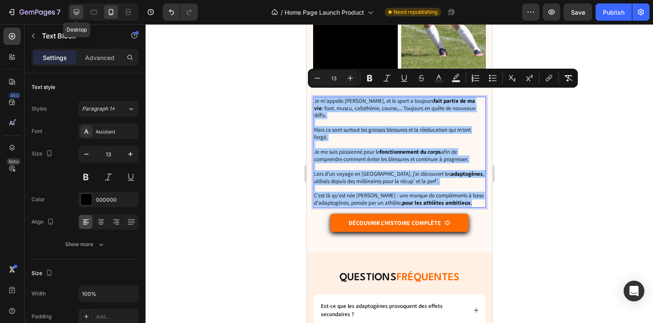
click at [76, 7] on div at bounding box center [77, 12] width 14 height 14
type input "15"
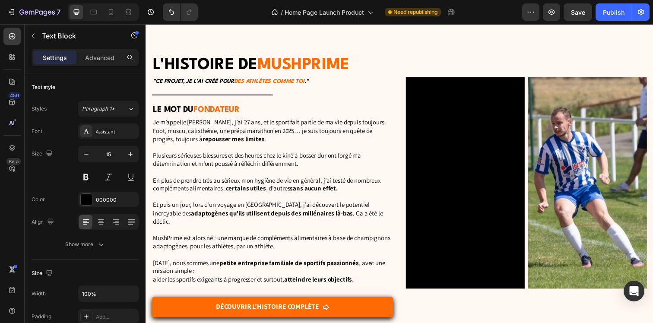
scroll to position [5218, 0]
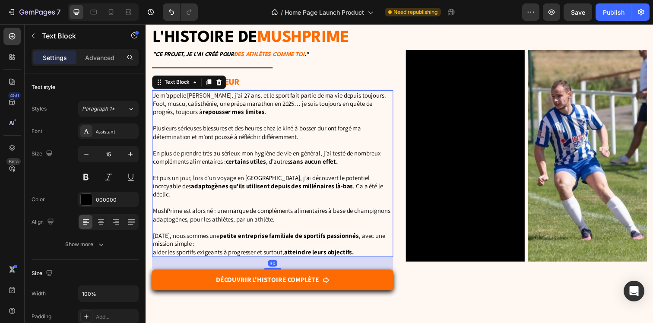
click at [293, 210] on p "MushPrime est alors né : une marque de compléments alimentaires à base de champ…" at bounding box center [275, 218] width 245 height 17
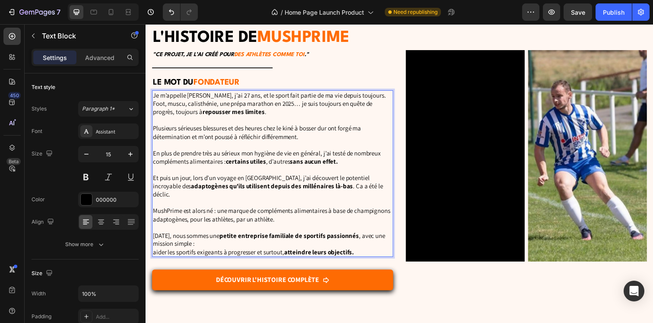
click at [369, 245] on p "Aujourd’hui, nous sommes une petite entreprise familiale de sportifs passionnés…" at bounding box center [275, 248] width 245 height 25
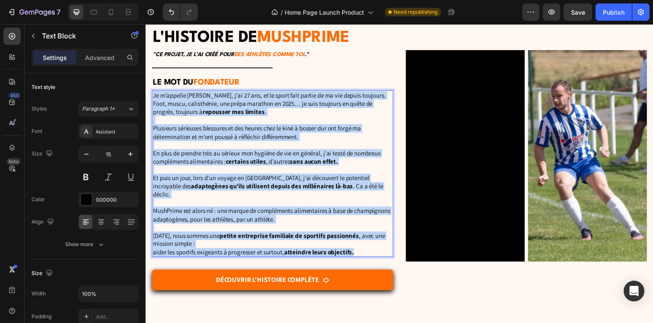
drag, startPoint x: 366, startPoint y: 249, endPoint x: 153, endPoint y: 96, distance: 262.6
click at [153, 96] on div "Je m’appelle Nico, j’ai 27 ans, et le sport fait partie de ma vie depuis toujou…" at bounding box center [275, 177] width 246 height 170
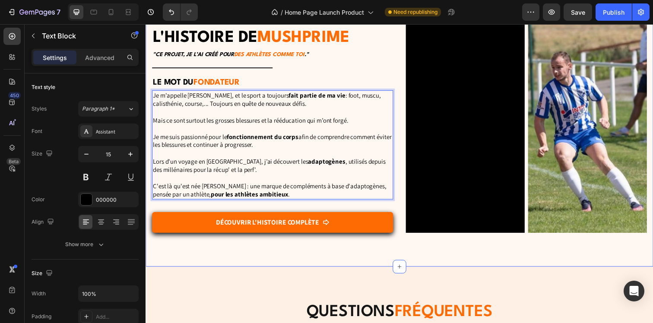
click at [445, 269] on div "L'histoire de mushprime Heading "Ce projet, je l’ai créé pour des ATHLÈTES comm…" at bounding box center [405, 133] width 518 height 276
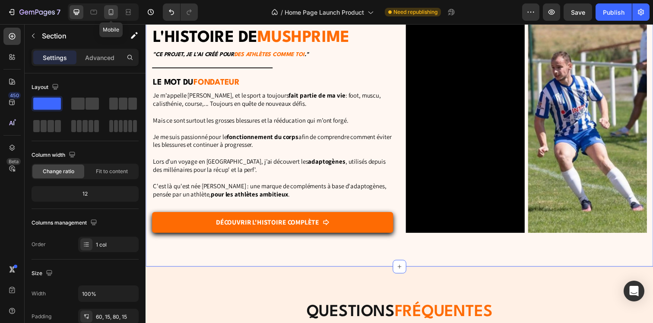
click at [111, 15] on icon at bounding box center [111, 12] width 9 height 9
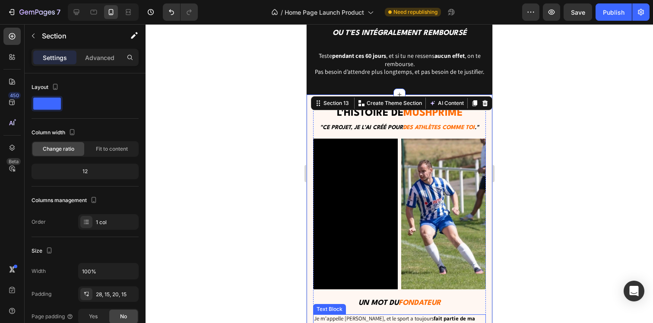
scroll to position [2638, 0]
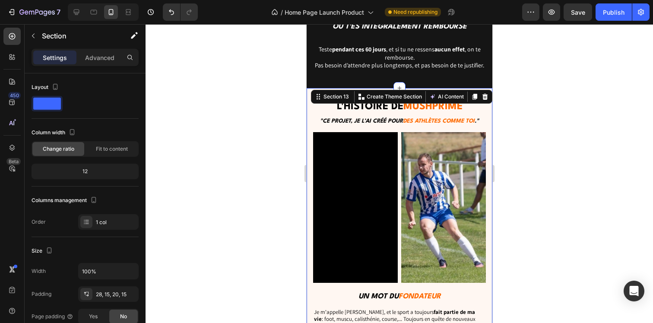
click at [602, 21] on div "7 Version history / Home Page Launch Product Need republishing Preview Save Pub…" at bounding box center [326, 12] width 653 height 25
click at [614, 13] on div "Publish" at bounding box center [614, 12] width 22 height 9
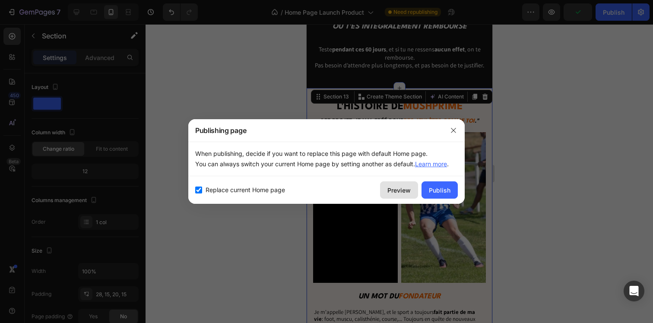
click at [394, 189] on div "Preview" at bounding box center [399, 190] width 23 height 9
click at [456, 134] on button "button" at bounding box center [454, 131] width 14 height 14
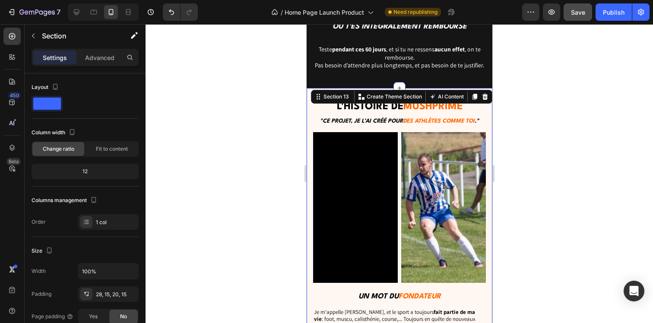
click at [578, 6] on button "Save" at bounding box center [578, 11] width 29 height 17
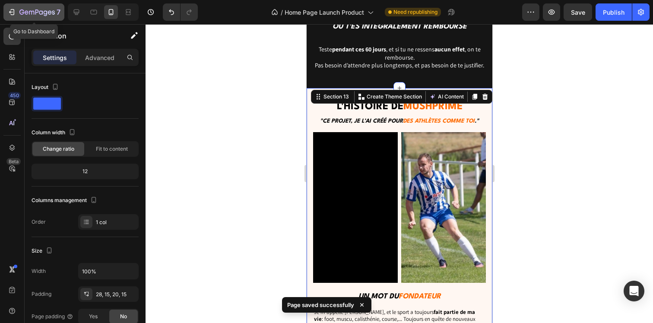
click at [17, 16] on div "7" at bounding box center [33, 12] width 53 height 10
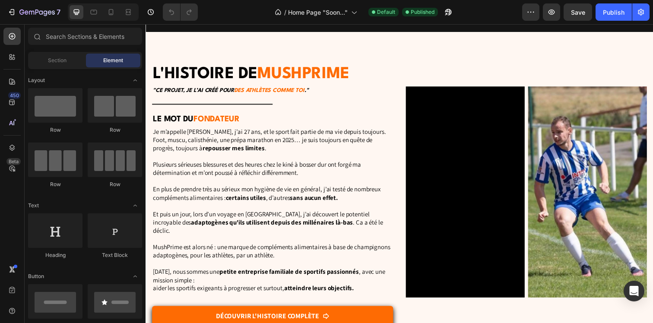
scroll to position [2791, 0]
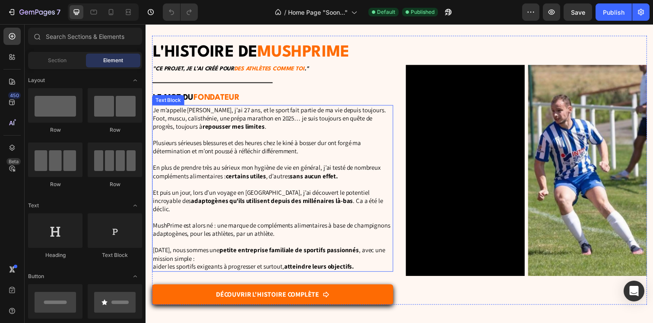
click at [288, 227] on p "MushPrime est alors né : une marque de compléments alimentaires à base de champ…" at bounding box center [275, 234] width 245 height 17
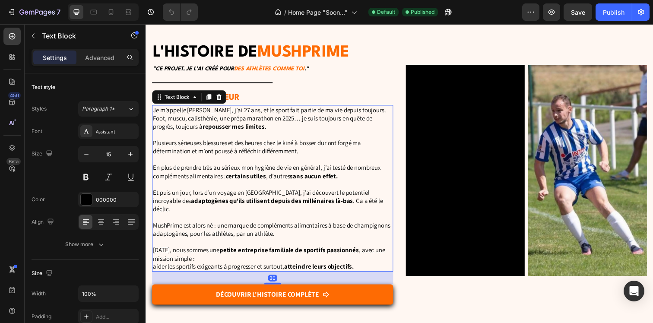
click at [373, 262] on p "[DATE], nous sommes une petite entreprise familiale de sportifs passionnés , av…" at bounding box center [275, 263] width 245 height 25
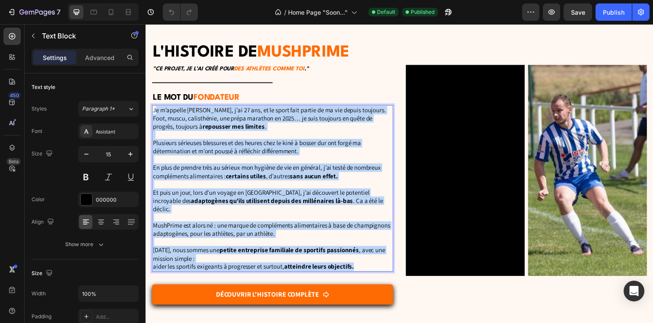
drag, startPoint x: 373, startPoint y: 262, endPoint x: 156, endPoint y: 110, distance: 265.6
click at [156, 110] on div "Je m’appelle [PERSON_NAME], j’ai 27 ans, et le sport fait partie de ma vie depu…" at bounding box center [275, 192] width 246 height 170
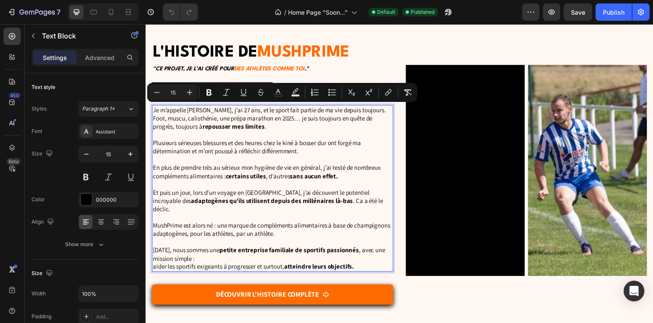
scroll to position [2840, 0]
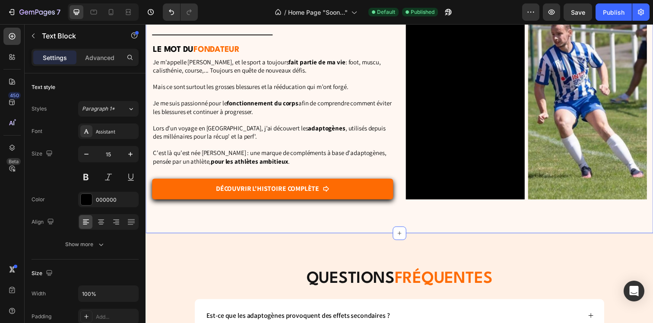
click at [201, 228] on div "L'histoire de mushprime Heading "Ce projet, je l’ai créé pour des ATHLÈTES comm…" at bounding box center [405, 99] width 518 height 276
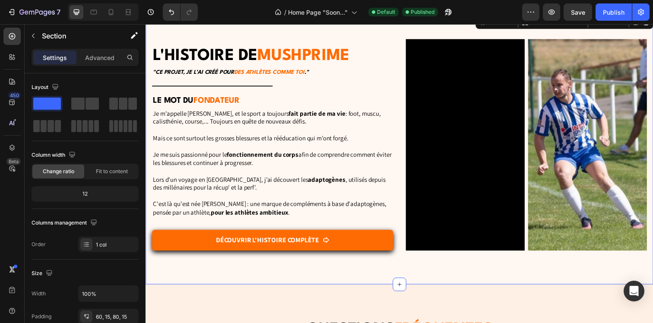
scroll to position [2742, 0]
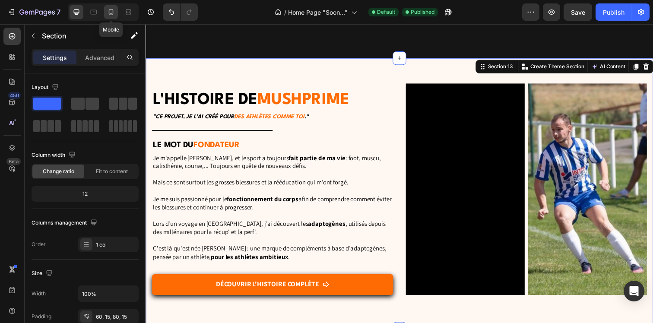
click at [110, 11] on icon at bounding box center [111, 12] width 9 height 9
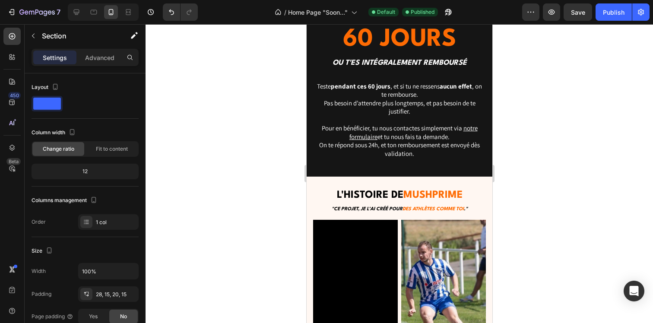
scroll to position [2953, 0]
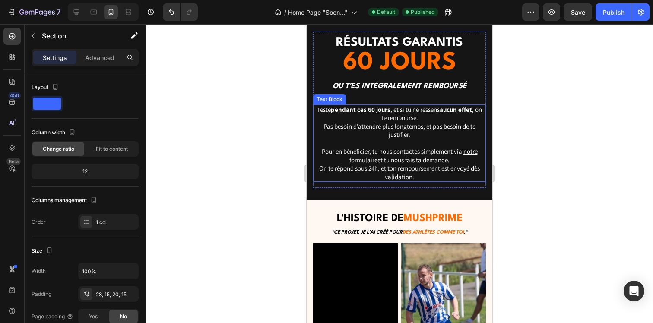
click at [386, 169] on p "Pour en bénéficier, tu nous contactes simplement via notre formulaire et tu nou…" at bounding box center [399, 164] width 171 height 34
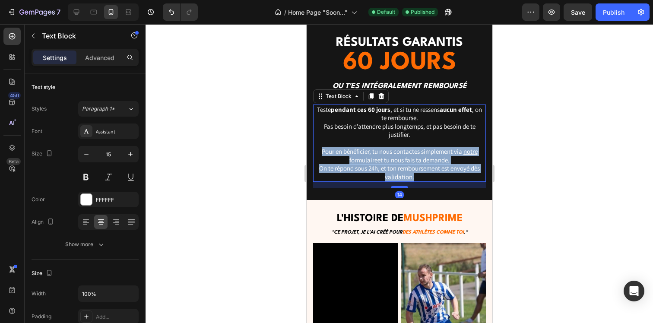
drag, startPoint x: 415, startPoint y: 174, endPoint x: 313, endPoint y: 151, distance: 104.1
click at [314, 151] on p "Pour en bénéficier, tu nous contactes simplement via notre formulaire et tu nou…" at bounding box center [399, 164] width 171 height 34
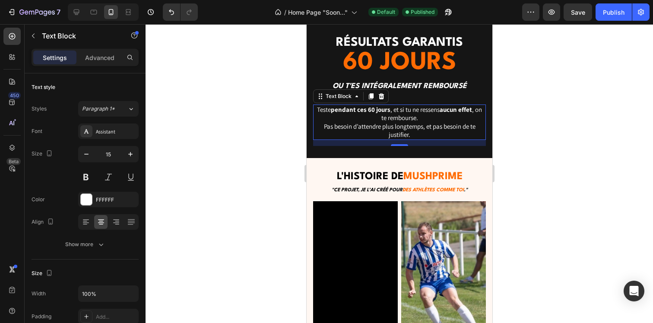
click at [279, 163] on div at bounding box center [400, 173] width 508 height 299
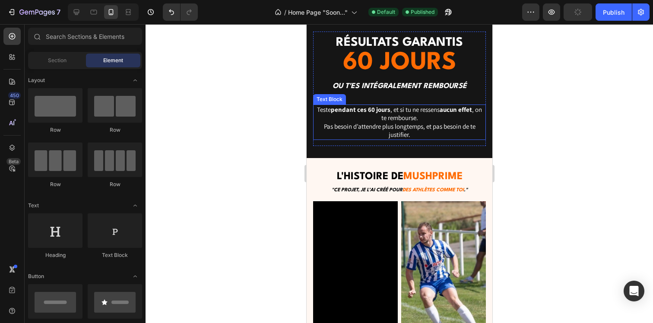
click at [360, 123] on p "Teste pendant ces 60 jours , et si tu ne ressens aucun effet , on te rembourse.…" at bounding box center [399, 122] width 171 height 34
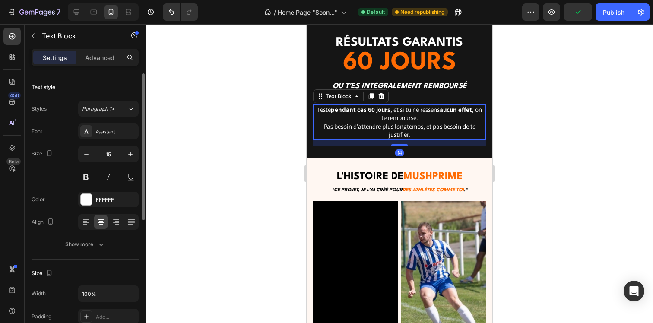
click at [81, 163] on div "15" at bounding box center [108, 165] width 60 height 39
click at [81, 151] on button "button" at bounding box center [87, 154] width 16 height 16
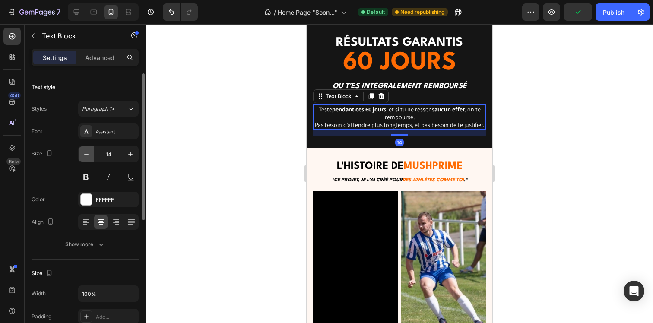
click at [81, 150] on button "button" at bounding box center [87, 154] width 16 height 16
type input "13"
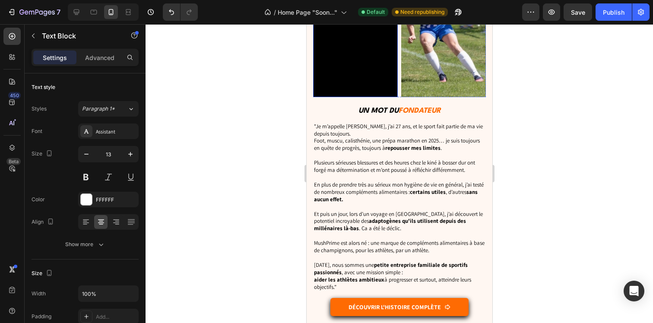
scroll to position [3243, 0]
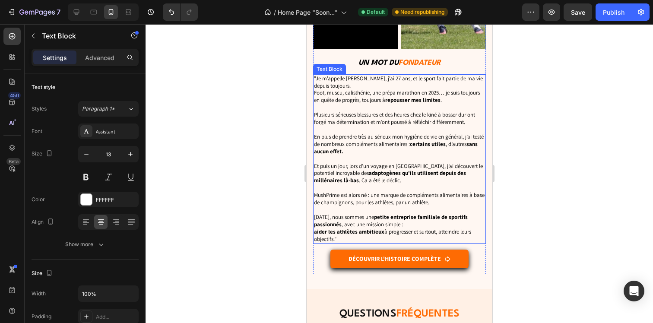
click at [400, 173] on p "Et puis un jour, lors d’un voyage en [GEOGRAPHIC_DATA], j’ai découvert le poten…" at bounding box center [399, 170] width 171 height 29
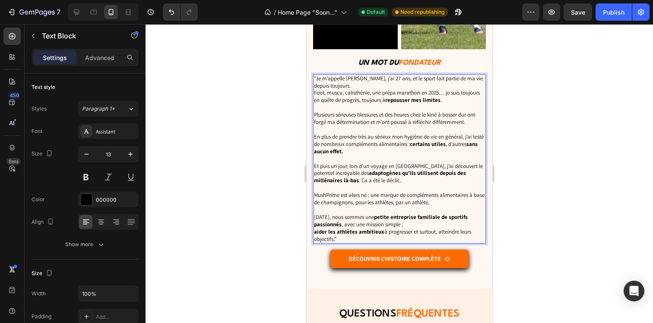
click at [348, 230] on p "[DATE], nous sommes une petite entreprise familiale de sportifs passionnés , av…" at bounding box center [399, 228] width 171 height 29
drag, startPoint x: 340, startPoint y: 231, endPoint x: 311, endPoint y: 70, distance: 163.3
click at [311, 70] on div "L'histoire de mushprime Heading "Ce projet, je l’ai créé pour des ATHLÈTES comm…" at bounding box center [399, 71] width 186 height 433
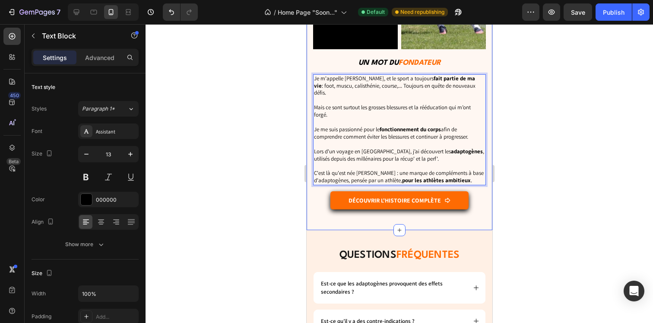
click at [250, 106] on div at bounding box center [400, 173] width 508 height 299
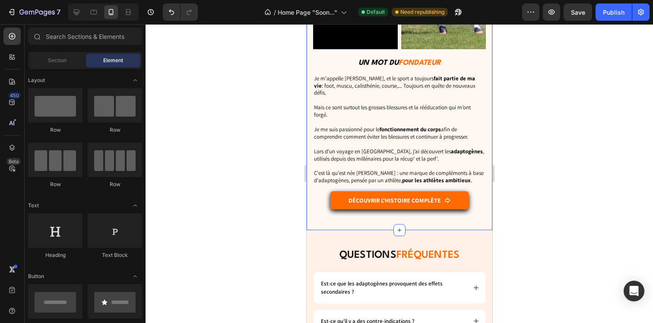
click at [79, 22] on div "7 Version history / Home Page "Soon..." Default Need republishing Preview Save …" at bounding box center [326, 12] width 653 height 25
click at [79, 19] on div at bounding box center [103, 11] width 71 height 17
click at [75, 13] on icon at bounding box center [77, 13] width 6 height 6
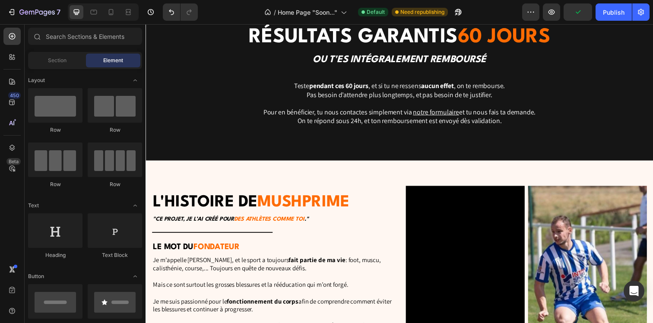
scroll to position [2586, 0]
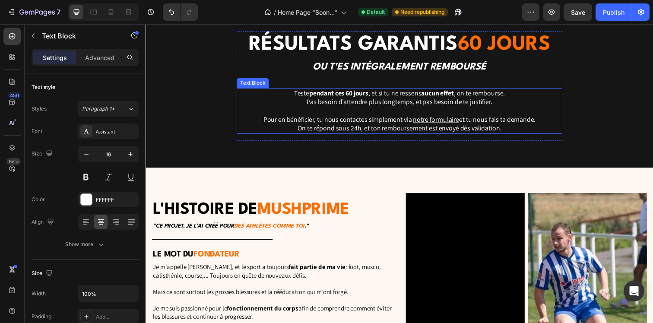
click at [356, 128] on p "Pour en bénéficier, tu nous contactes simplement via notre formulaire et tu nou…" at bounding box center [404, 126] width 331 height 18
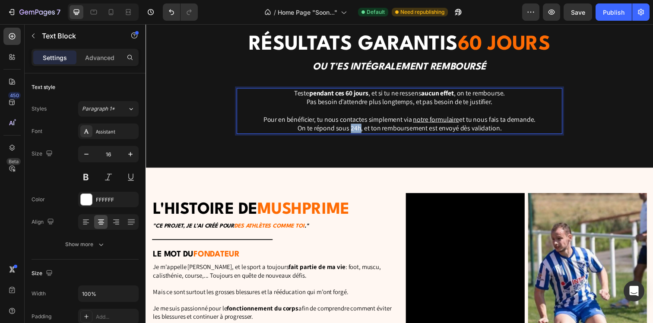
click at [356, 128] on p "Pour en bénéficier, tu nous contactes simplement via notre formulaire et tu nou…" at bounding box center [404, 126] width 331 height 18
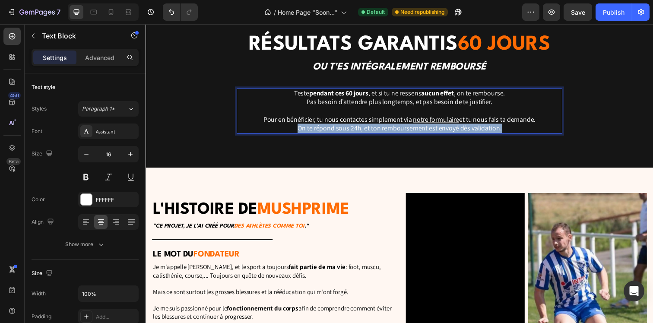
click at [356, 128] on p "Pour en bénéficier, tu nous contactes simplement via notre formulaire et tu nou…" at bounding box center [404, 126] width 331 height 18
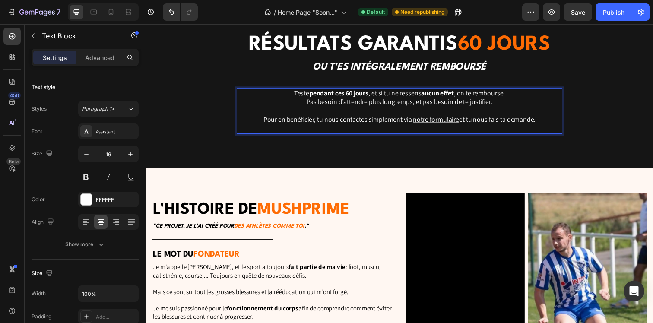
click at [346, 118] on p "Pour en bénéficier, tu nous contactes simplement via notre formulaire et tu nou…" at bounding box center [404, 126] width 331 height 18
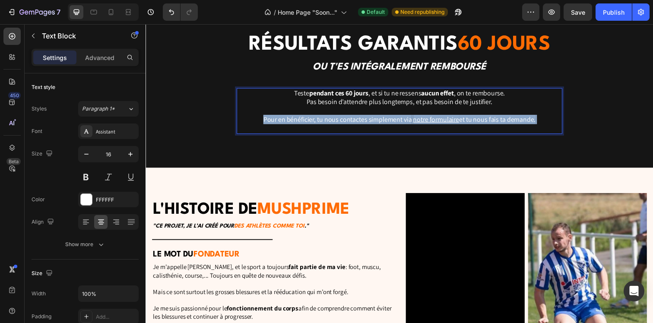
click at [346, 118] on p "Pour en bénéficier, tu nous contactes simplement via notre formulaire et tu nou…" at bounding box center [404, 126] width 331 height 18
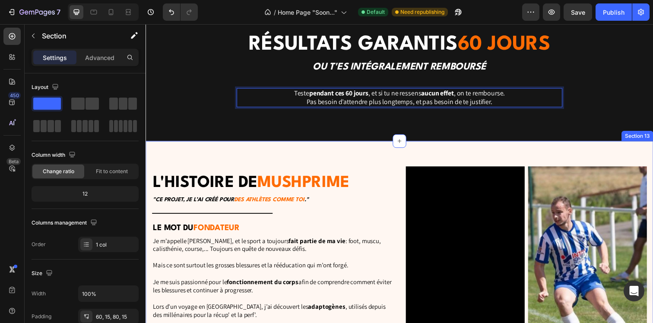
click at [334, 153] on div "L'histoire de mushprime Heading "Ce projet, je l’ai créé pour des ATHLÈTES comm…" at bounding box center [405, 281] width 518 height 276
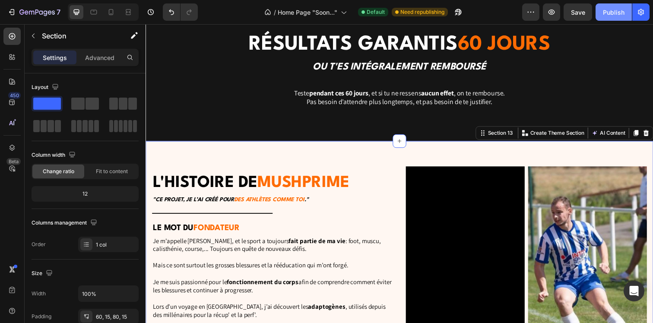
click at [608, 10] on div "Publish" at bounding box center [614, 12] width 22 height 9
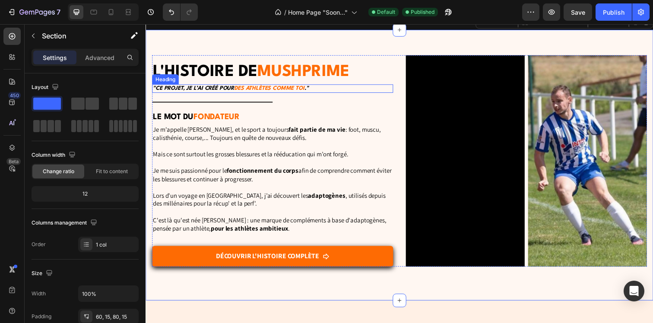
scroll to position [2704, 0]
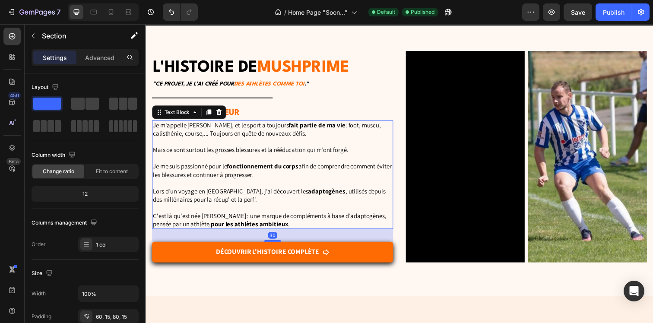
click at [173, 137] on p "Je m'appelle [PERSON_NAME], et le sport a toujours fait partie de ma vie : foot…" at bounding box center [275, 131] width 245 height 17
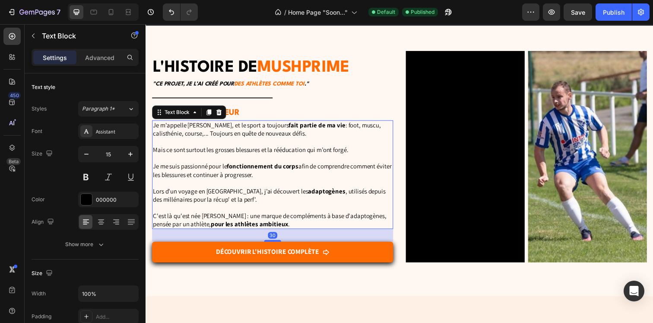
click at [173, 137] on p "Je m'appelle [PERSON_NAME], et le sport a toujours fait partie de ma vie : foot…" at bounding box center [275, 131] width 245 height 17
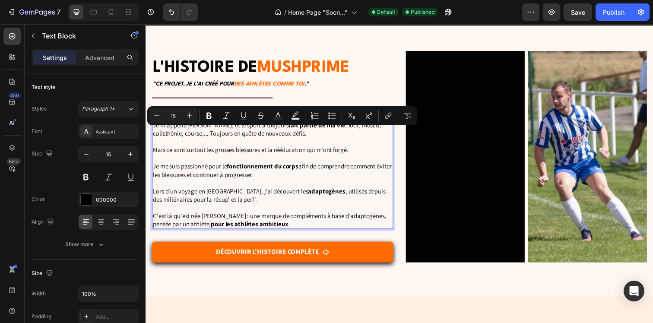
click at [173, 137] on p "Je m'appelle [PERSON_NAME], et le sport a toujours fait partie de ma vie : foot…" at bounding box center [275, 131] width 245 height 17
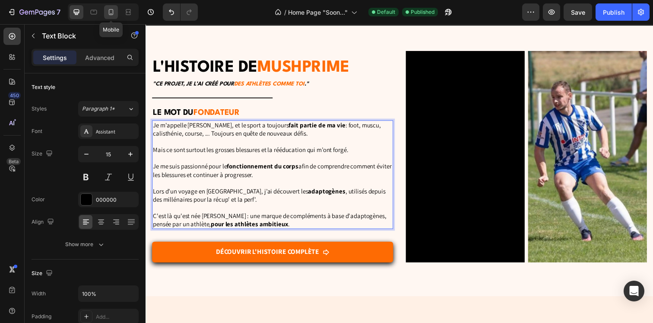
click at [116, 10] on div at bounding box center [111, 12] width 14 height 14
type input "13"
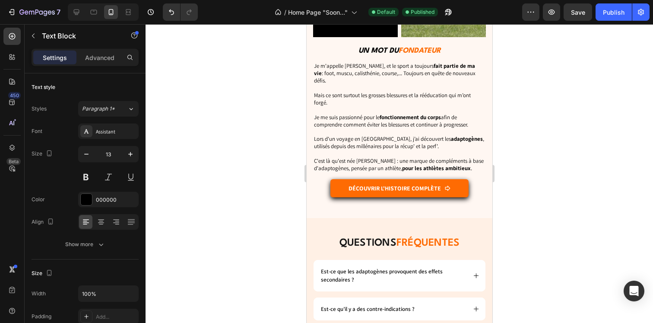
scroll to position [3062, 0]
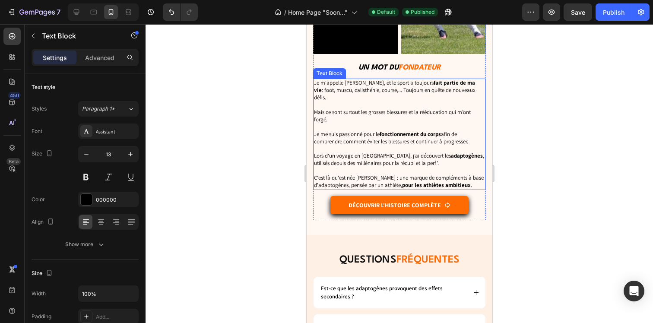
click at [375, 87] on p "Je m'appelle [PERSON_NAME], et le sport a toujours fait partie de ma vie : foot…" at bounding box center [399, 90] width 171 height 22
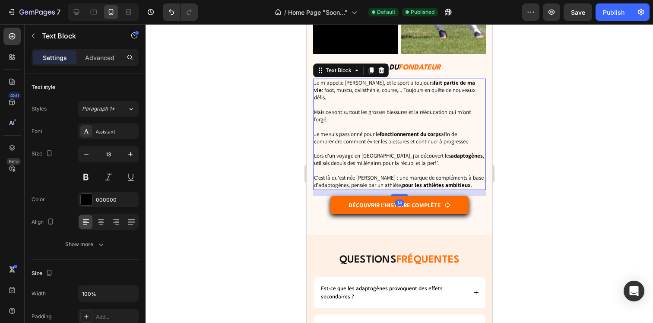
click at [376, 86] on p "Je m'appelle [PERSON_NAME], et le sport a toujours fait partie de ma vie : foot…" at bounding box center [399, 90] width 171 height 22
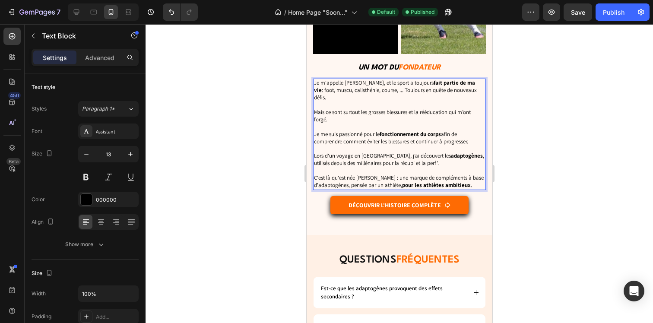
click at [531, 122] on div at bounding box center [400, 173] width 508 height 299
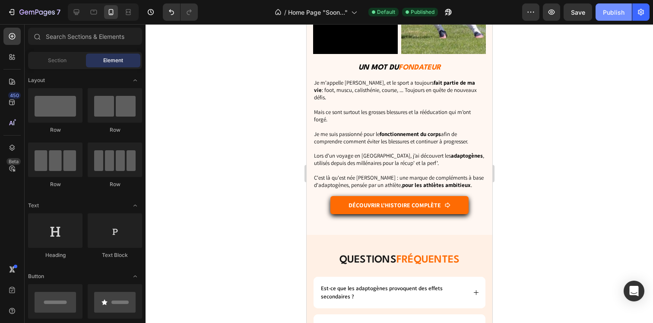
click at [620, 9] on div "Publish" at bounding box center [614, 12] width 22 height 9
click at [219, 133] on div at bounding box center [400, 173] width 508 height 299
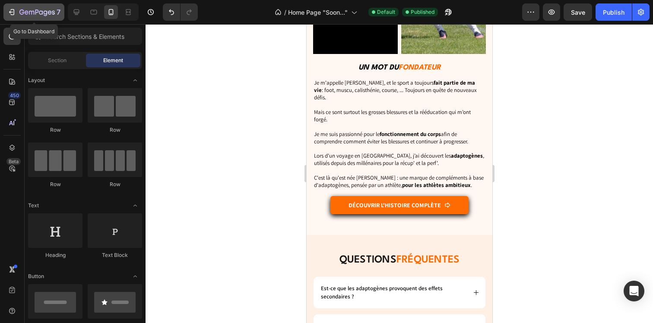
click at [10, 10] on icon "button" at bounding box center [11, 12] width 9 height 9
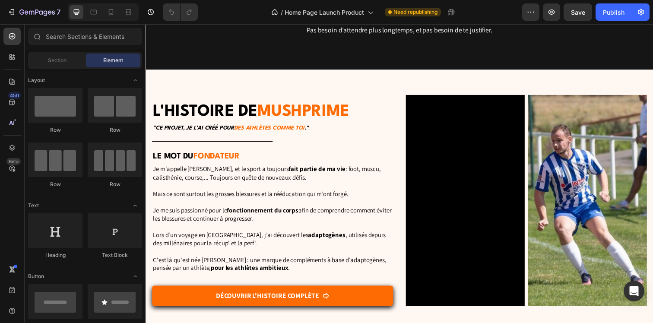
scroll to position [2786, 0]
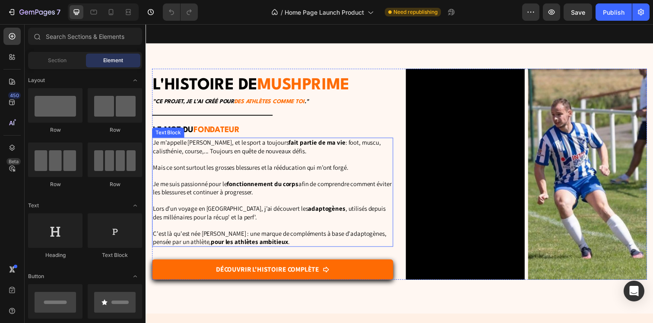
click at [203, 187] on p "Je me suis passionné pour le fonctionnement du corps afin de comprendre comment…" at bounding box center [275, 187] width 245 height 25
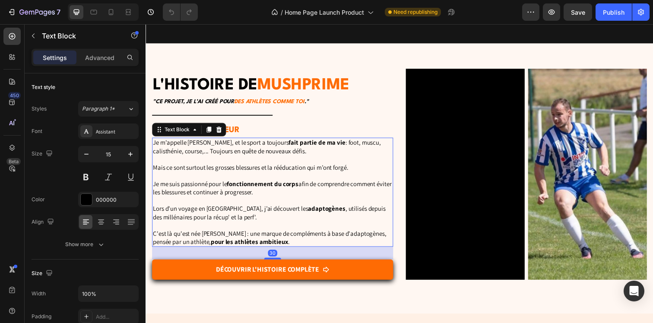
click at [190, 187] on p "Je me suis passionné pour le fonctionnement du corps afin de comprendre comment…" at bounding box center [275, 187] width 245 height 25
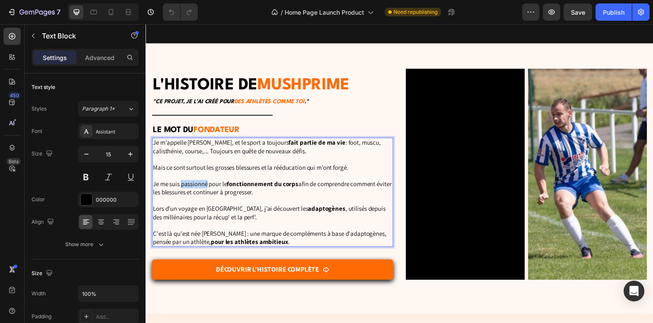
click at [190, 187] on p "Je me suis passionné pour le fonctionnement du corps afin de comprendre comment…" at bounding box center [275, 187] width 245 height 25
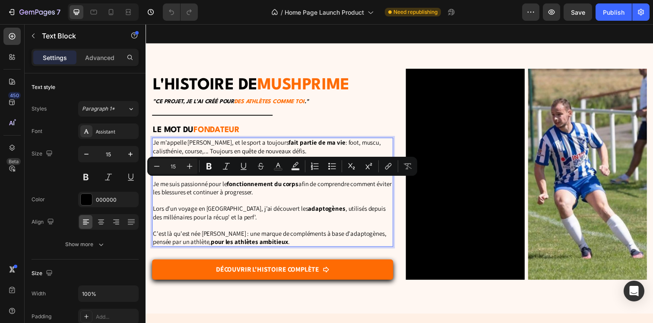
click at [252, 187] on strong "fonctionnement du corps" at bounding box center [265, 187] width 73 height 8
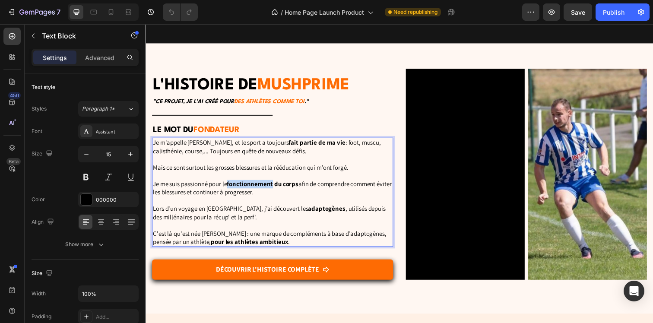
click at [252, 187] on strong "fonctionnement du corps" at bounding box center [265, 187] width 73 height 8
drag, startPoint x: 232, startPoint y: 186, endPoint x: 285, endPoint y: 187, distance: 53.6
click at [285, 187] on p "Je me suis passionné pour la mécanique du corps afin de comprendre comment évit…" at bounding box center [275, 187] width 245 height 25
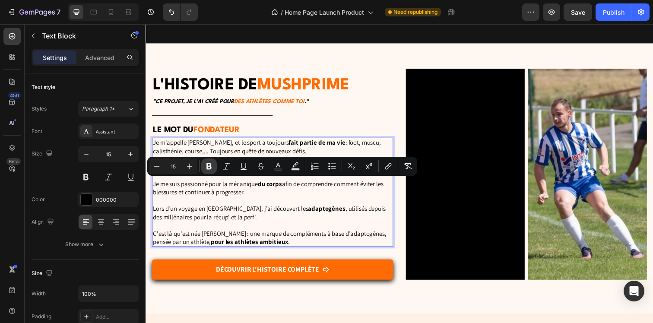
click at [211, 168] on icon "Editor contextual toolbar" at bounding box center [209, 166] width 5 height 6
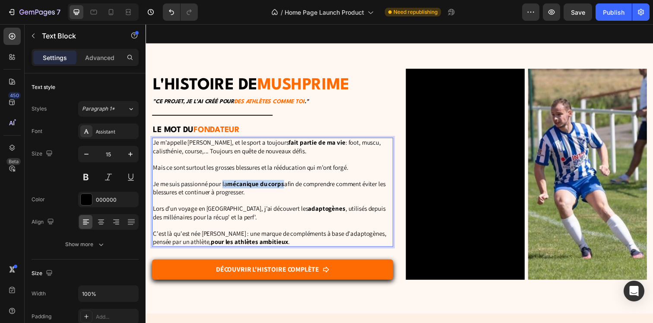
drag, startPoint x: 225, startPoint y: 187, endPoint x: 288, endPoint y: 188, distance: 62.7
click at [288, 188] on p "Je me suis passionné pour la mécanique du corps afin de comprendre comment évit…" at bounding box center [275, 187] width 245 height 25
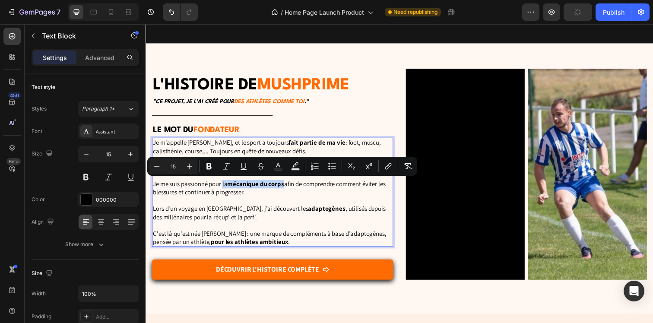
copy p "la mécanique du corps"
click at [105, 12] on div at bounding box center [111, 12] width 14 height 14
type input "13"
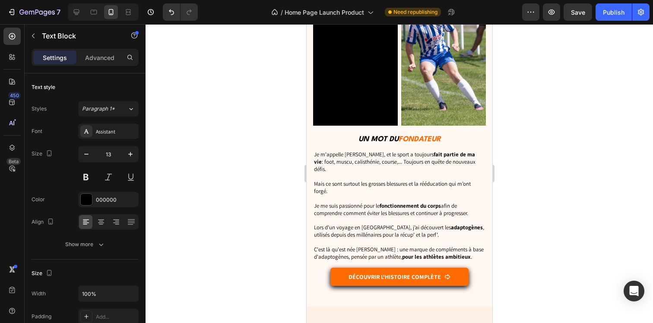
scroll to position [3344, 0]
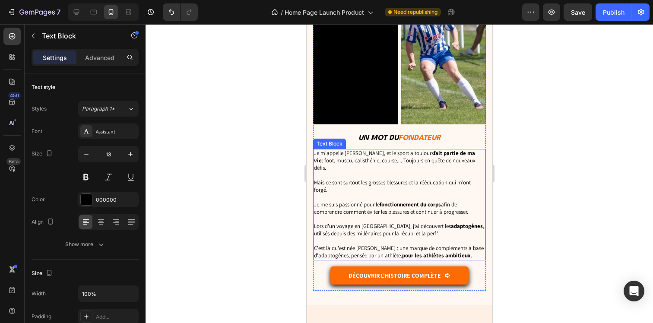
click at [394, 201] on strong "fonctionnement du corps" at bounding box center [409, 204] width 61 height 7
click at [375, 198] on p "Je me suis passionné pour le fonctionnement du corps afin de comprendre comment…" at bounding box center [399, 205] width 171 height 22
drag, startPoint x: 377, startPoint y: 198, endPoint x: 387, endPoint y: 198, distance: 9.9
click at [387, 198] on p "Je me suis passionné pour le fonctionnement du corps afin de comprendre comment…" at bounding box center [399, 205] width 171 height 22
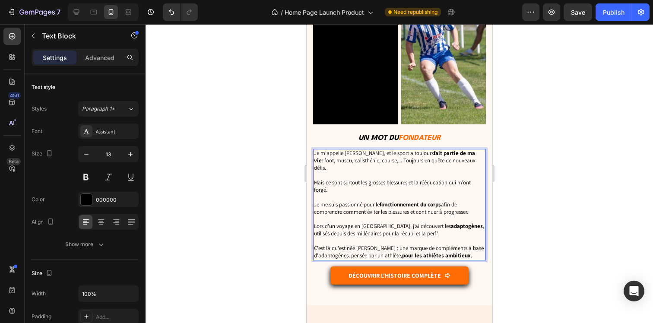
click at [375, 198] on p "Je me suis passionné pour le fonctionnement du corps afin de comprendre comment…" at bounding box center [399, 205] width 171 height 22
drag, startPoint x: 376, startPoint y: 198, endPoint x: 443, endPoint y: 198, distance: 67.0
click at [443, 198] on p "Je me suis passionné pour le fonctionnement du corps afin de comprendre comment…" at bounding box center [399, 205] width 171 height 22
click at [610, 12] on div "Publish" at bounding box center [614, 12] width 22 height 9
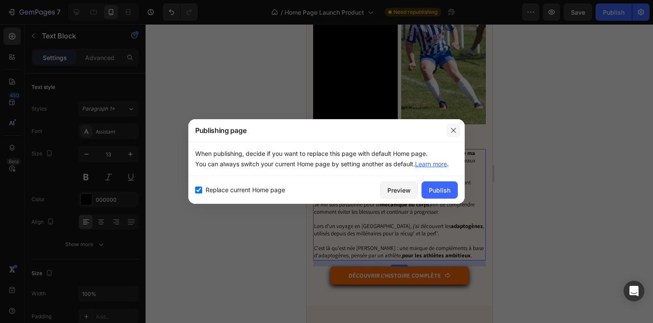
click at [450, 131] on icon "button" at bounding box center [453, 130] width 7 height 7
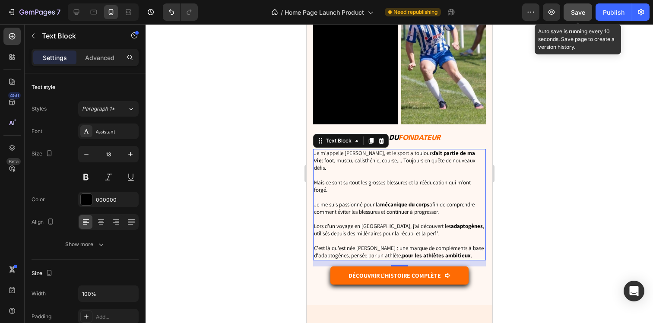
click at [581, 13] on span "Save" at bounding box center [578, 12] width 14 height 7
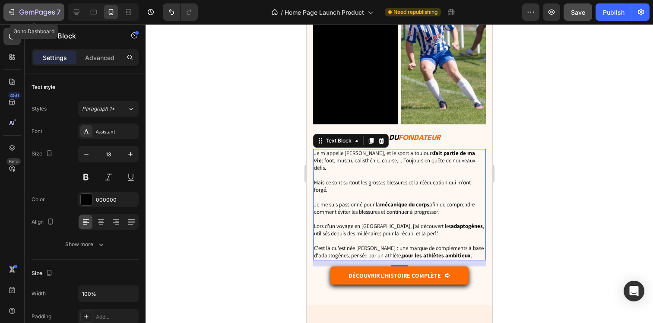
click at [19, 13] on div "7" at bounding box center [33, 12] width 53 height 10
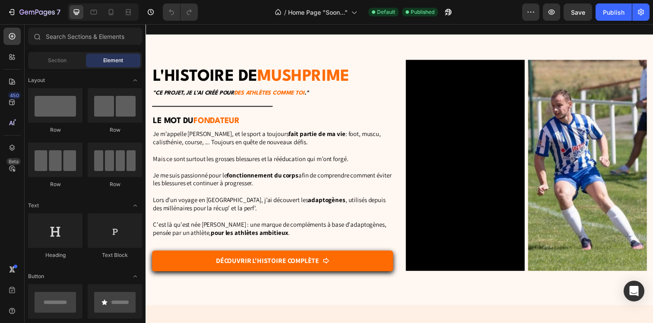
scroll to position [2475, 0]
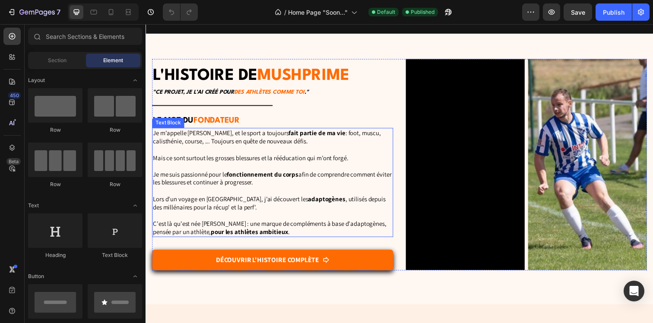
click at [231, 178] on strong "fonctionnement du corps" at bounding box center [265, 177] width 73 height 8
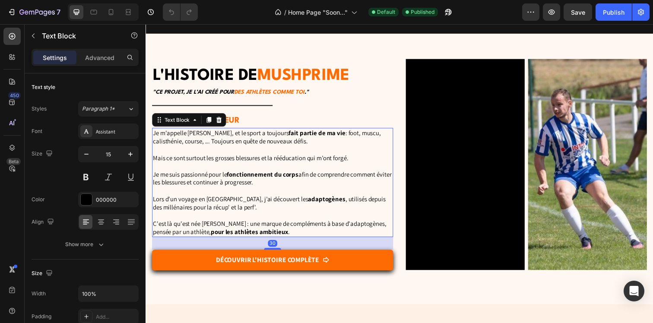
click at [226, 178] on p "Je me suis passionné pour le fonctionnement du corps afin de comprendre comment…" at bounding box center [275, 177] width 245 height 25
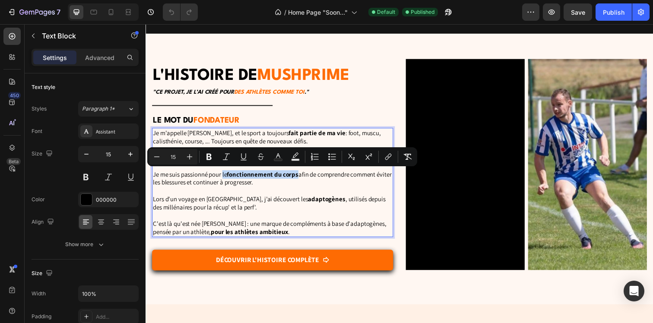
drag, startPoint x: 225, startPoint y: 178, endPoint x: 301, endPoint y: 178, distance: 76.0
click at [301, 178] on p "Je me suis passionné pour le fonctionnement du corps afin de comprendre comment…" at bounding box center [275, 177] width 245 height 25
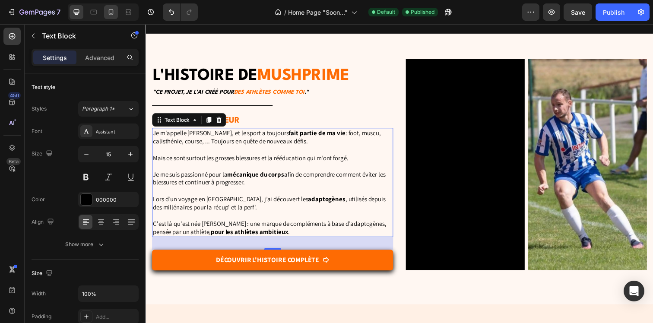
click at [113, 16] on icon at bounding box center [111, 12] width 9 height 9
type input "13"
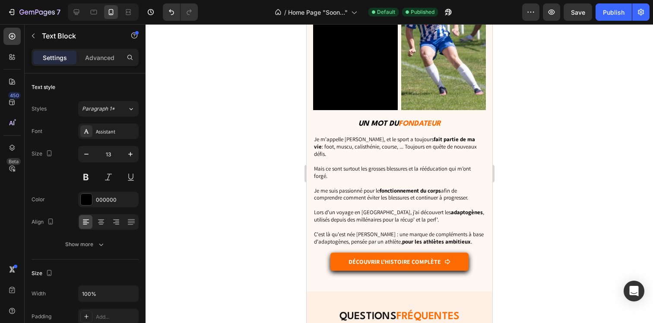
scroll to position [3219, 0]
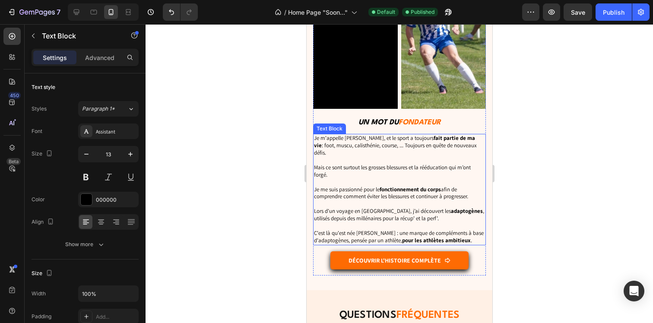
click at [373, 191] on p "Je me suis passionné pour le fonctionnement du corps afin de comprendre comment…" at bounding box center [399, 190] width 171 height 22
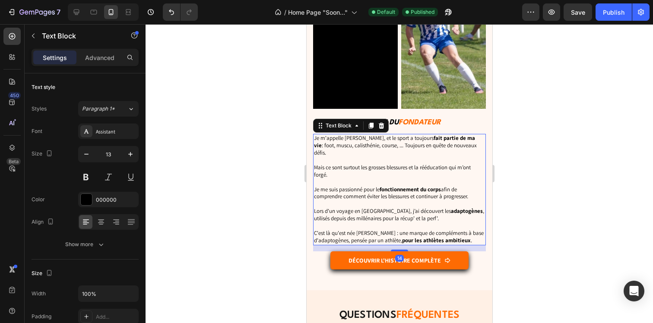
click at [375, 180] on p "Je me suis passionné pour le fonctionnement du corps afin de comprendre comment…" at bounding box center [399, 190] width 171 height 22
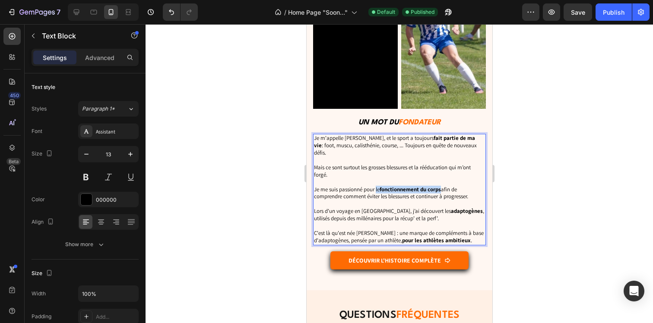
drag, startPoint x: 376, startPoint y: 182, endPoint x: 443, endPoint y: 183, distance: 67.0
click at [443, 183] on p "Je me suis passionné pour le fonctionnement du corps afin de comprendre comment…" at bounding box center [399, 190] width 171 height 22
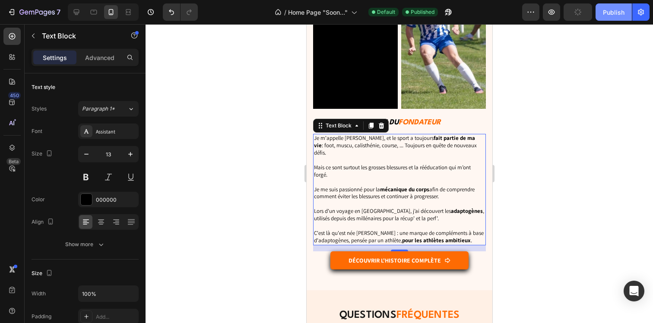
click at [617, 12] on div "Publish" at bounding box center [614, 12] width 22 height 9
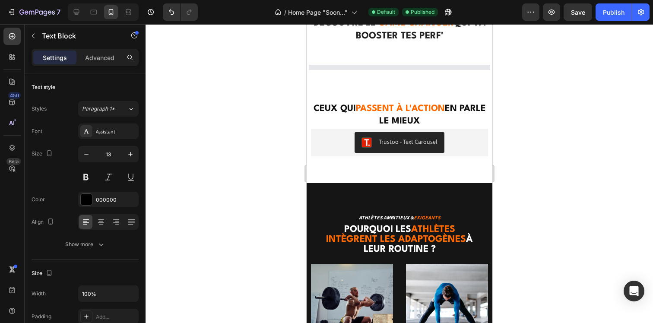
scroll to position [0, 0]
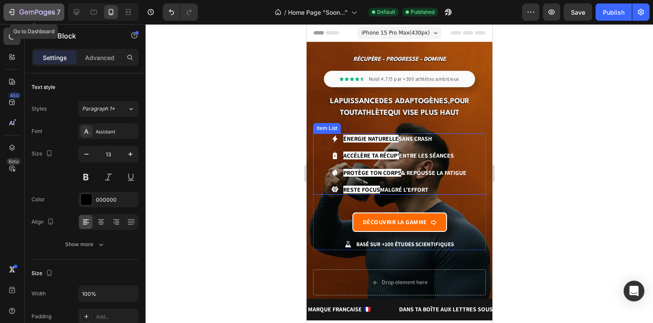
click at [29, 11] on icon "button" at bounding box center [31, 13] width 5 height 4
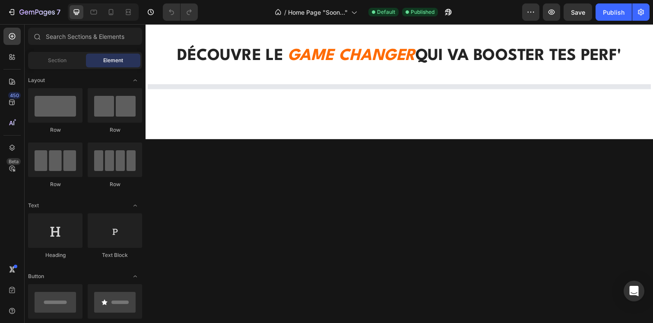
scroll to position [390, 0]
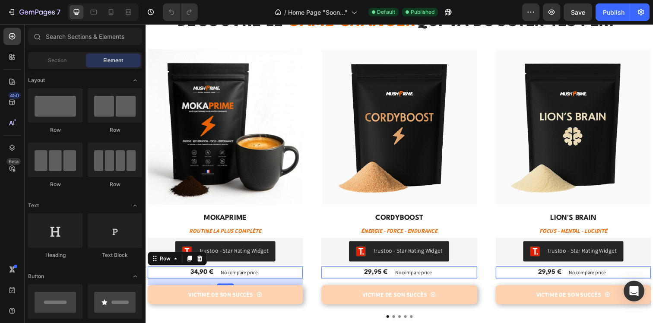
click at [218, 278] on div "34,90 € (P) Price (P) Price No compare price (P) Price Row 0" at bounding box center [227, 278] width 159 height 12
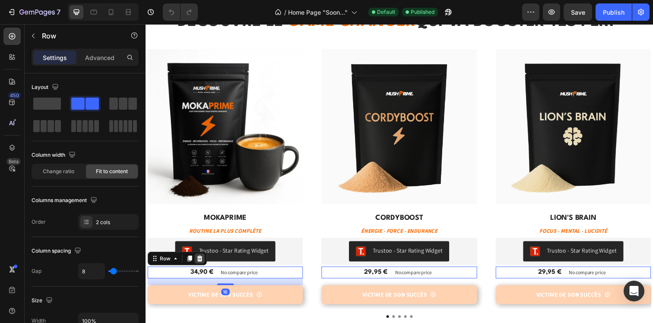
click at [201, 262] on icon at bounding box center [201, 264] width 6 height 6
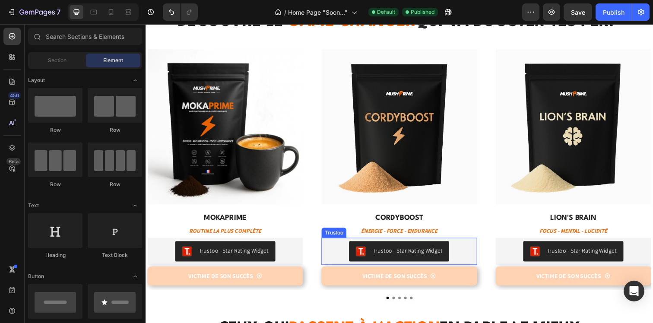
click at [303, 260] on div "Trustoo - Star Rating Widget" at bounding box center [227, 256] width 152 height 21
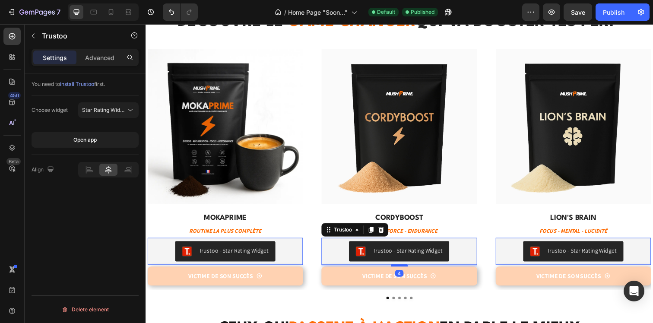
click at [146, 24] on div at bounding box center [146, 24] width 0 height 0
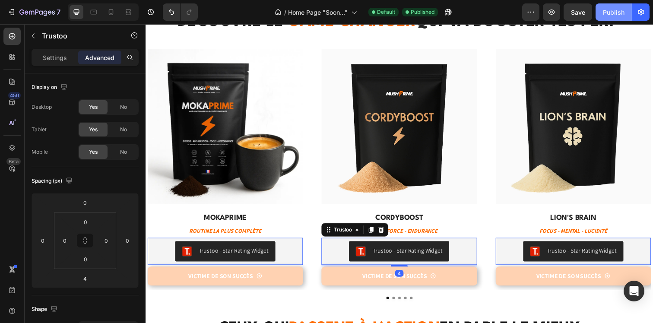
click at [616, 13] on div "Publish" at bounding box center [614, 12] width 22 height 9
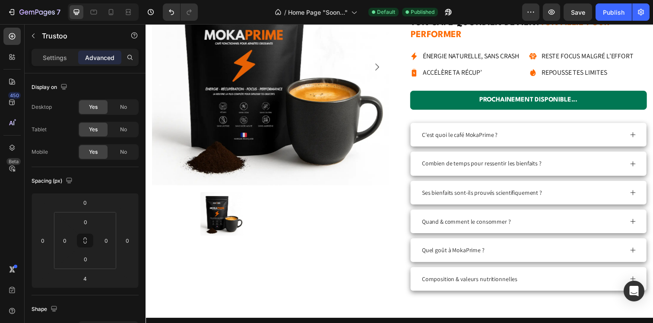
scroll to position [1812, 0]
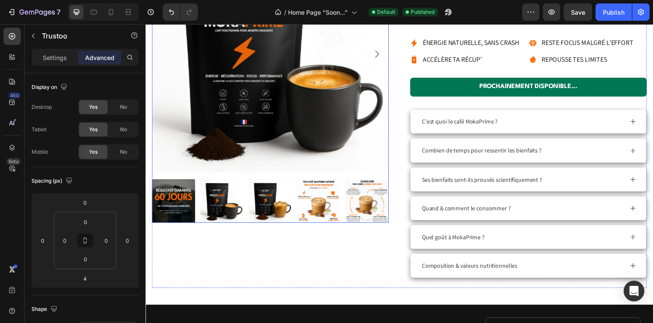
click at [383, 214] on img at bounding box center [372, 204] width 44 height 44
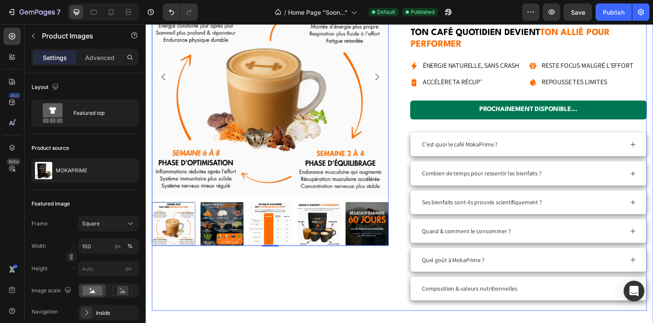
scroll to position [1798, 0]
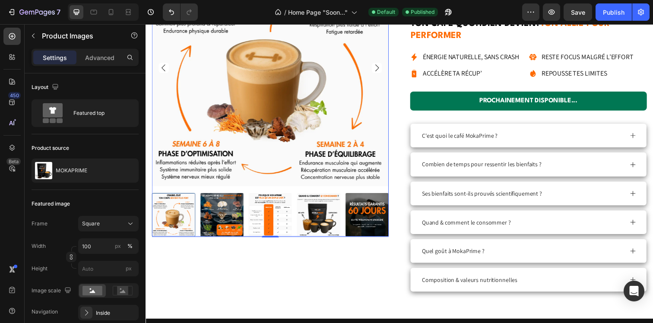
click at [324, 226] on img at bounding box center [322, 219] width 44 height 44
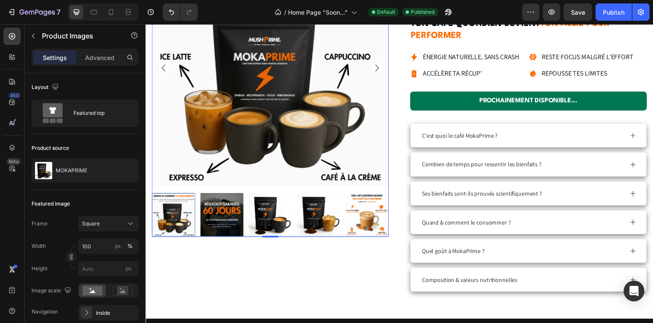
click at [266, 225] on img at bounding box center [273, 219] width 44 height 44
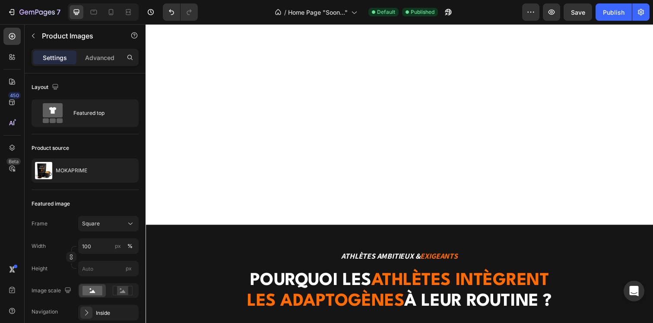
scroll to position [0, 0]
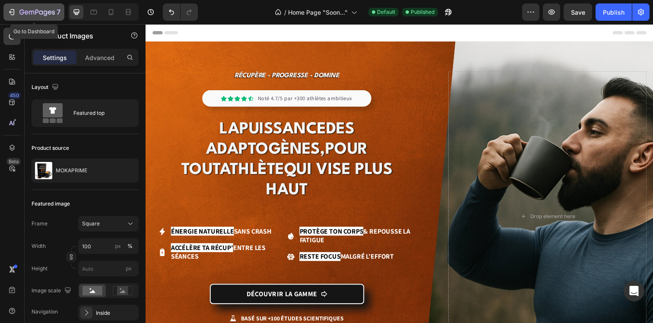
click at [16, 8] on div "7" at bounding box center [33, 12] width 53 height 10
